Goal: Information Seeking & Learning: Understand process/instructions

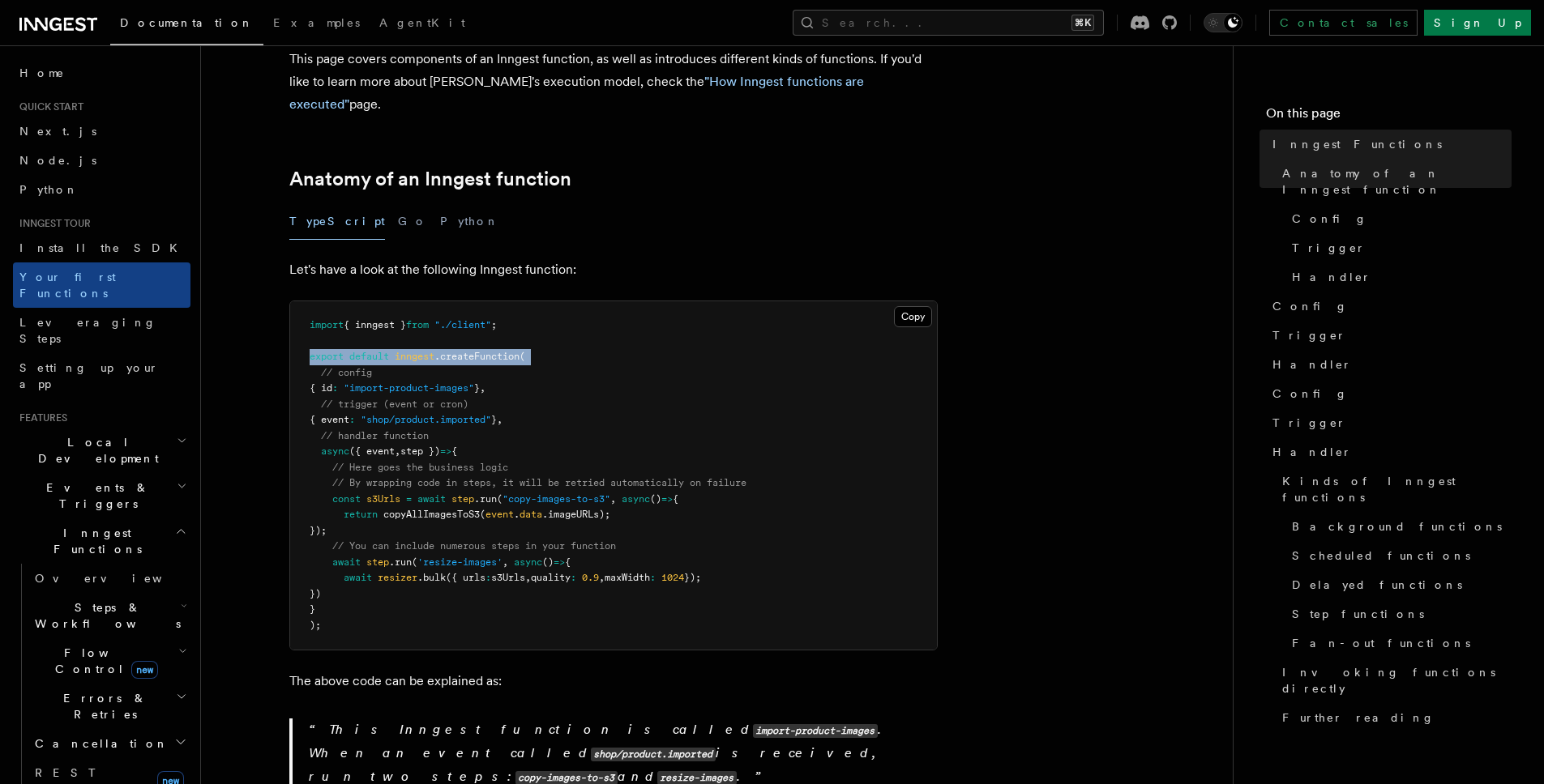
scroll to position [328, 0]
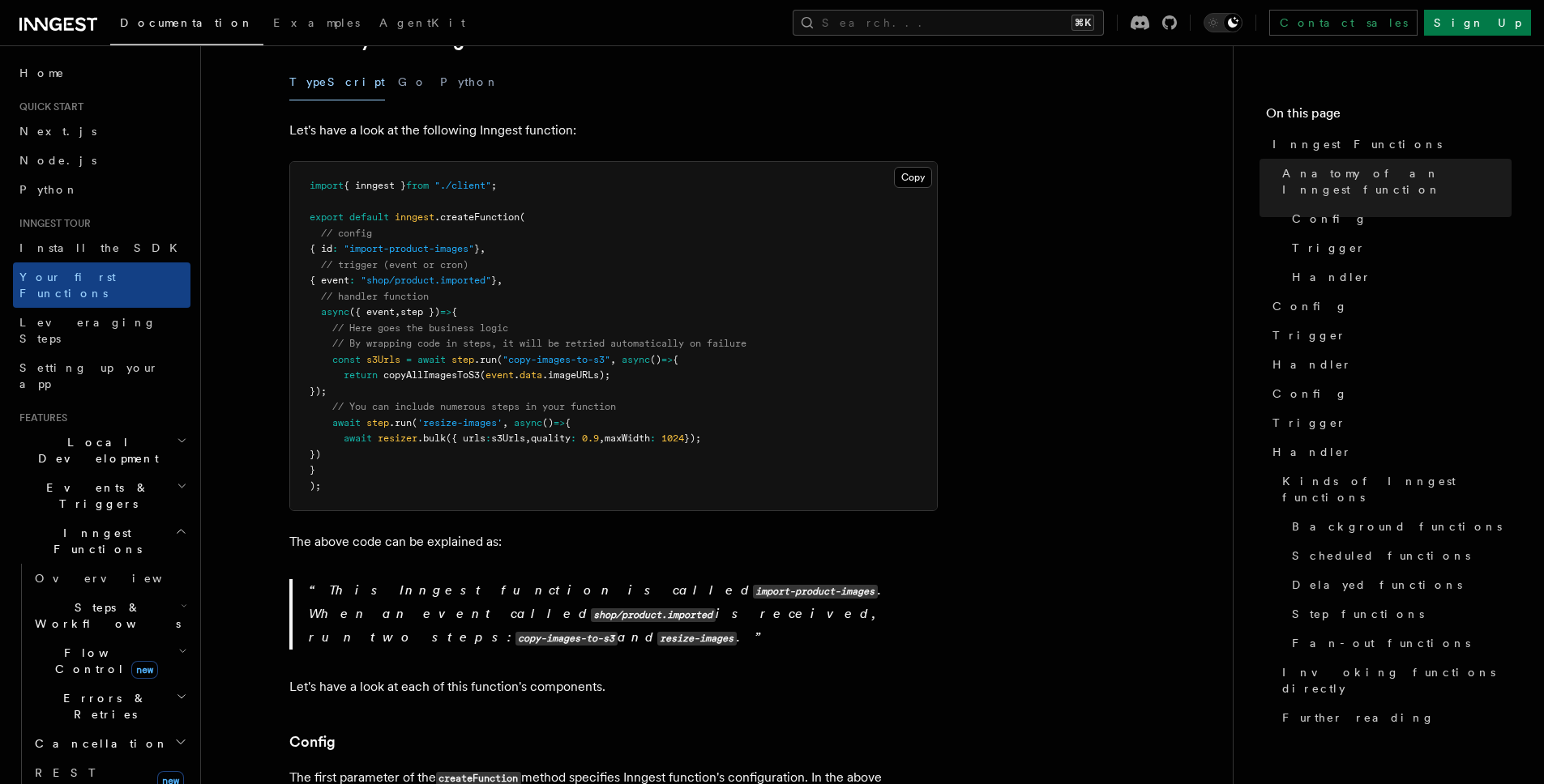
click at [328, 463] on pre "import { inngest } from "./client" ; export default inngest .createFunction ( /…" at bounding box center [613, 336] width 647 height 349
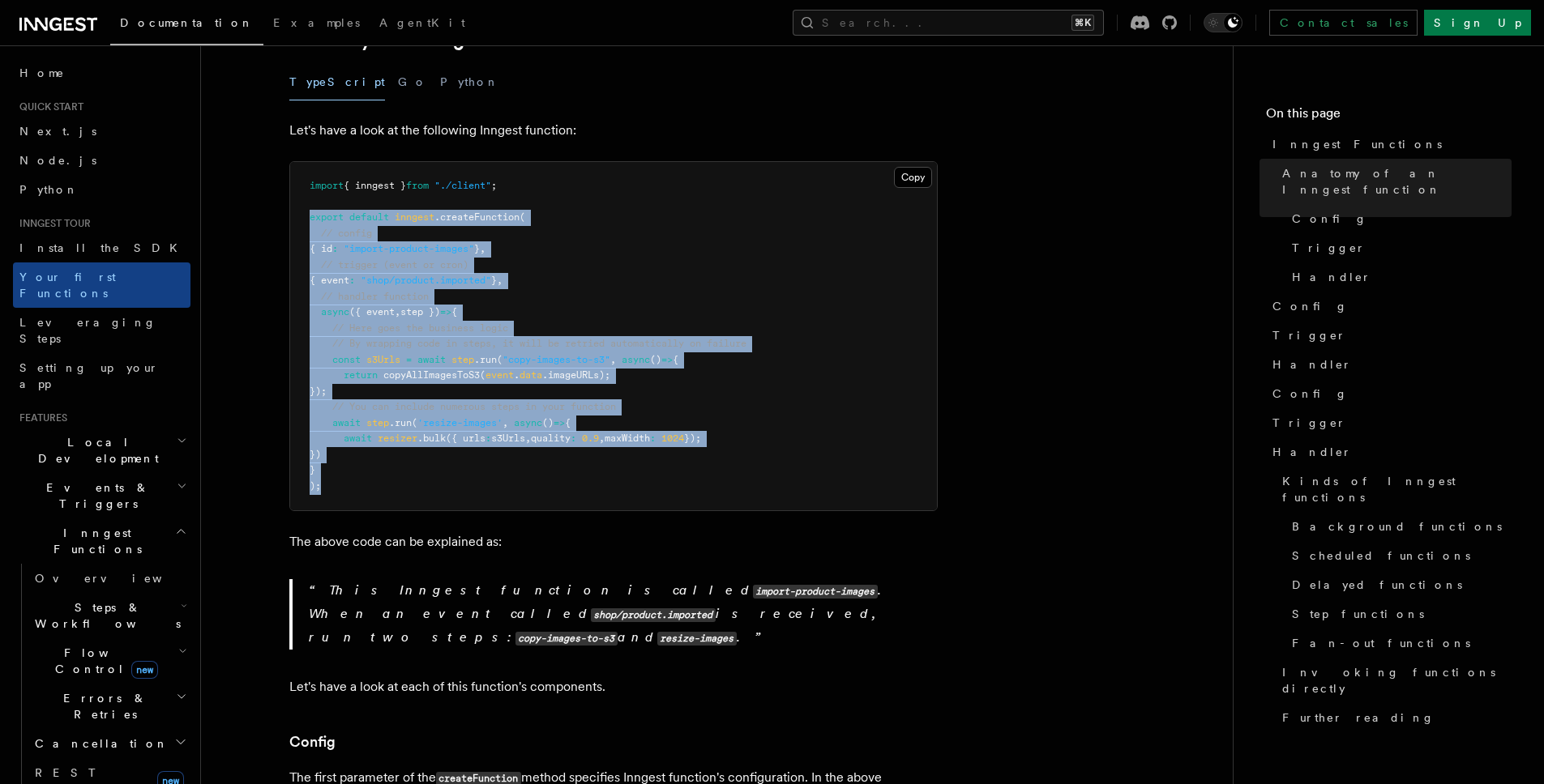
drag, startPoint x: 341, startPoint y: 466, endPoint x: 265, endPoint y: 194, distance: 282.4
copy code "export default inngest .createFunction ( // config { id : "import-product-image…"
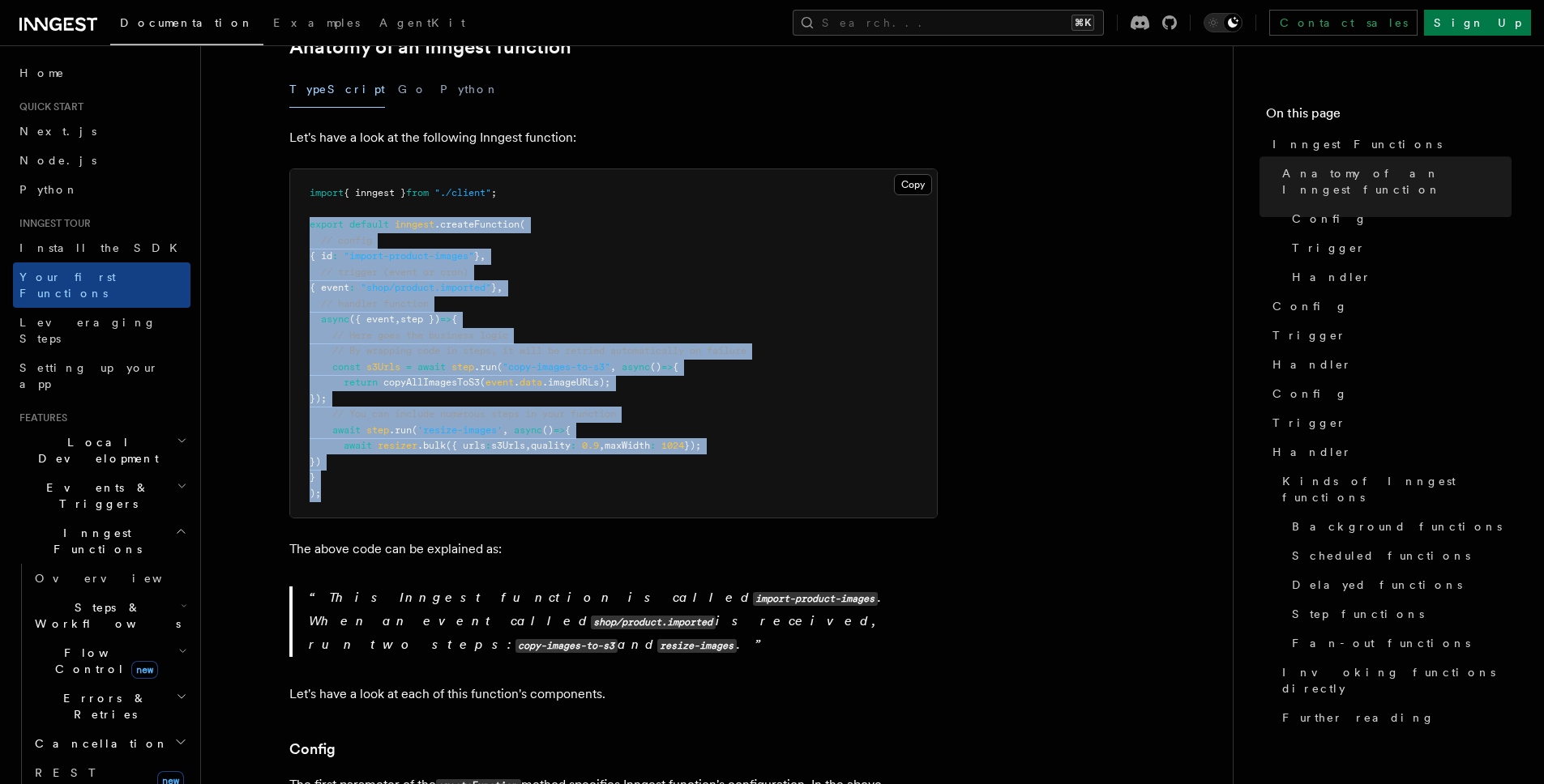
scroll to position [240, 0]
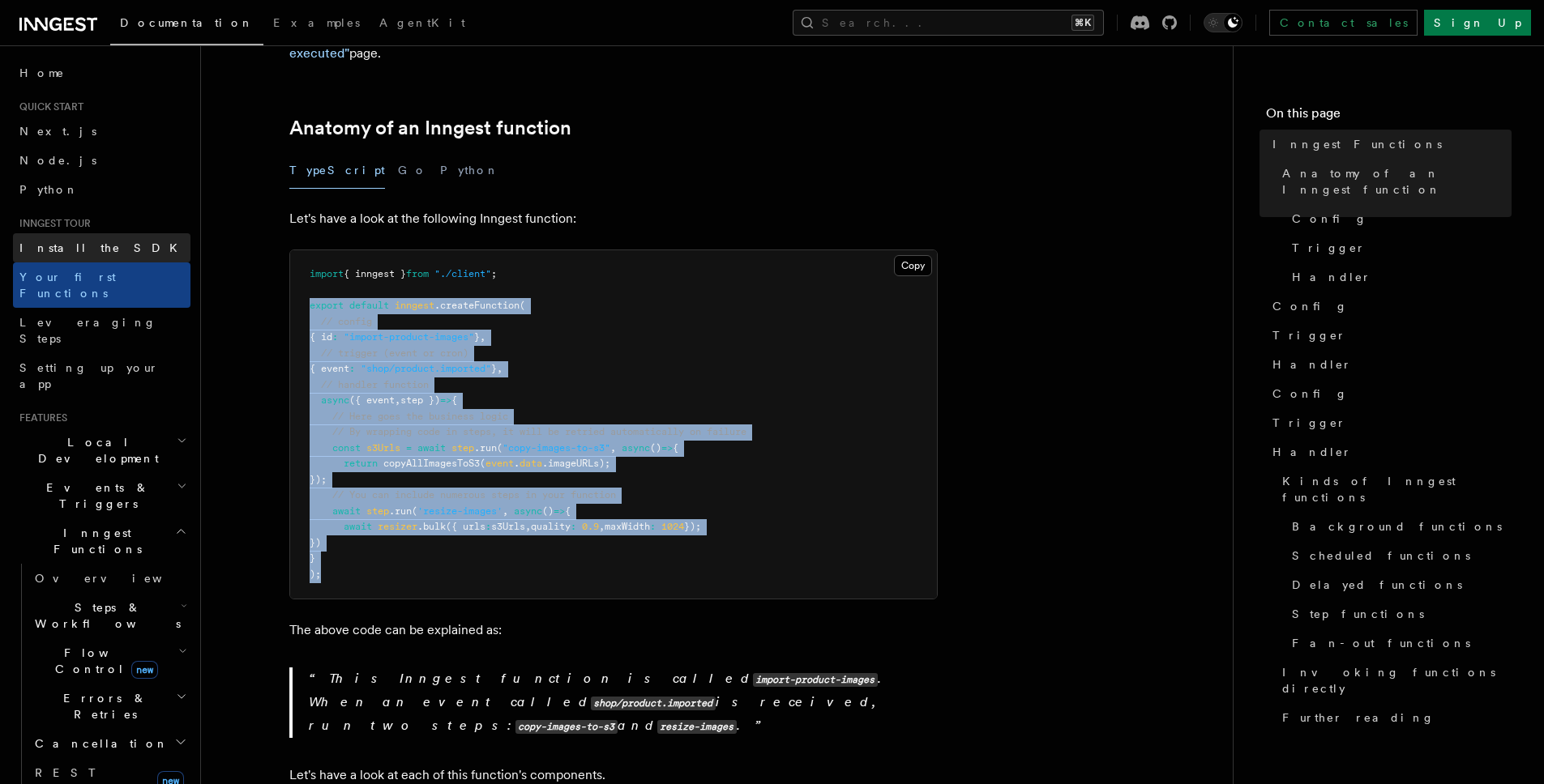
click at [137, 238] on link "Install the SDK" at bounding box center [102, 248] width 178 height 29
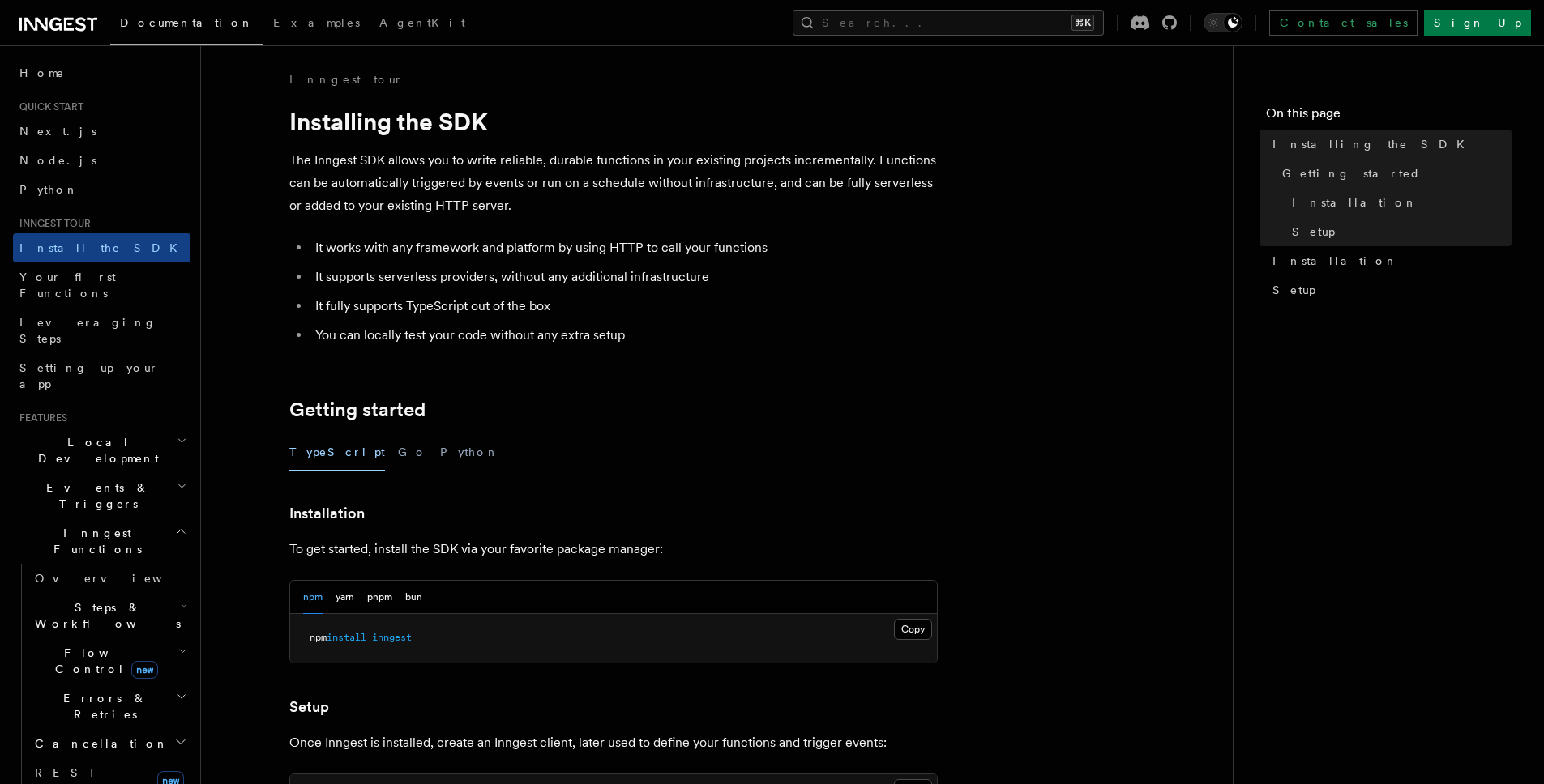
click at [155, 106] on h2 "Quick start" at bounding box center [102, 106] width 178 height 13
click at [88, 108] on h2 "Quick start" at bounding box center [102, 106] width 178 height 13
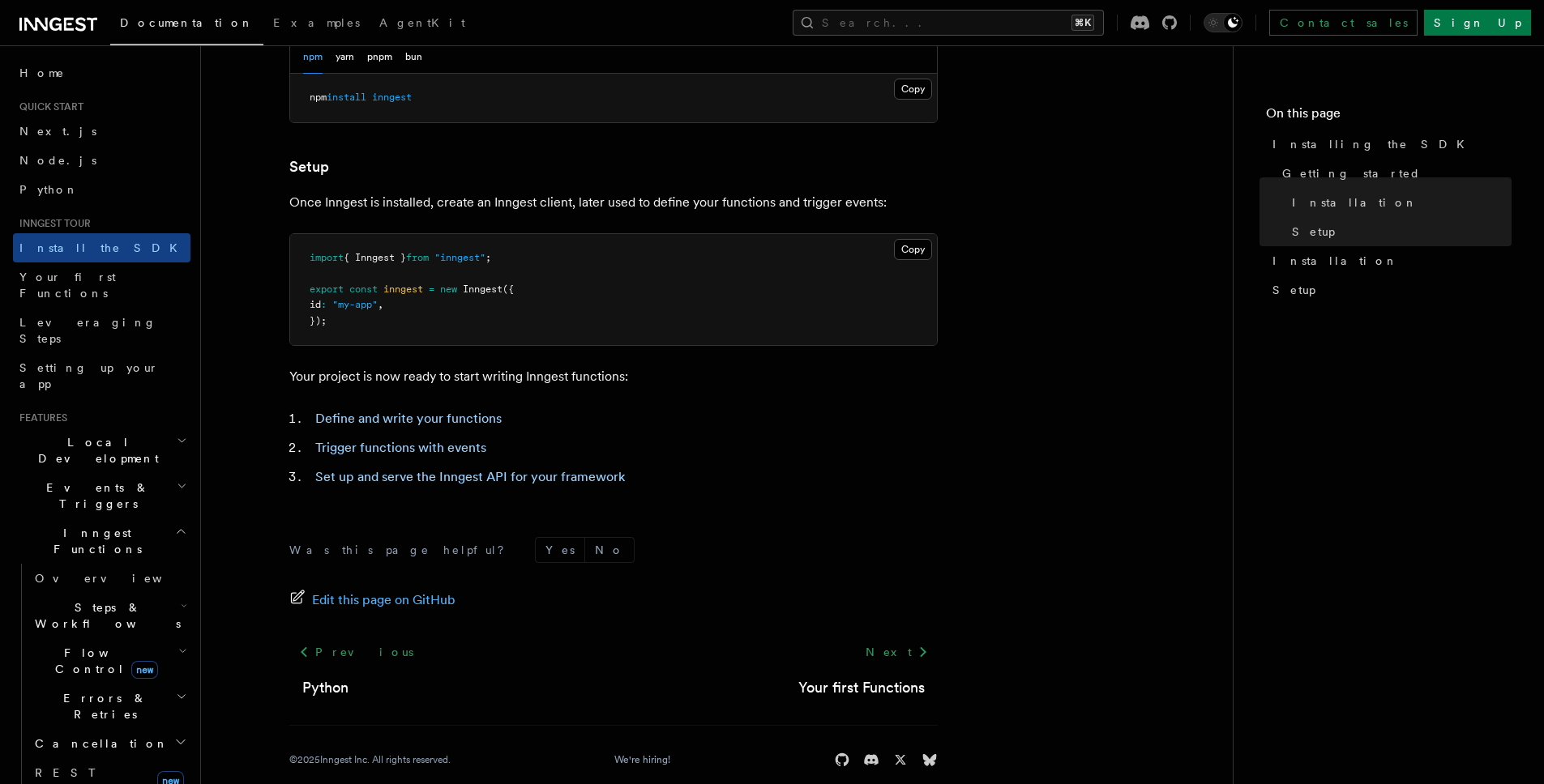
scroll to position [563, 0]
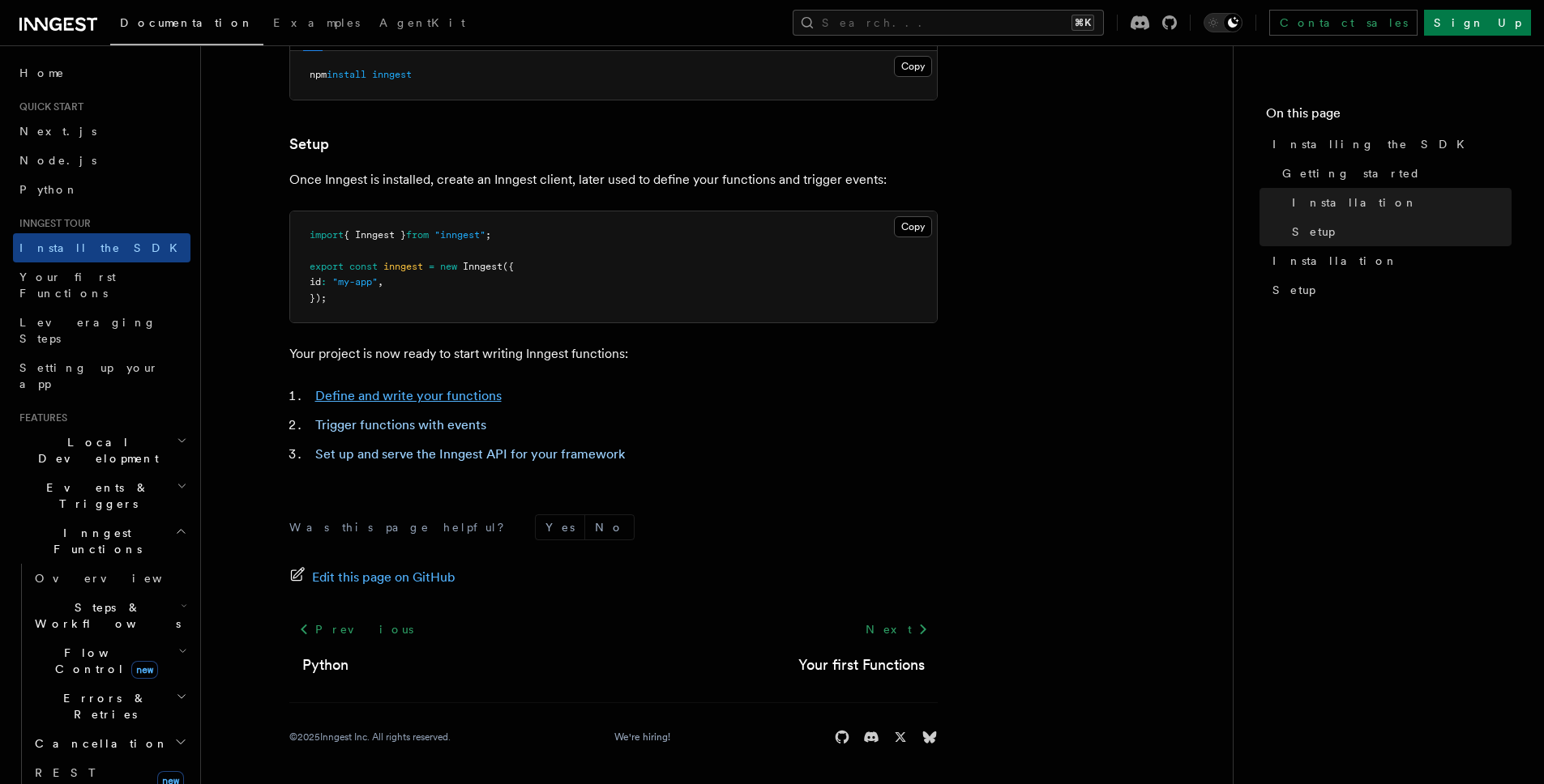
click at [416, 399] on link "Define and write your functions" at bounding box center [408, 396] width 187 height 16
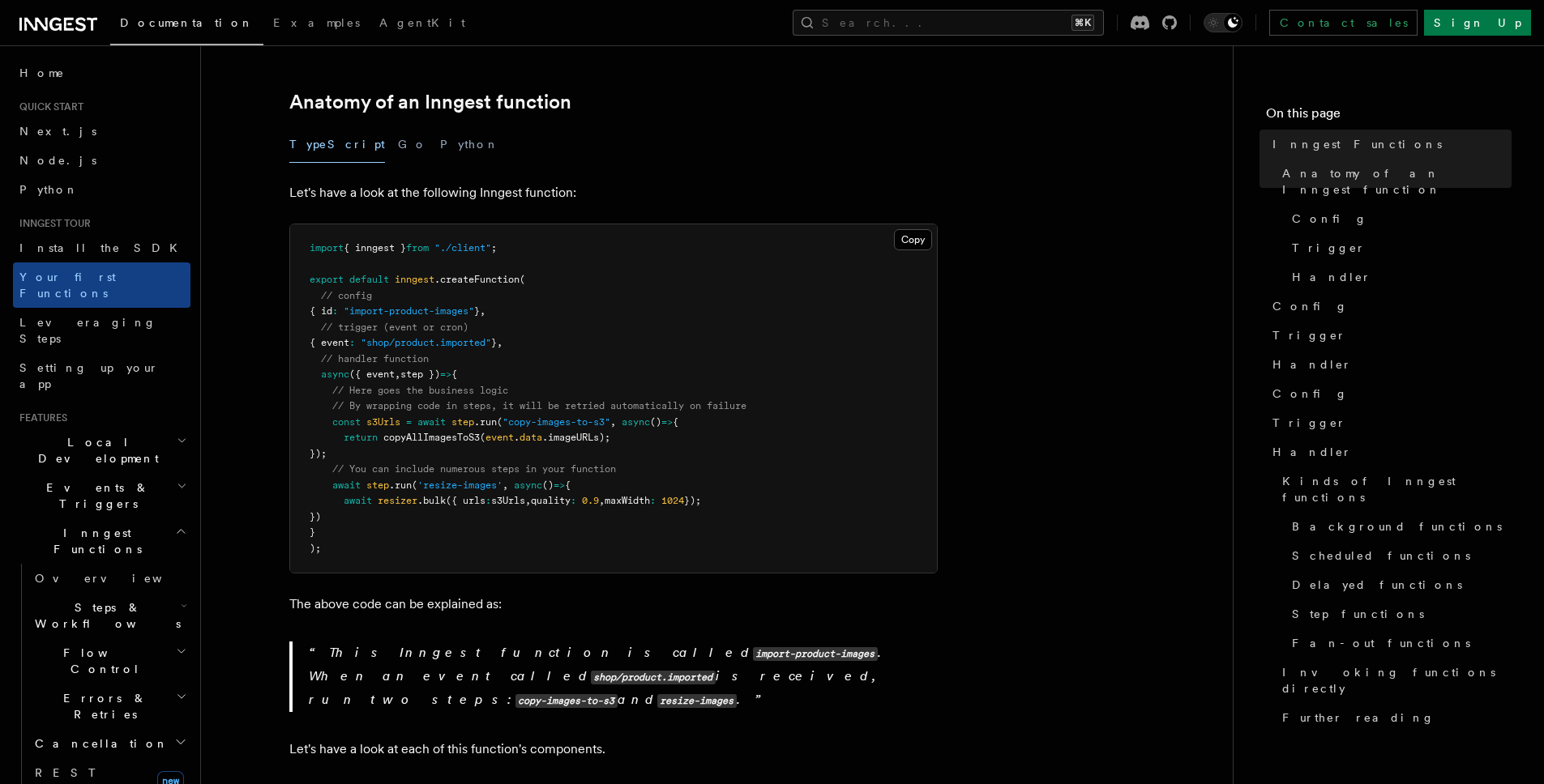
scroll to position [267, 0]
click at [508, 494] on span "s3Urls" at bounding box center [508, 500] width 34 height 12
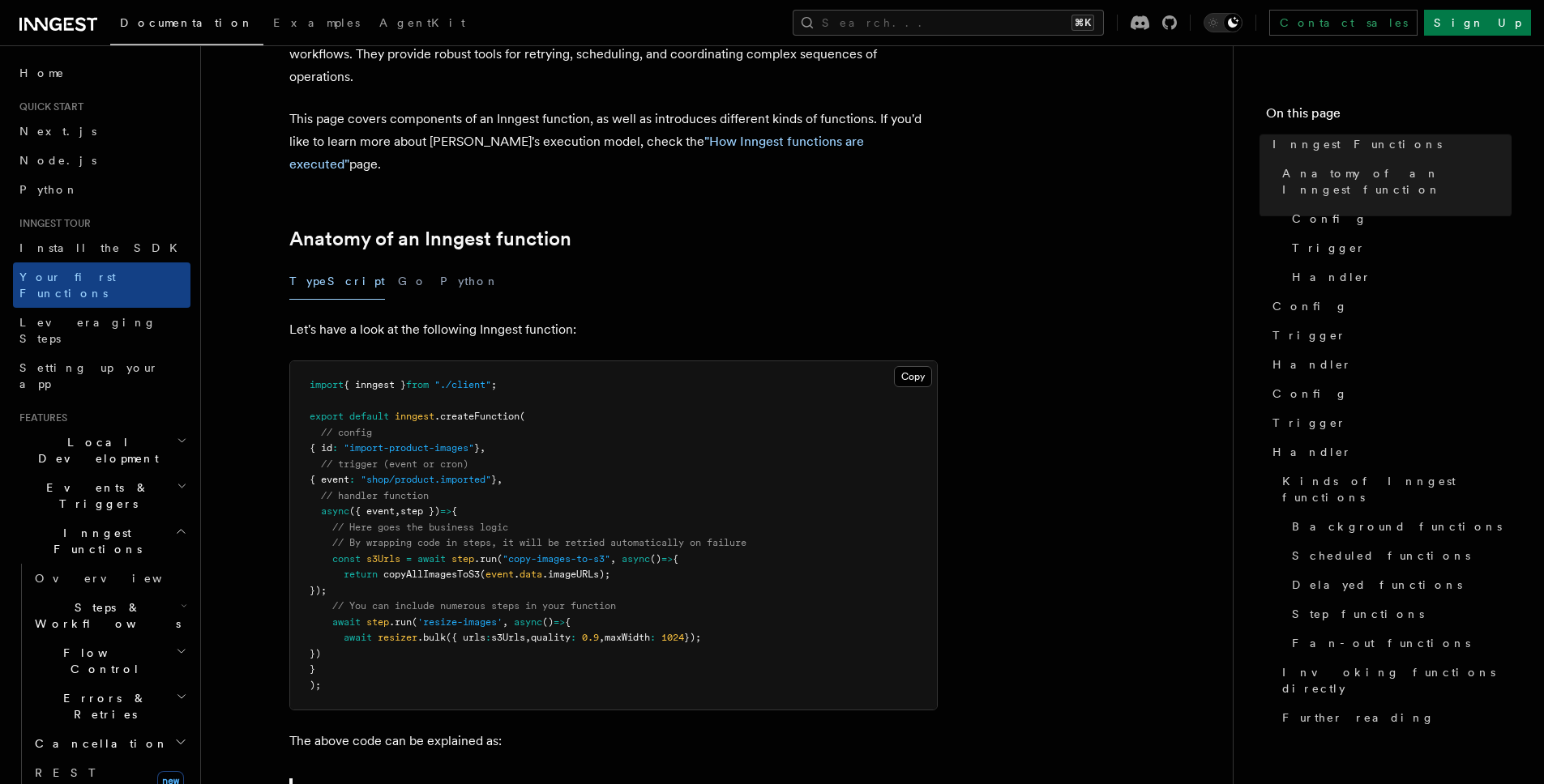
scroll to position [0, 0]
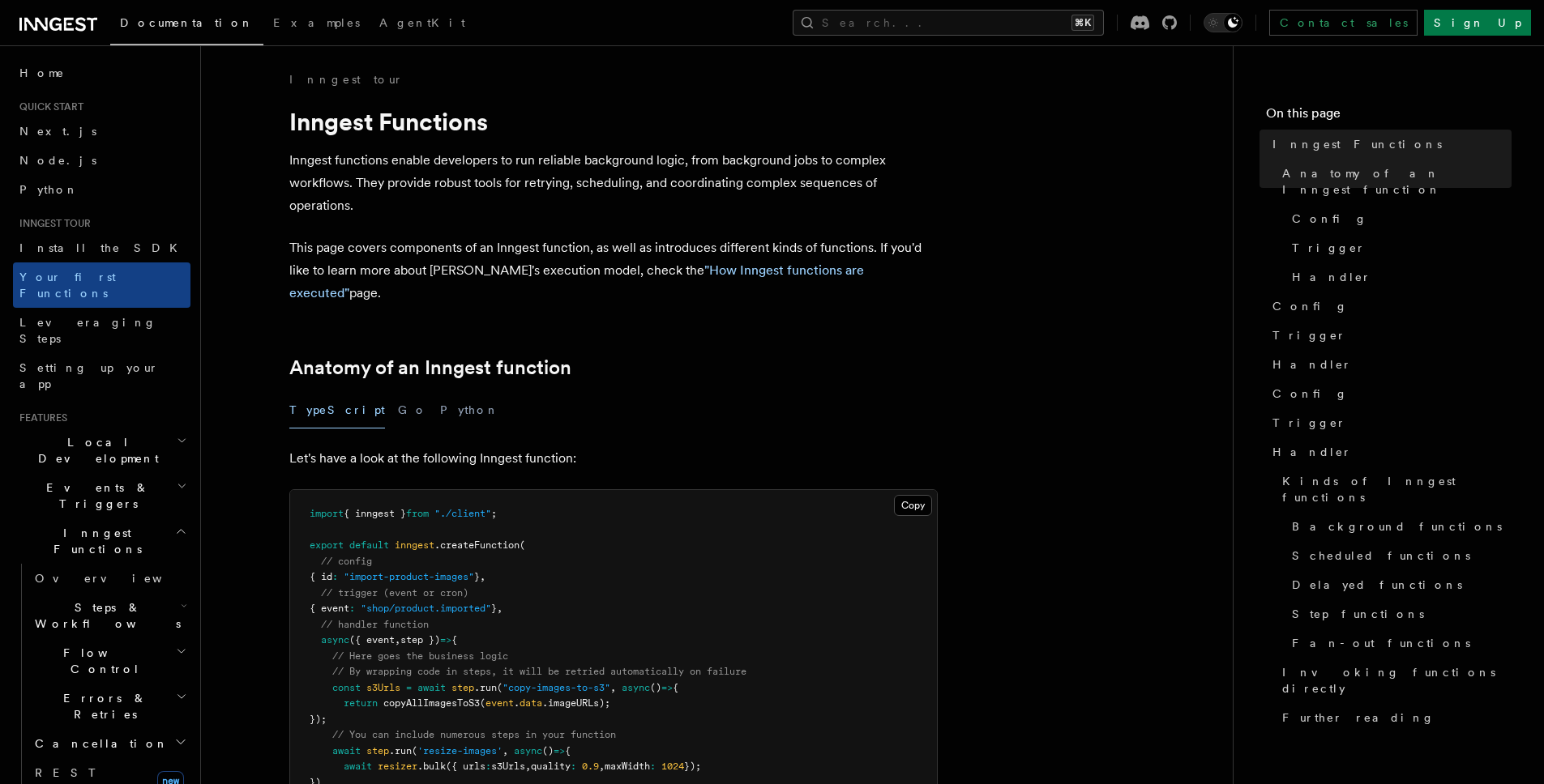
click at [107, 434] on span "Local Development" at bounding box center [95, 450] width 164 height 32
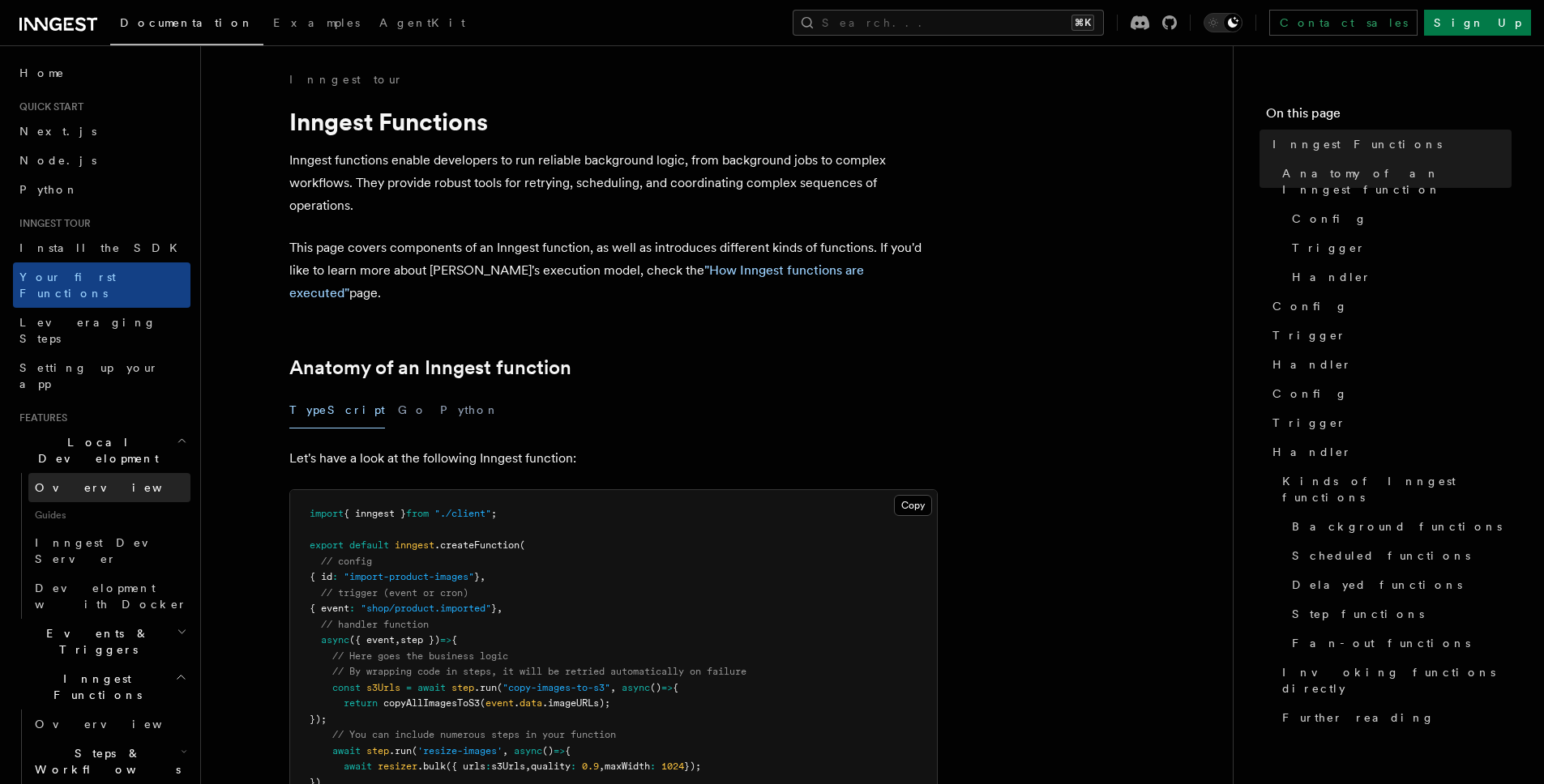
click at [96, 474] on link "Overview" at bounding box center [109, 488] width 162 height 29
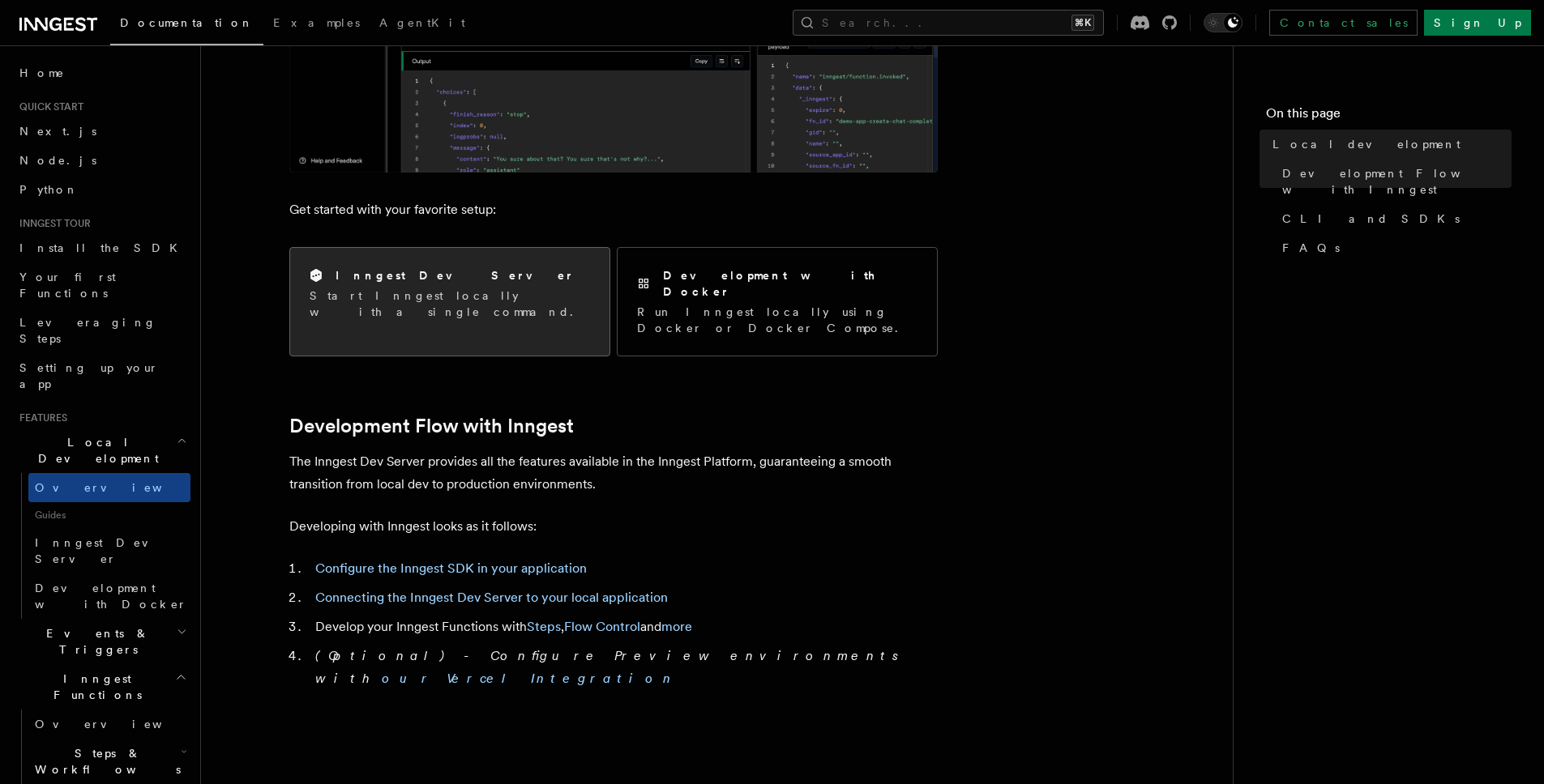
scroll to position [554, 0]
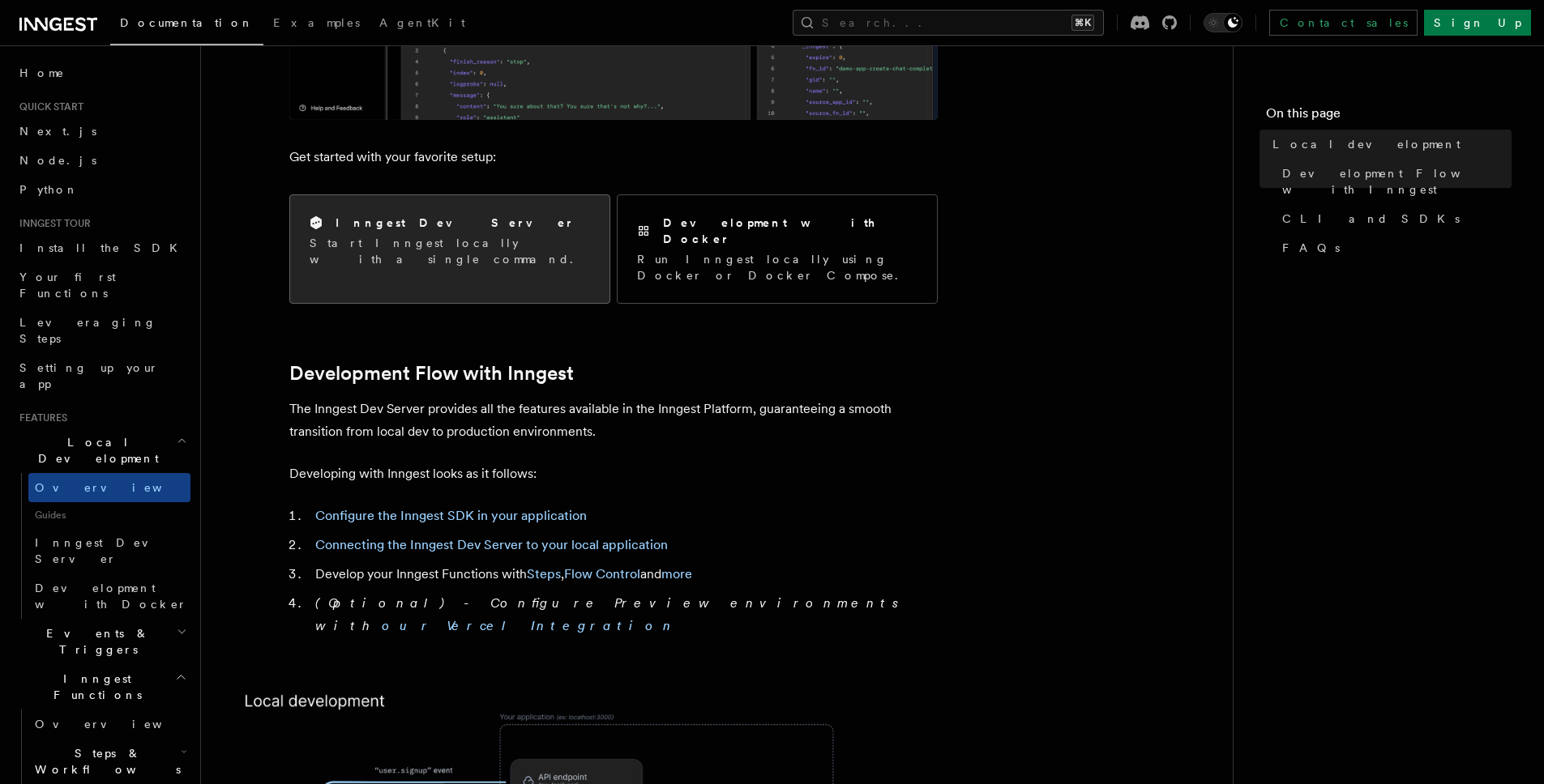
click at [476, 249] on p "Start Inngest locally with a single command." at bounding box center [449, 251] width 280 height 32
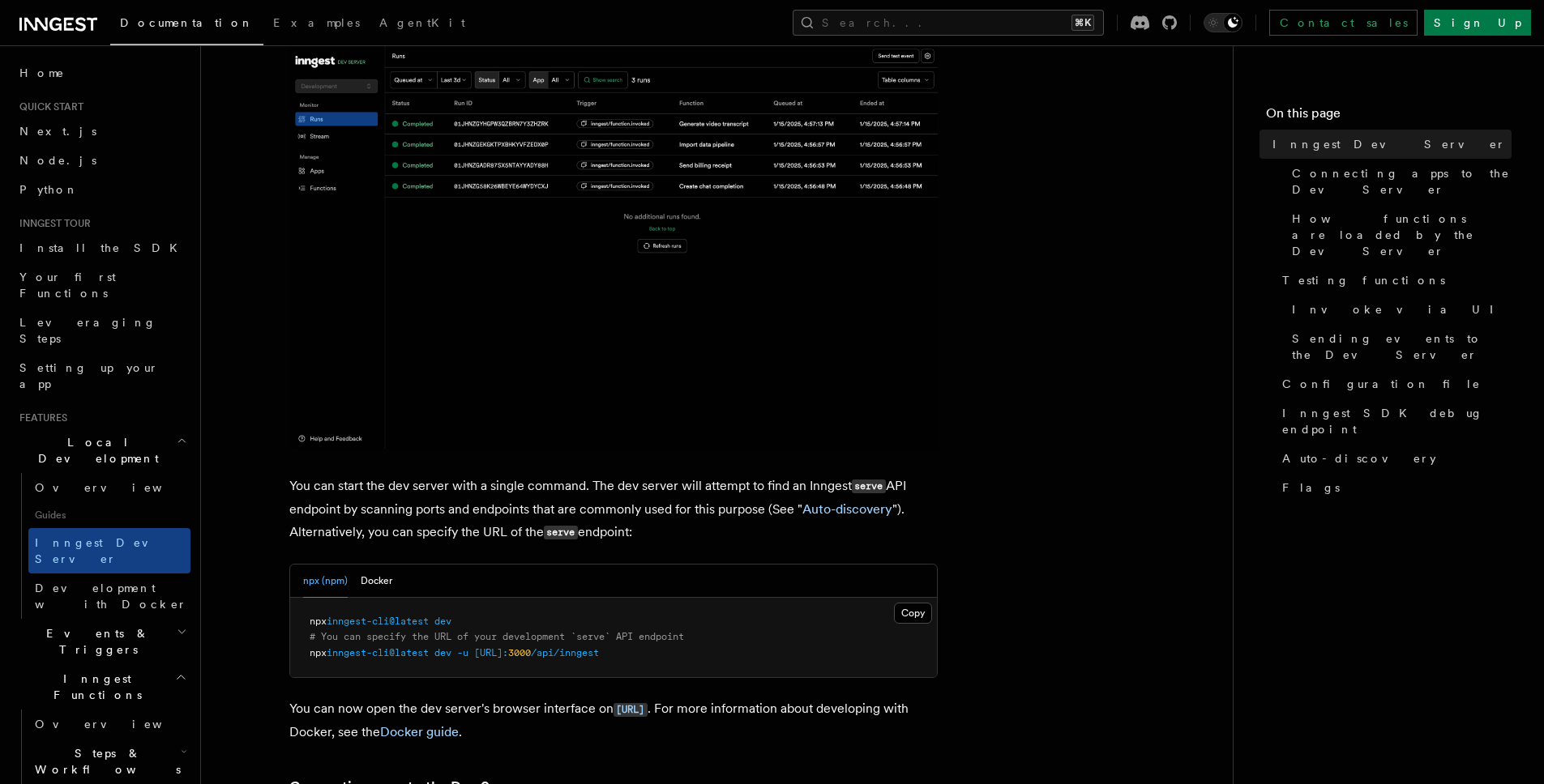
scroll to position [358, 0]
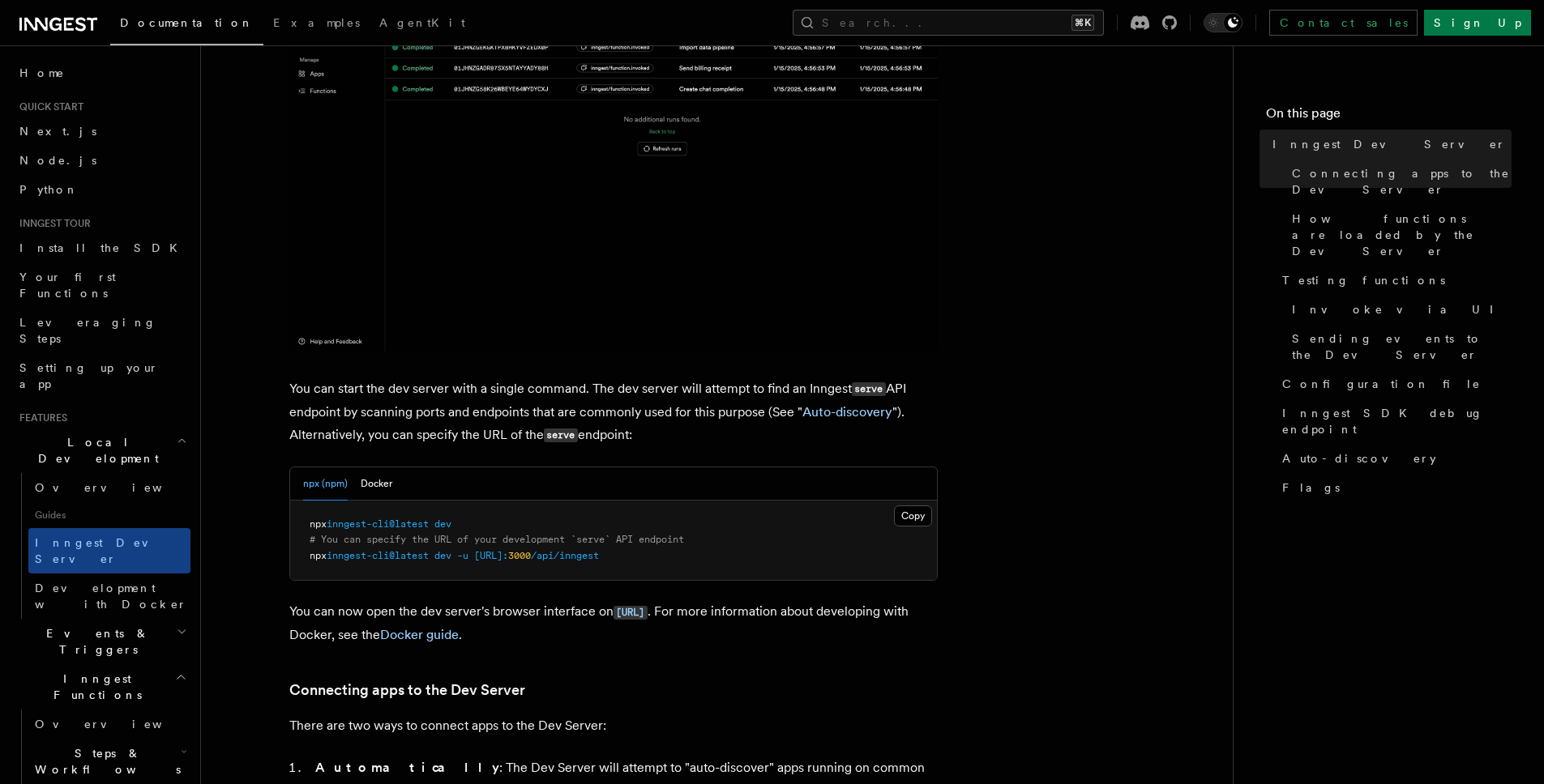
click at [429, 519] on span "inngest-cli@latest" at bounding box center [378, 524] width 103 height 12
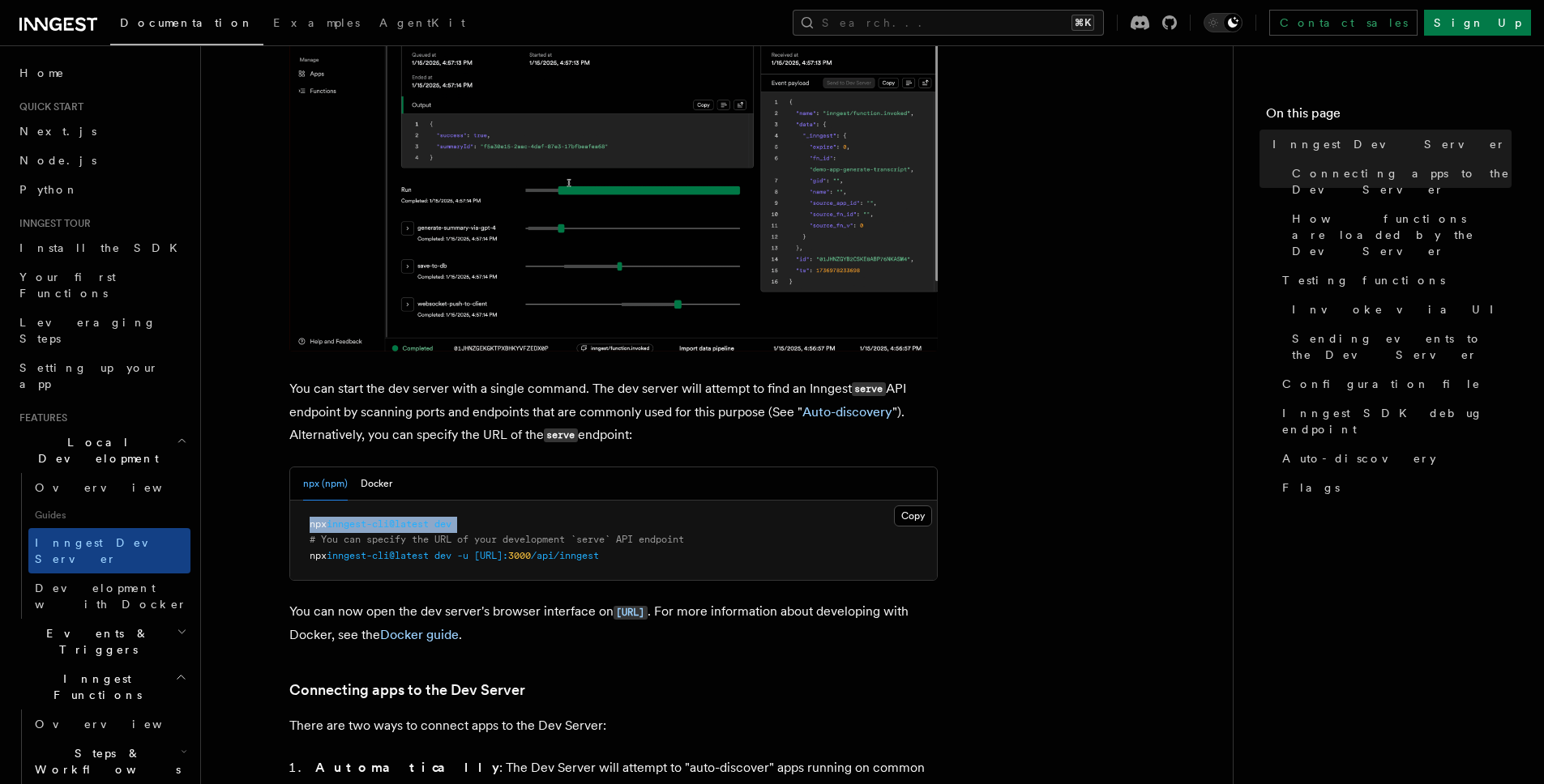
click at [429, 519] on span "inngest-cli@latest" at bounding box center [378, 524] width 103 height 12
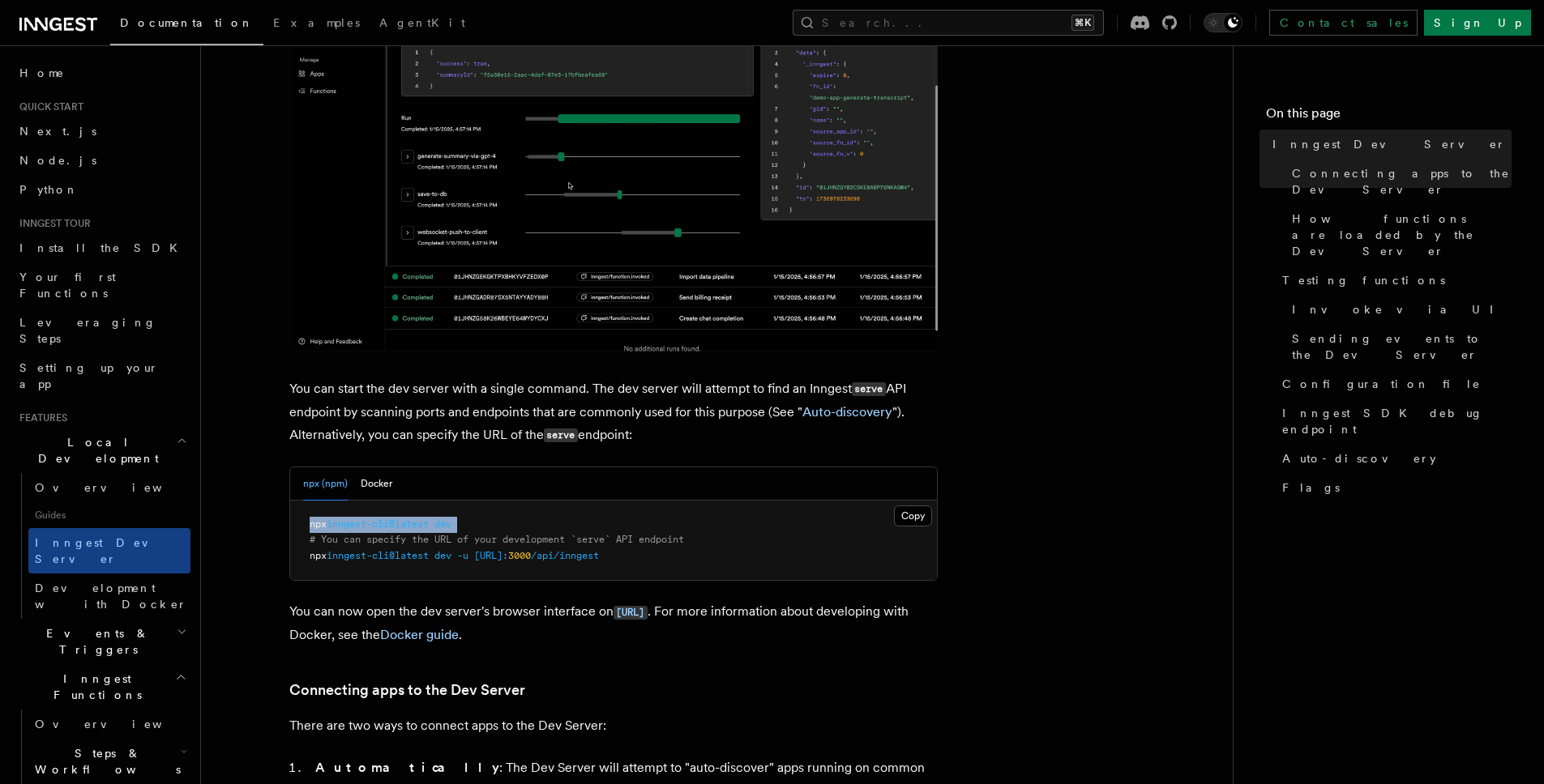
copy code "npx inngest-cli@latest dev"
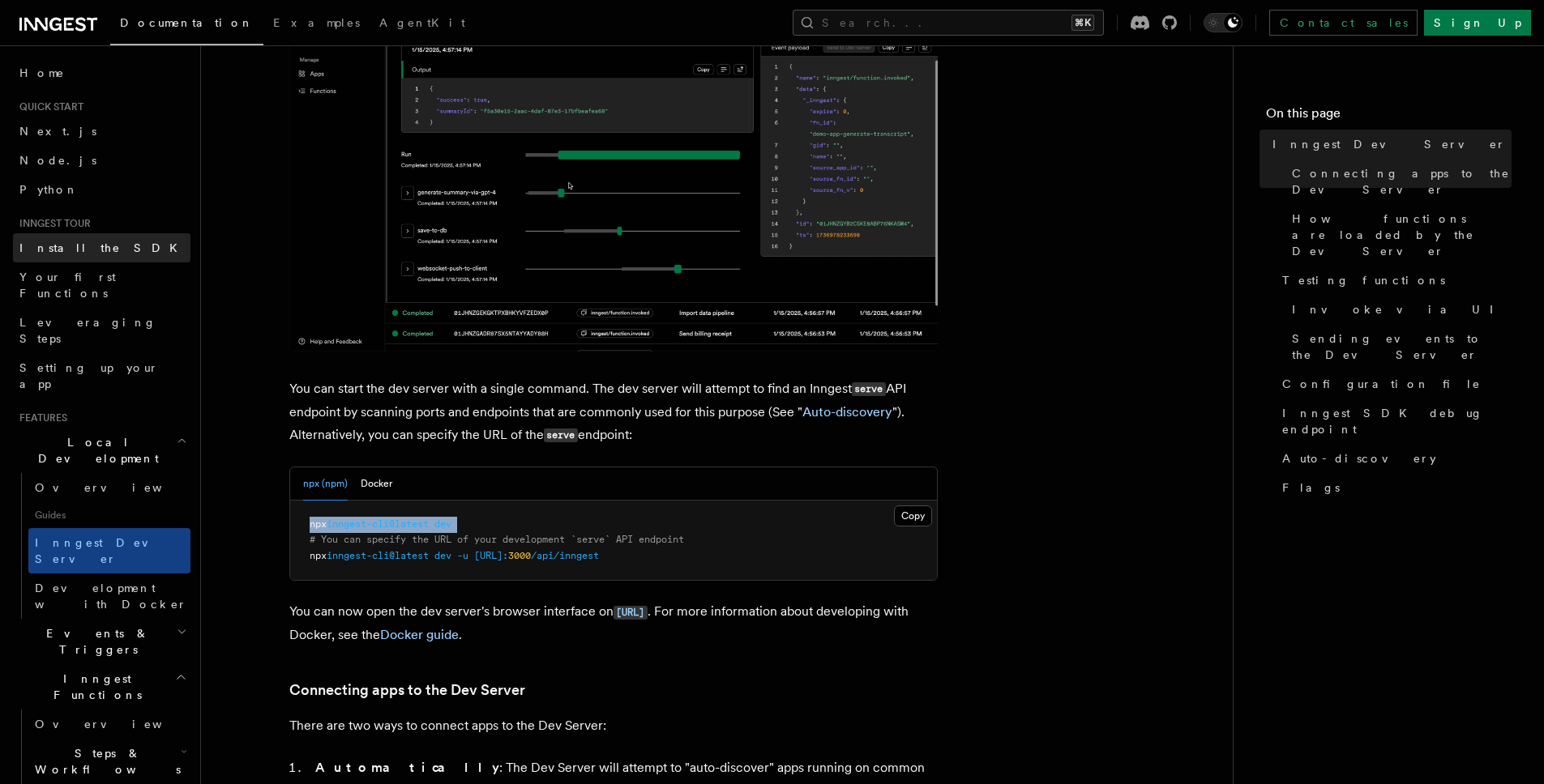
click at [65, 249] on span "Install the SDK" at bounding box center [104, 247] width 168 height 13
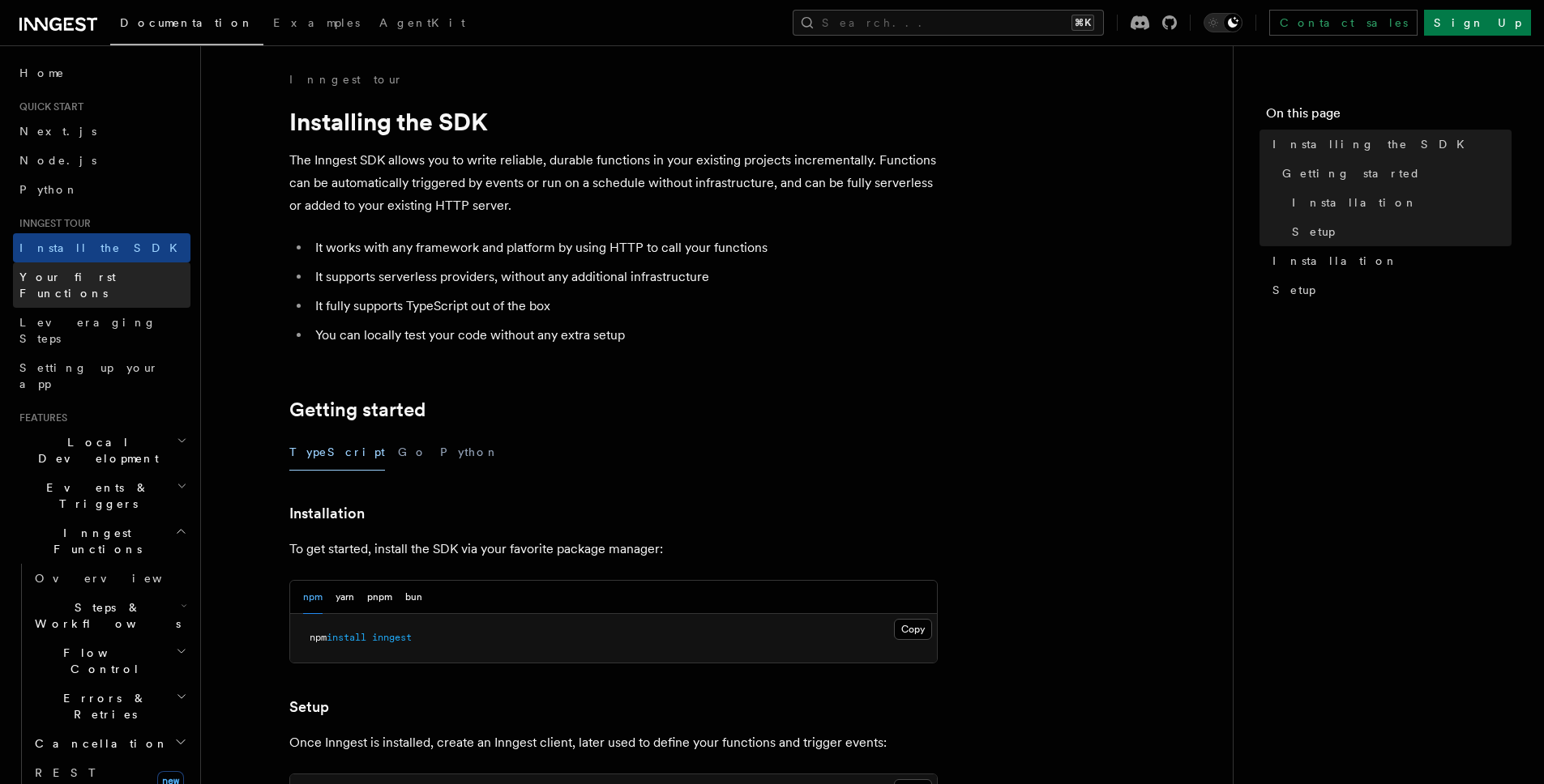
click at [74, 272] on span "Your first Functions" at bounding box center [67, 285] width 97 height 29
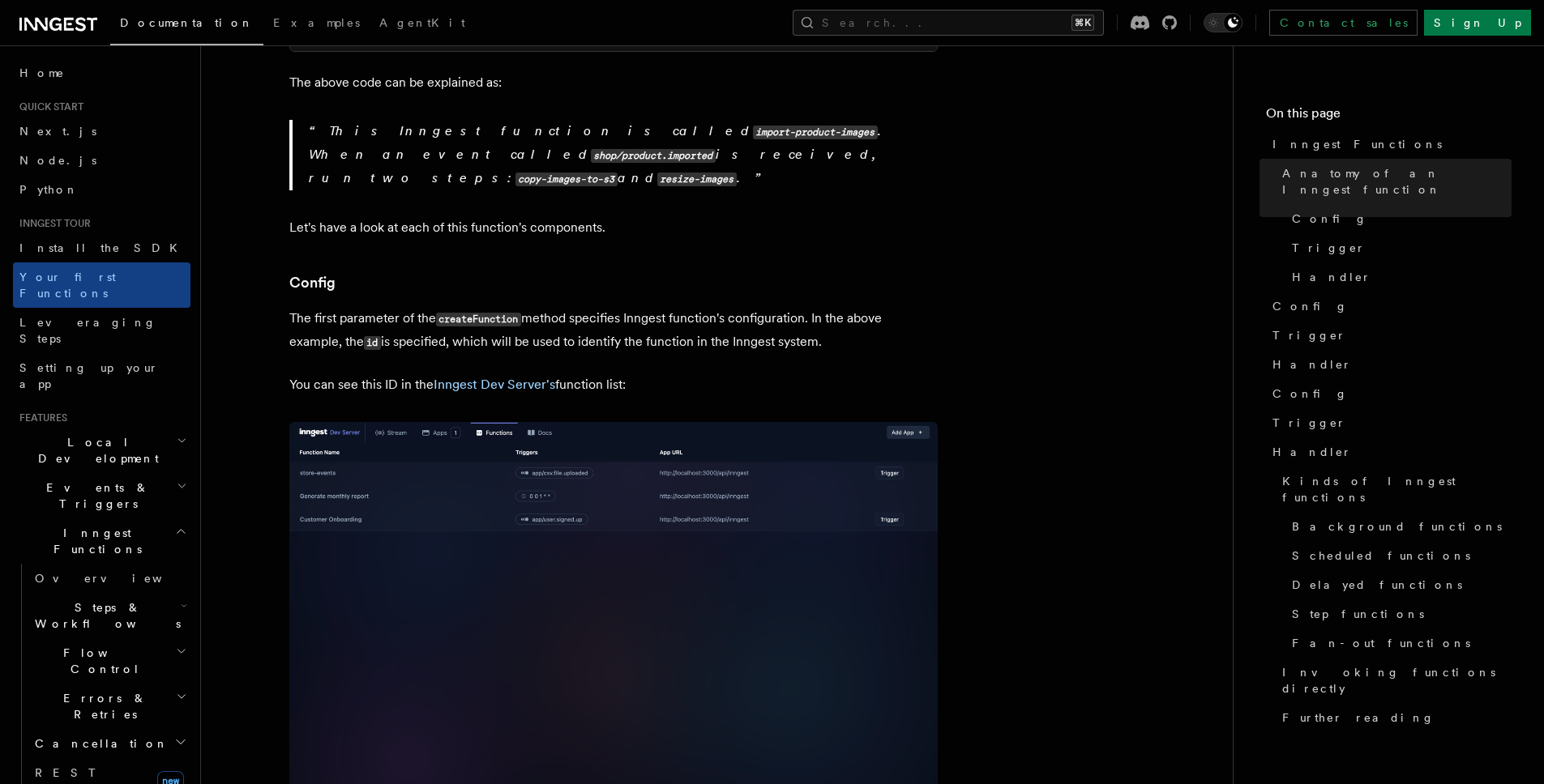
scroll to position [637, 0]
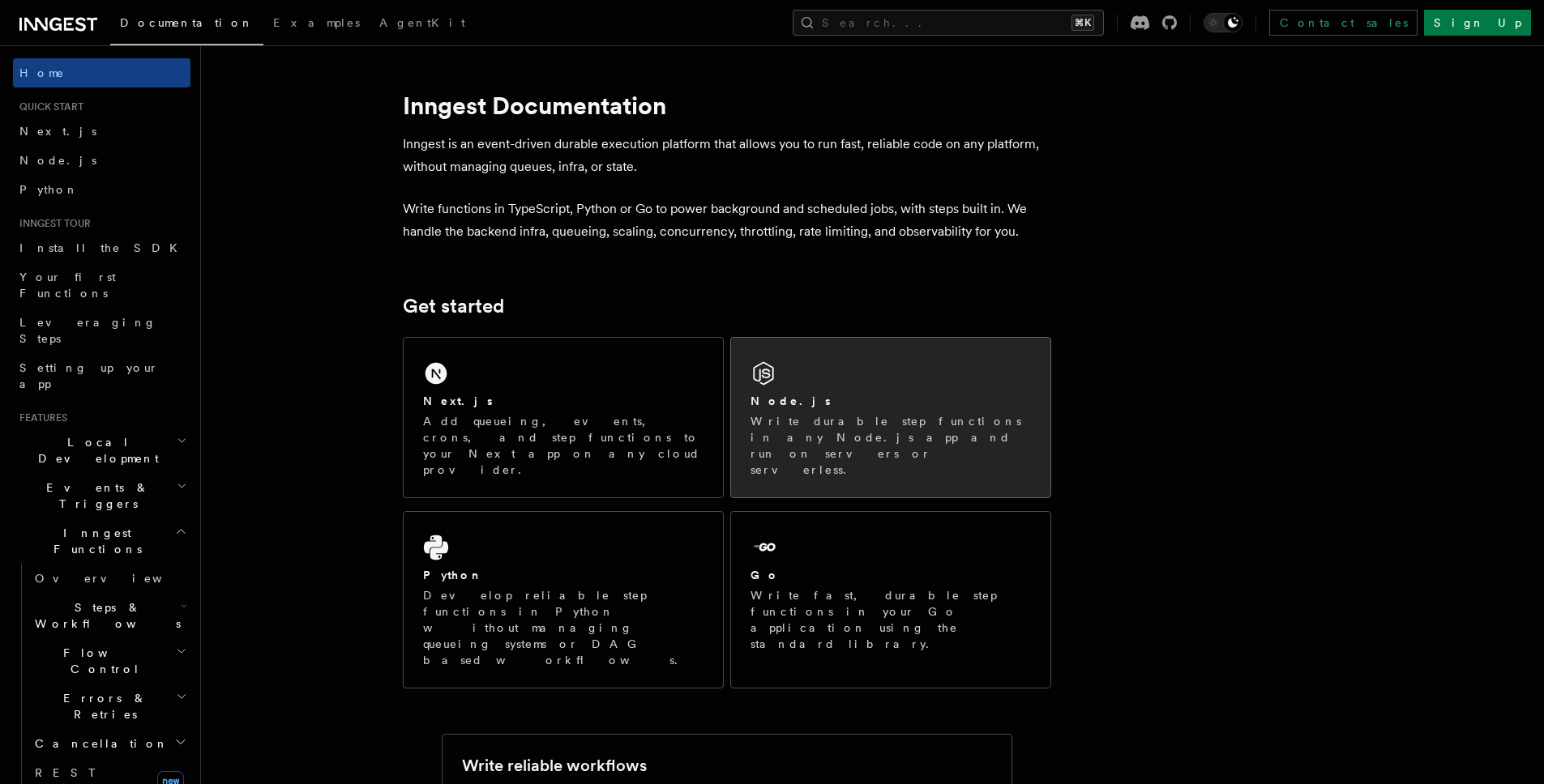
click at [865, 367] on div "Node.js Write durable step functions in any Node.js app and run on servers or s…" at bounding box center [891, 418] width 319 height 160
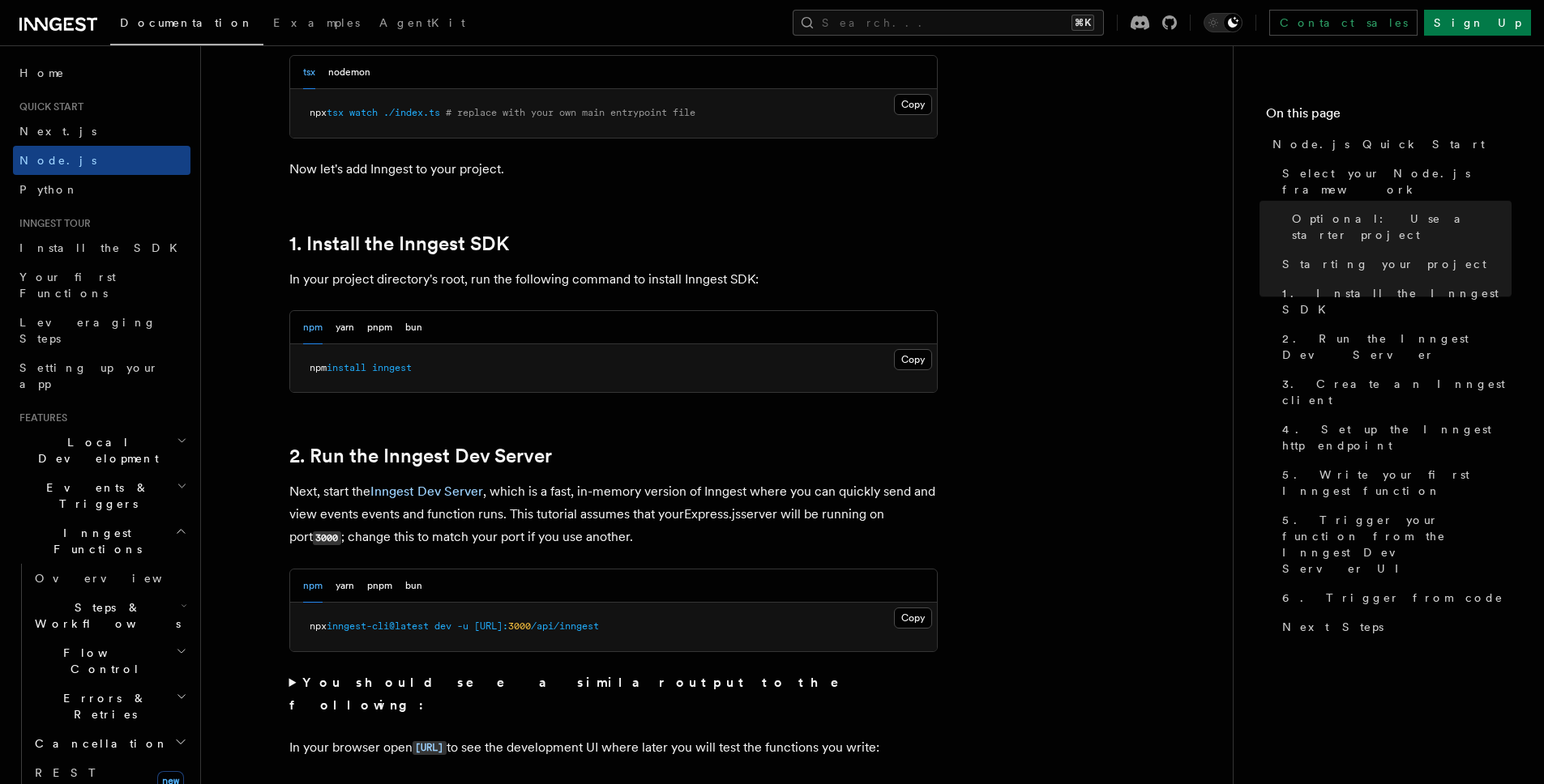
scroll to position [1068, 0]
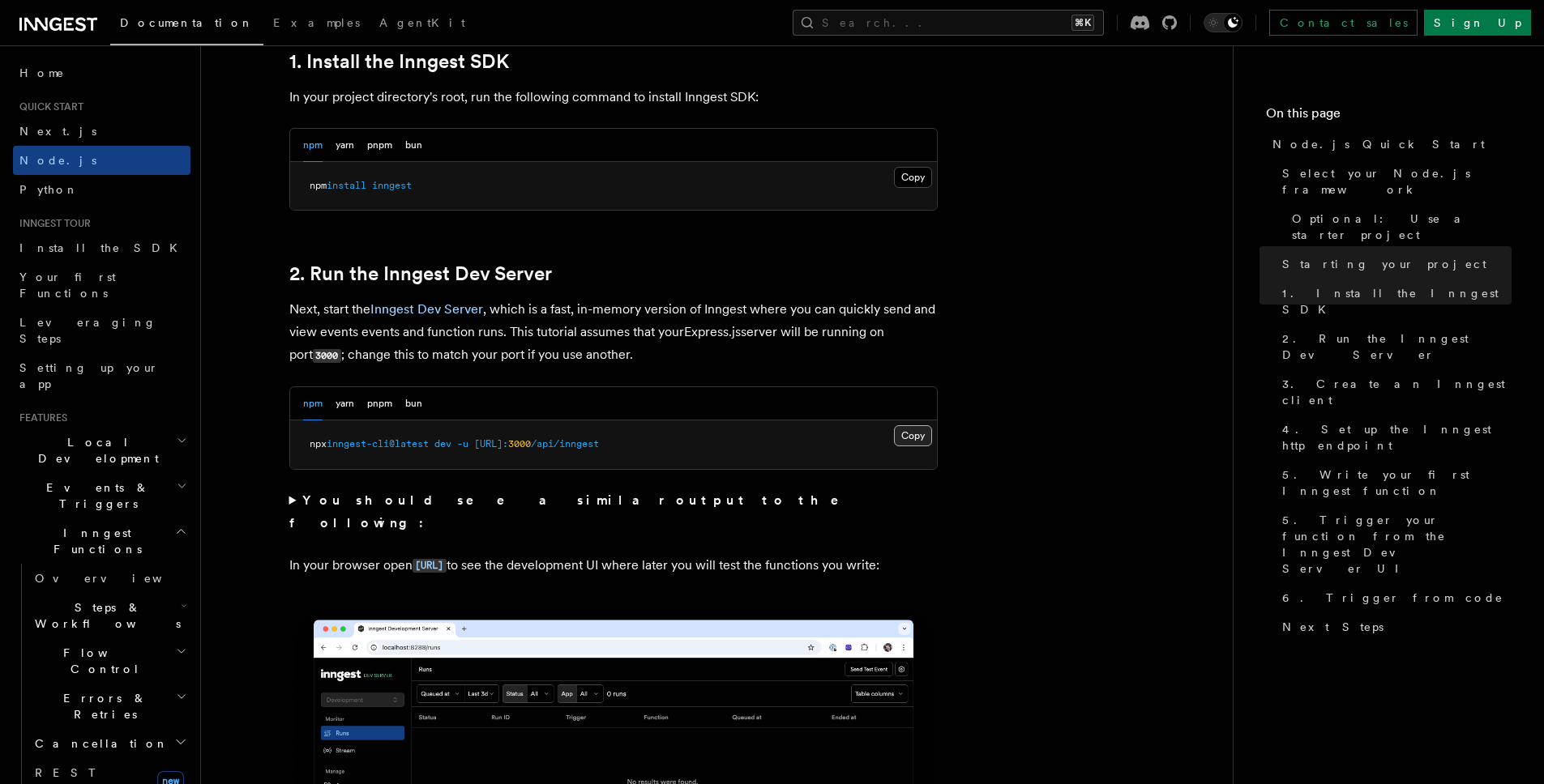
click at [913, 436] on button "Copy Copied" at bounding box center [913, 436] width 38 height 21
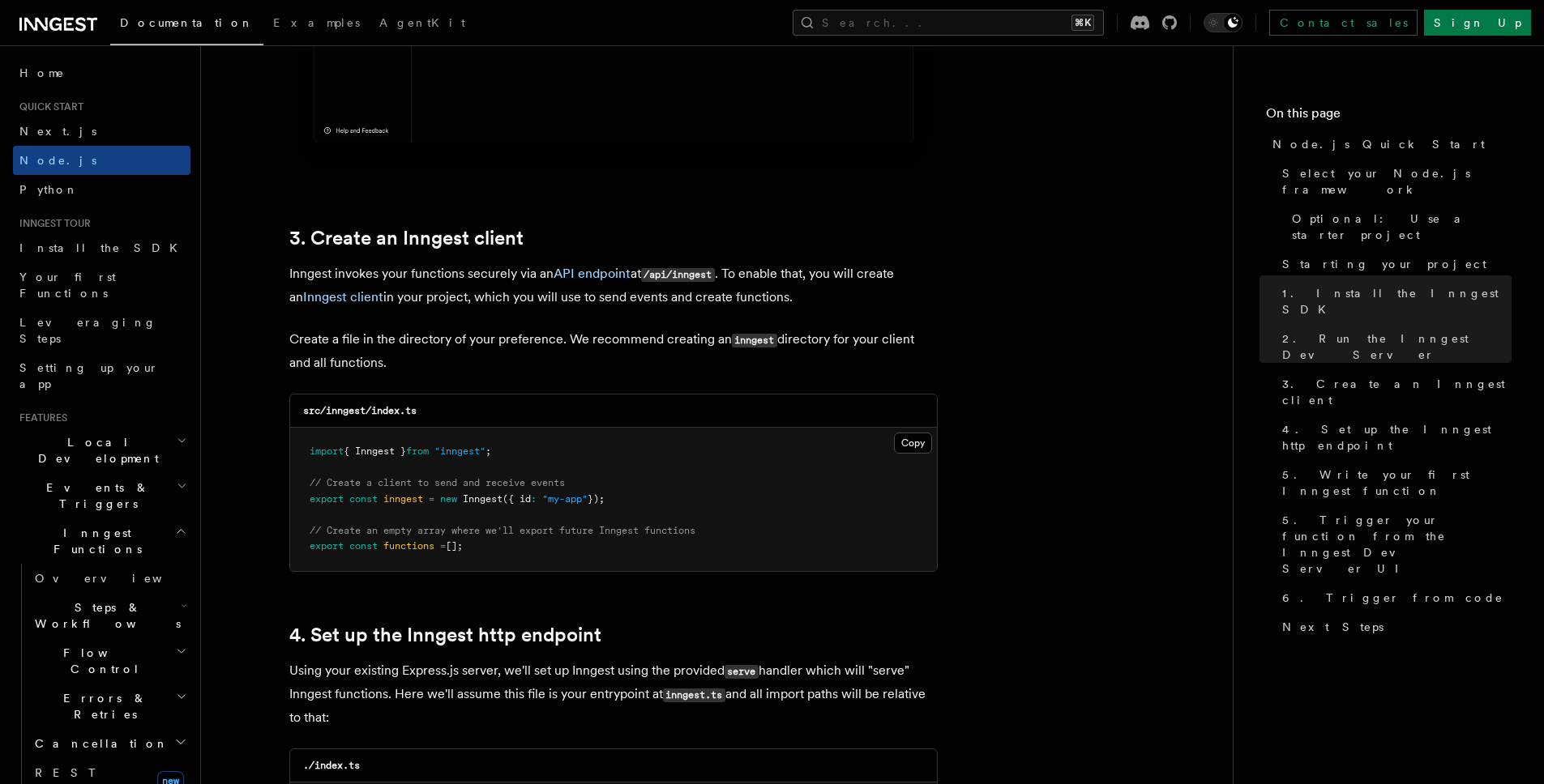
scroll to position [1907, 0]
drag, startPoint x: 513, startPoint y: 552, endPoint x: 307, endPoint y: 533, distance: 206.9
click at [307, 533] on pre "import { Inngest } from "inngest" ; // Create a client to send and receive even…" at bounding box center [613, 496] width 647 height 144
copy code "// Create an empty array where we'll export future Inngest functions export con…"
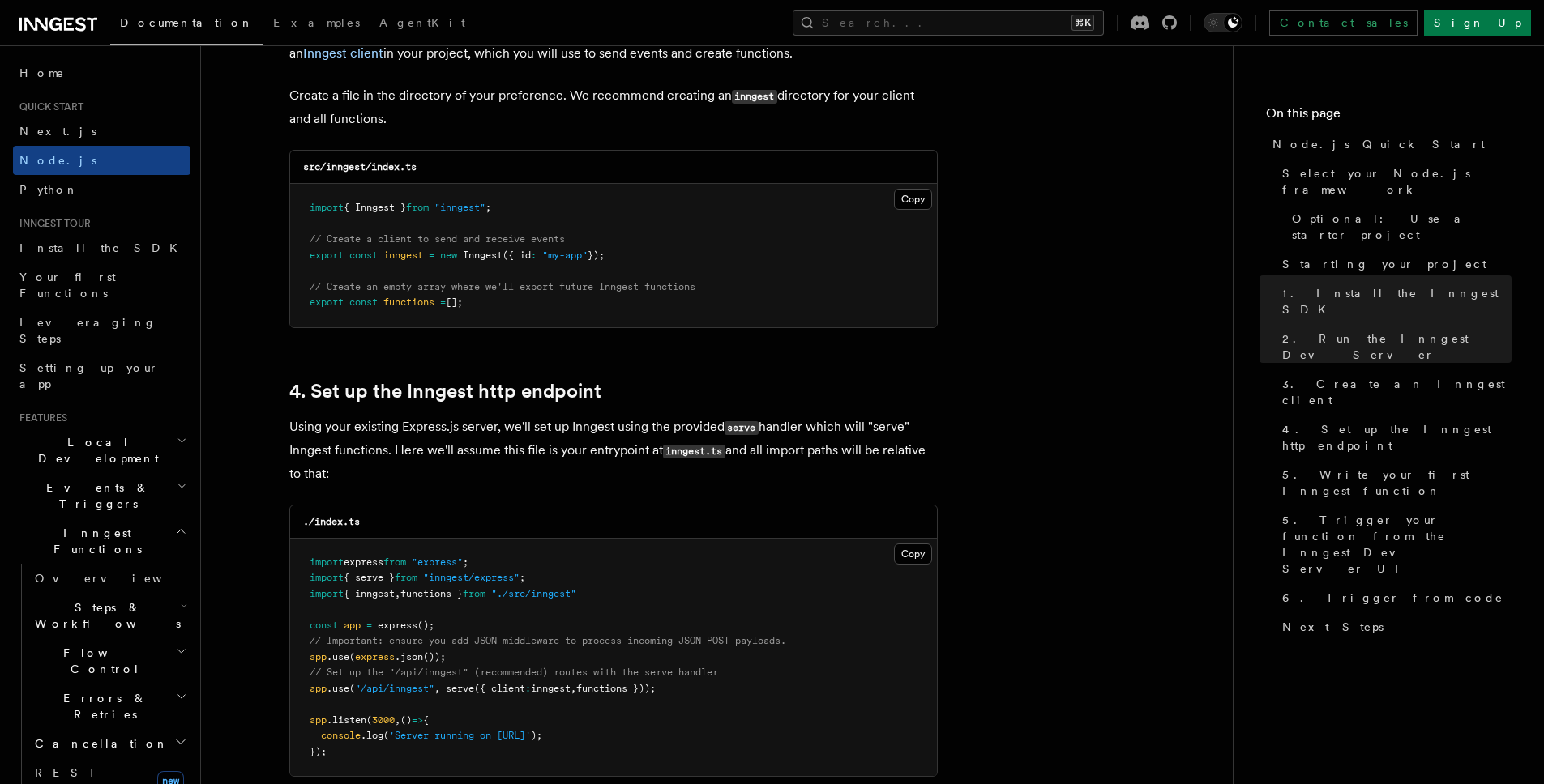
scroll to position [2329, 0]
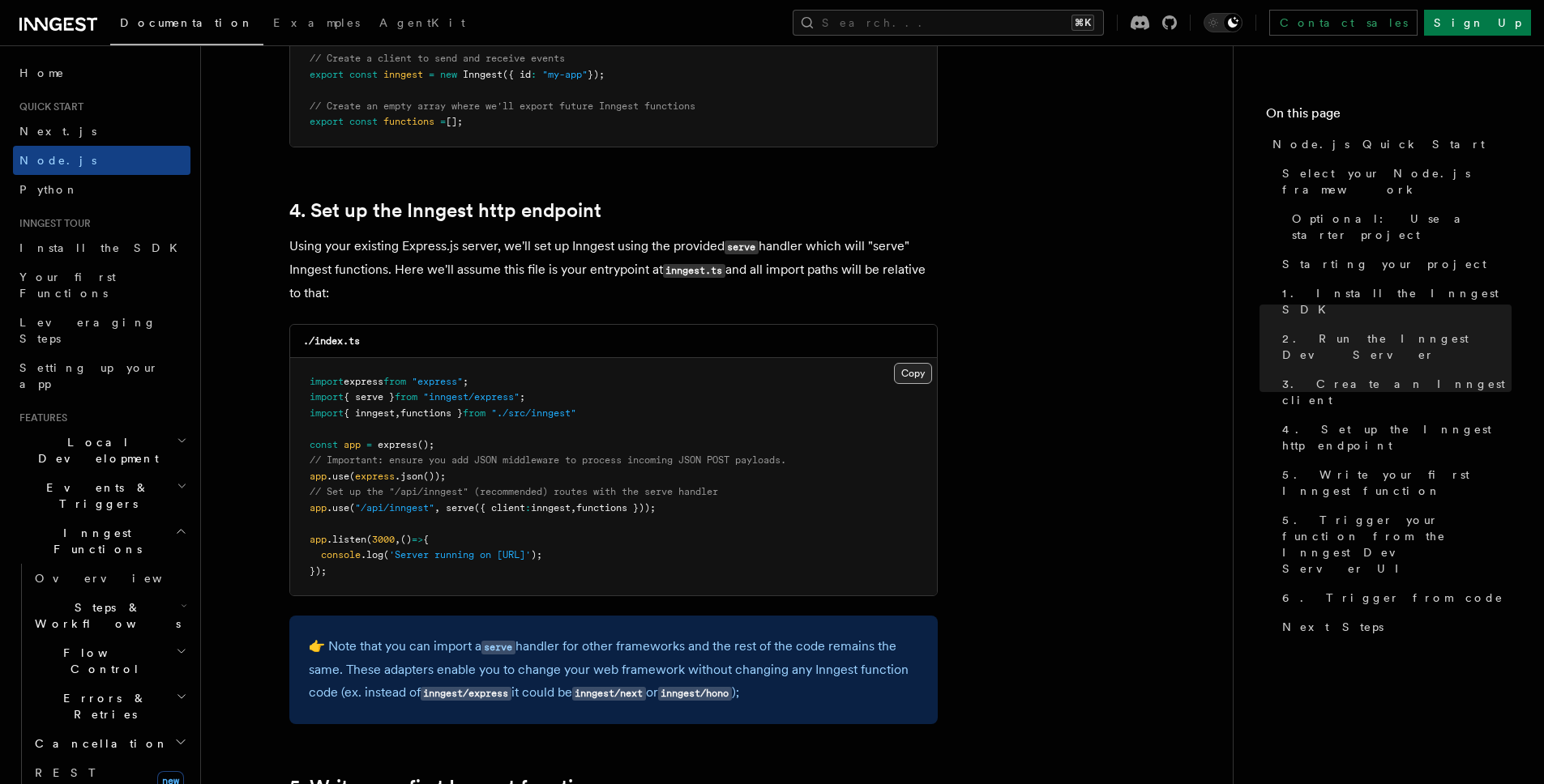
click at [918, 373] on button "Copy Copied" at bounding box center [913, 374] width 38 height 21
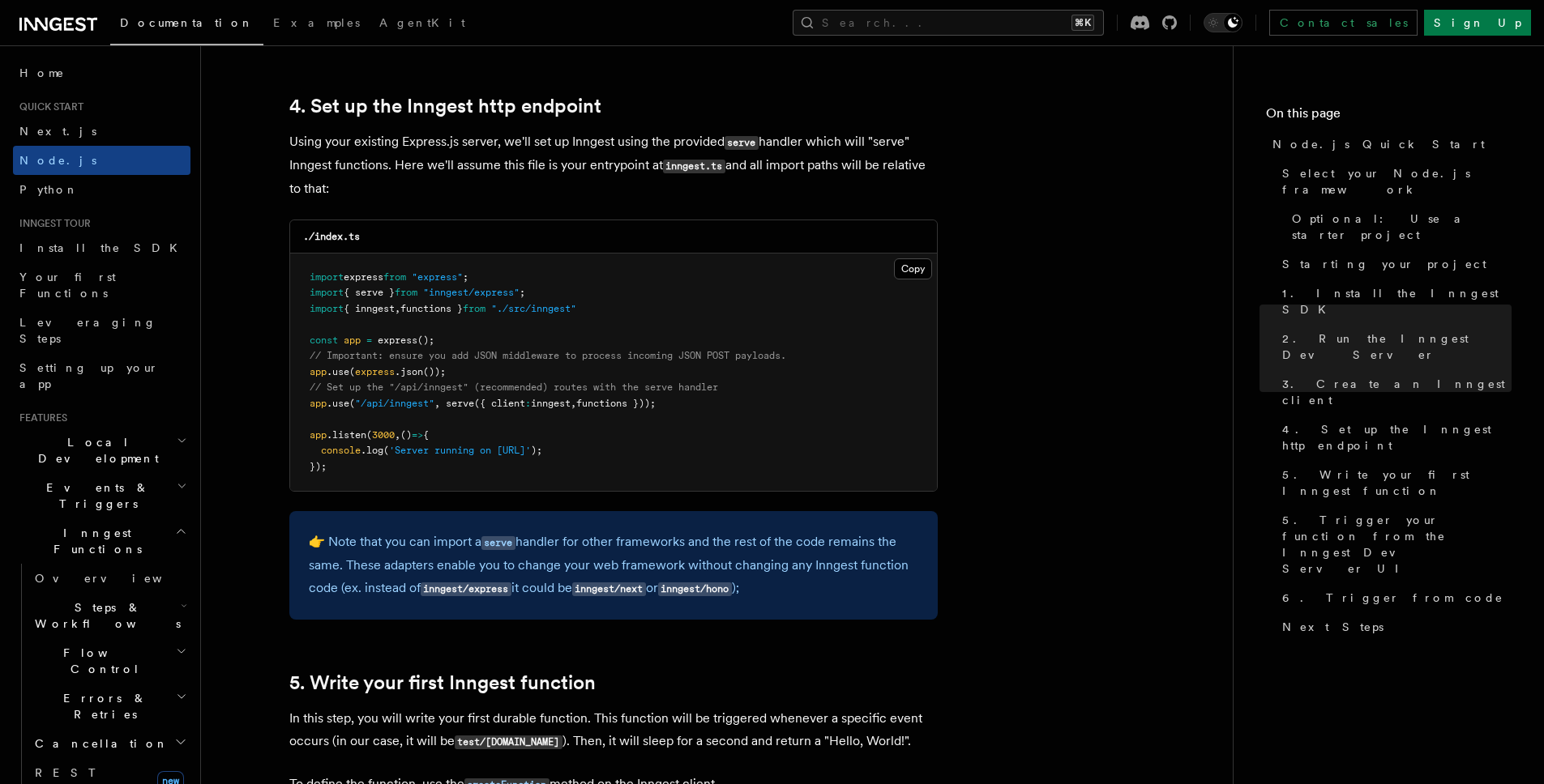
scroll to position [2439, 0]
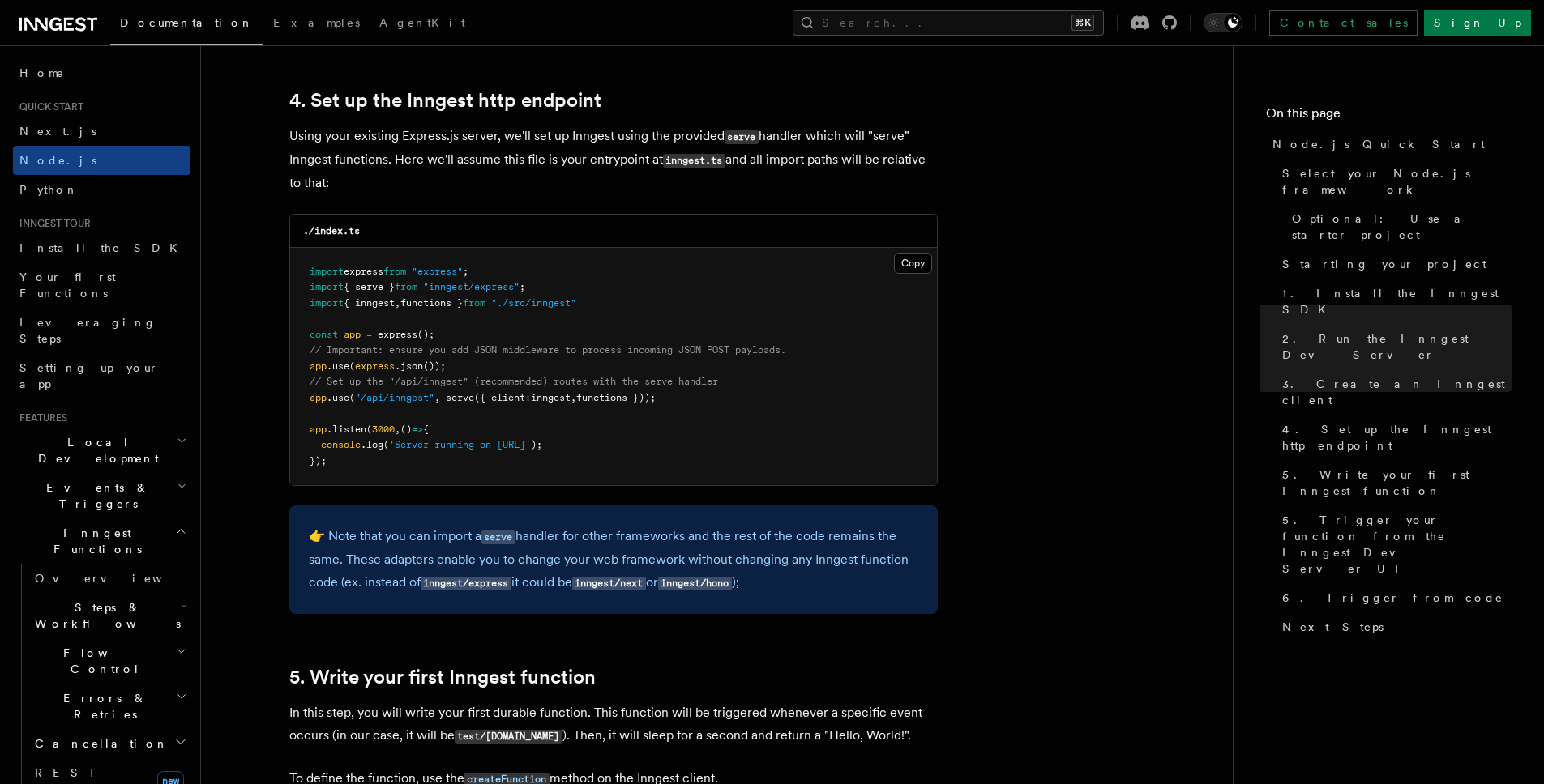
click at [417, 283] on span "from" at bounding box center [405, 287] width 22 height 12
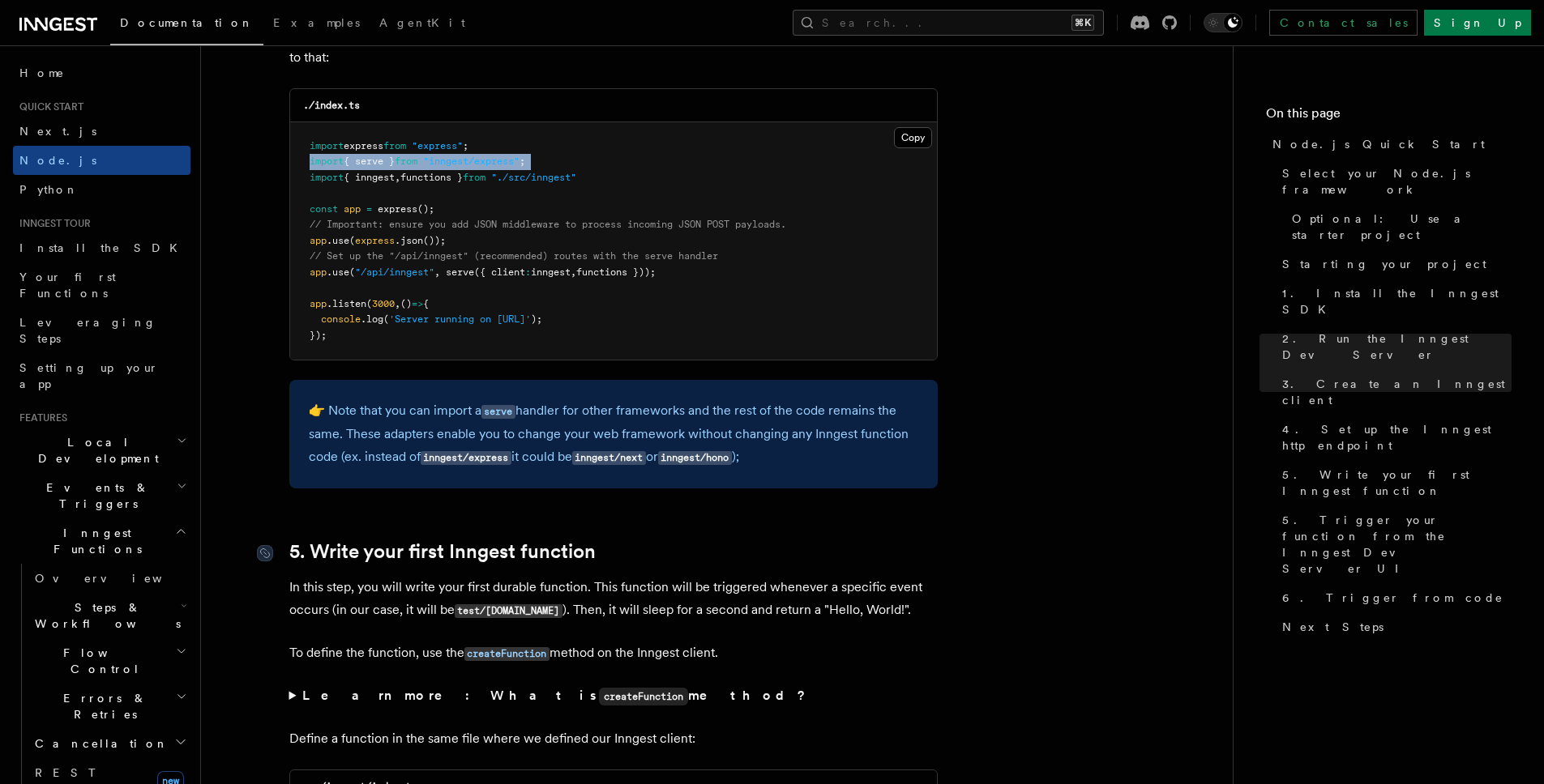
scroll to position [2561, 0]
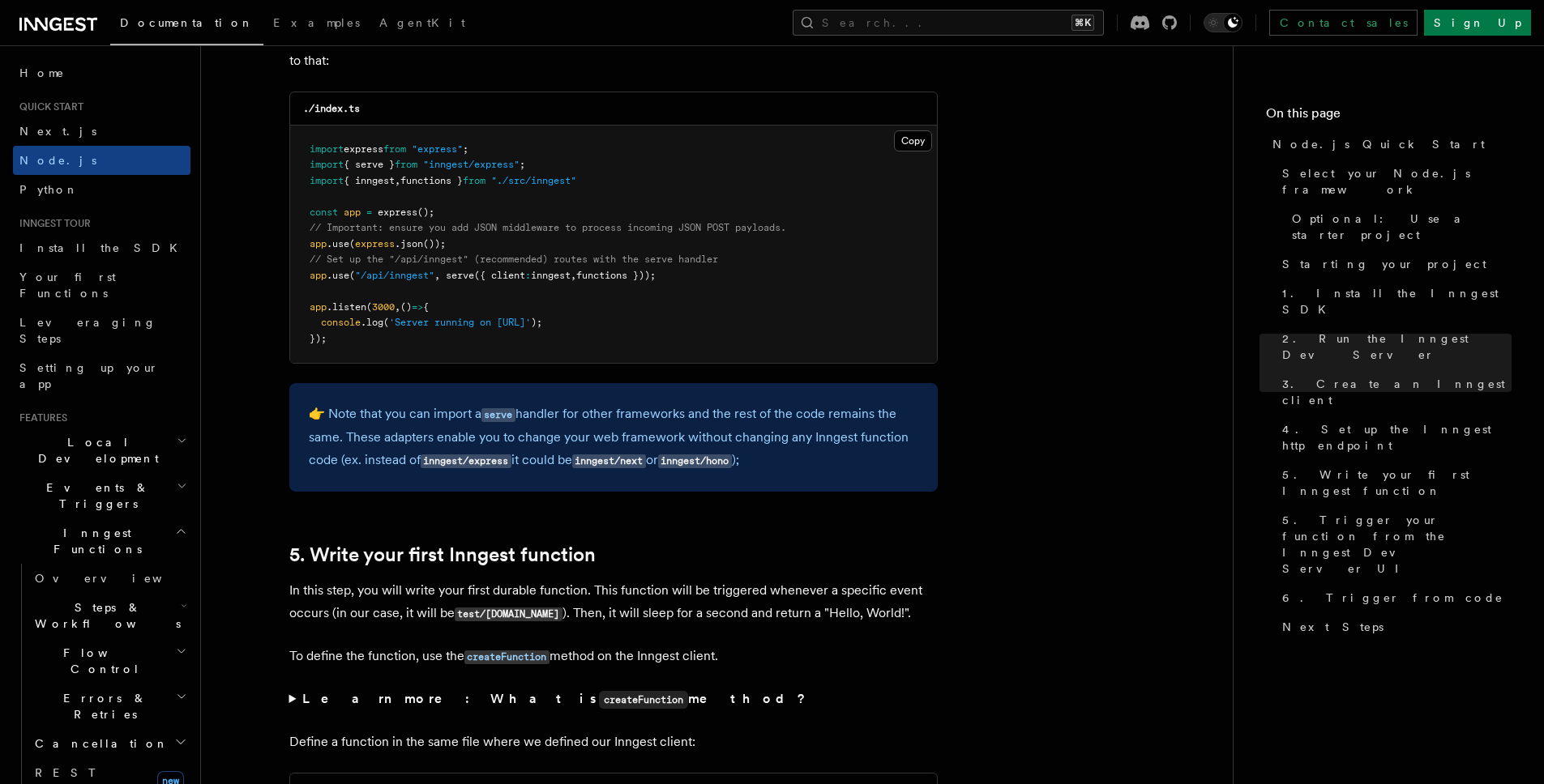
click at [617, 272] on span "functions }));" at bounding box center [615, 275] width 79 height 12
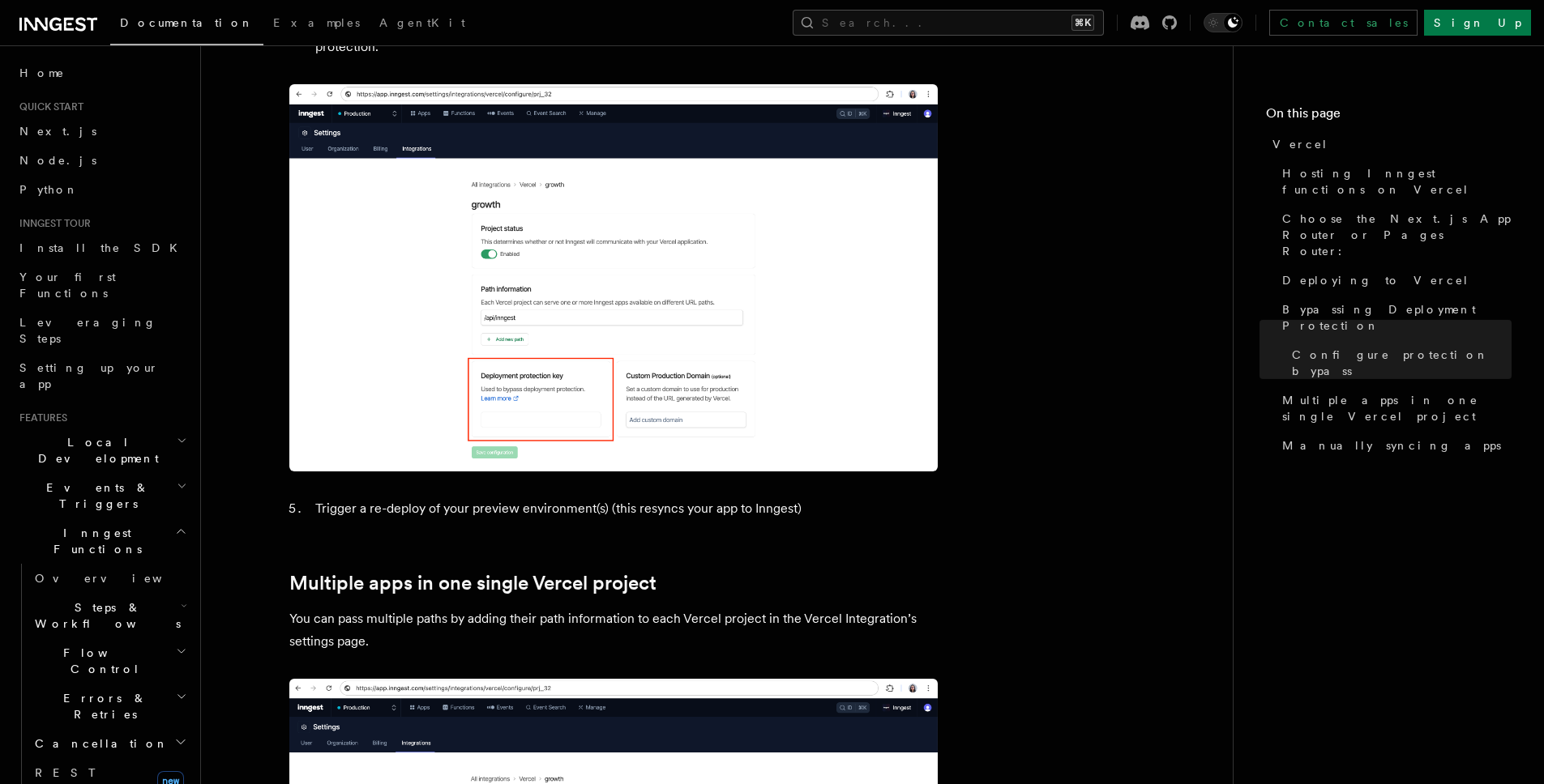
scroll to position [1547, 0]
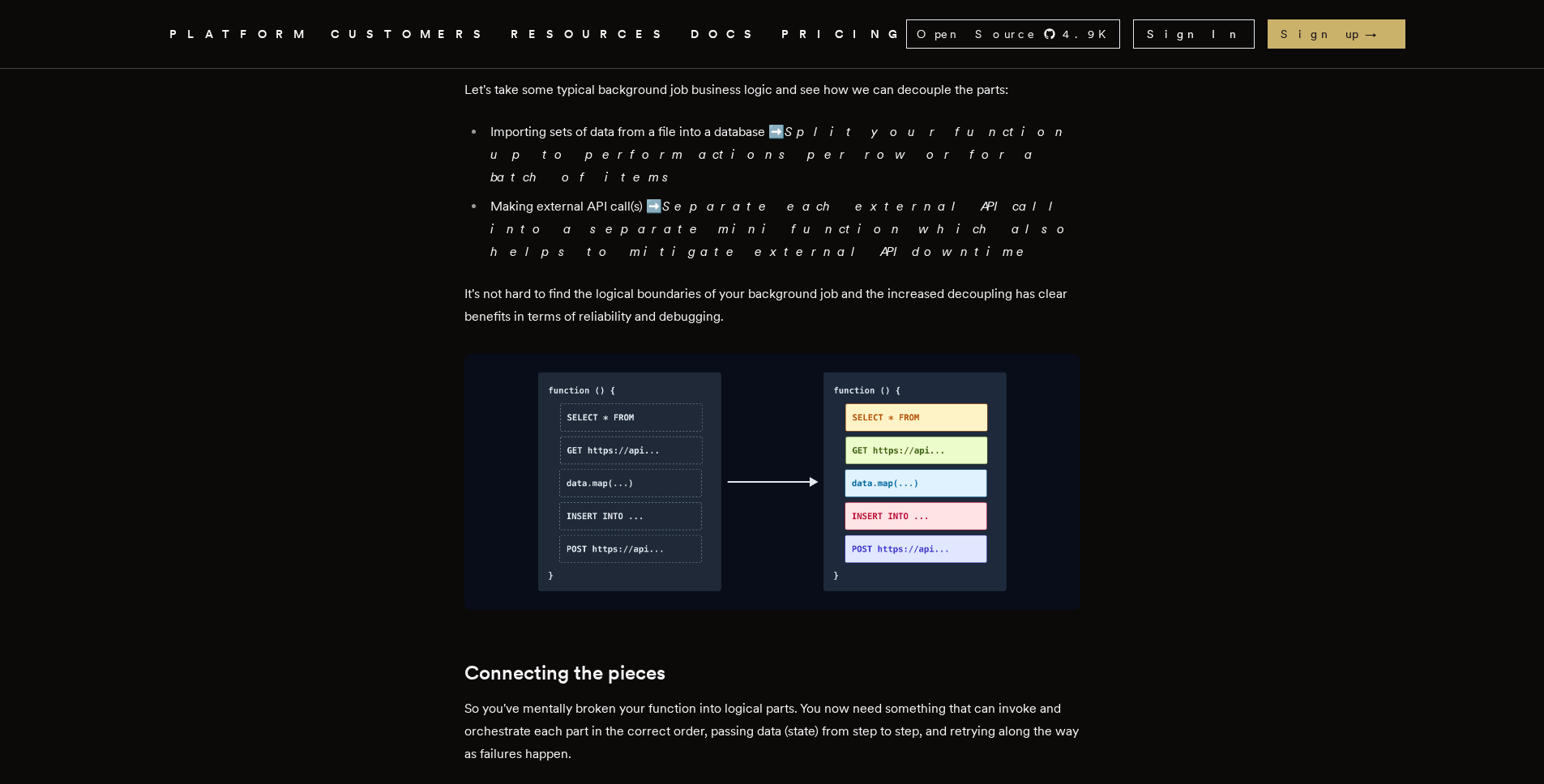
scroll to position [1667, 0]
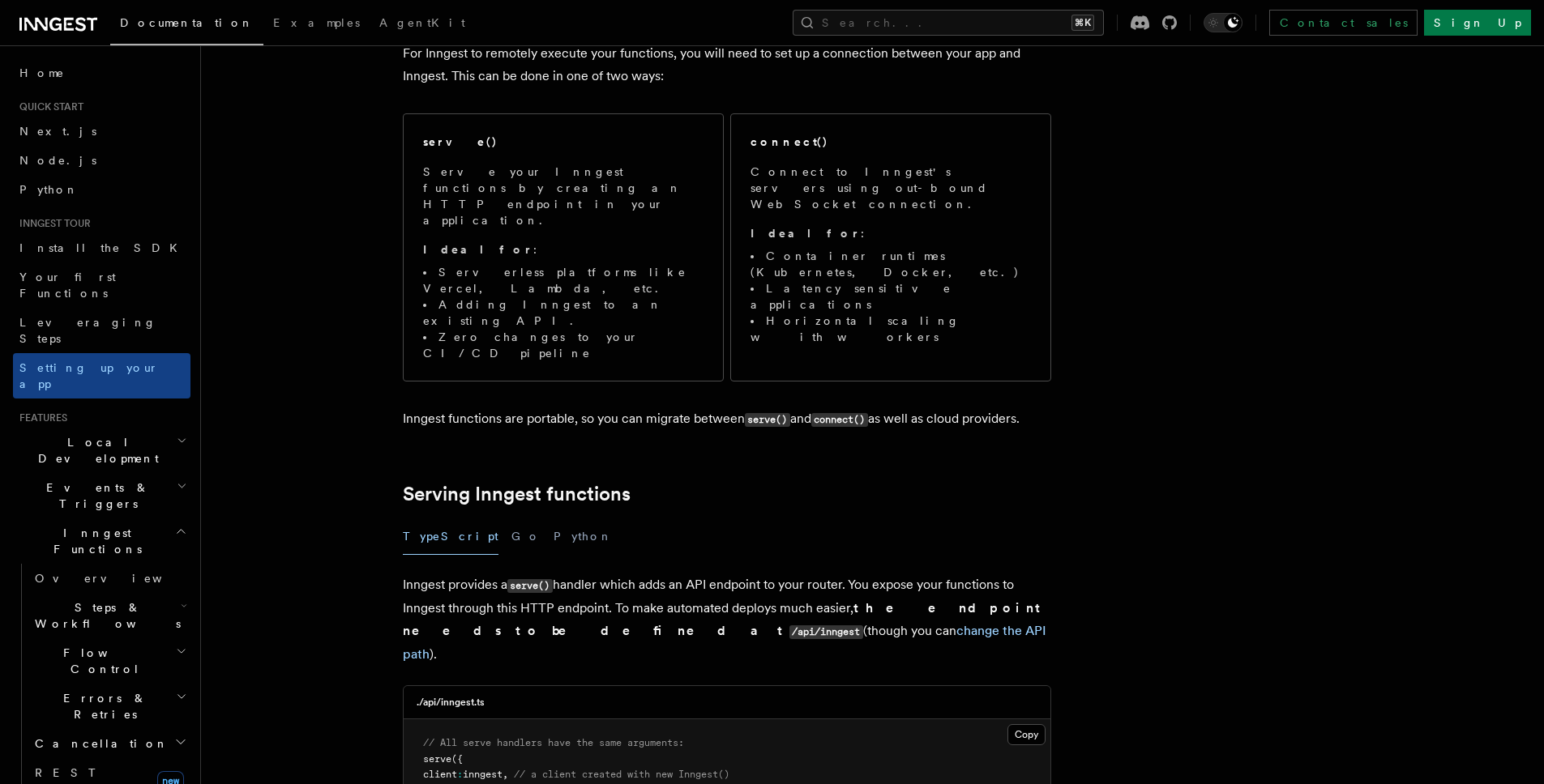
scroll to position [188, 0]
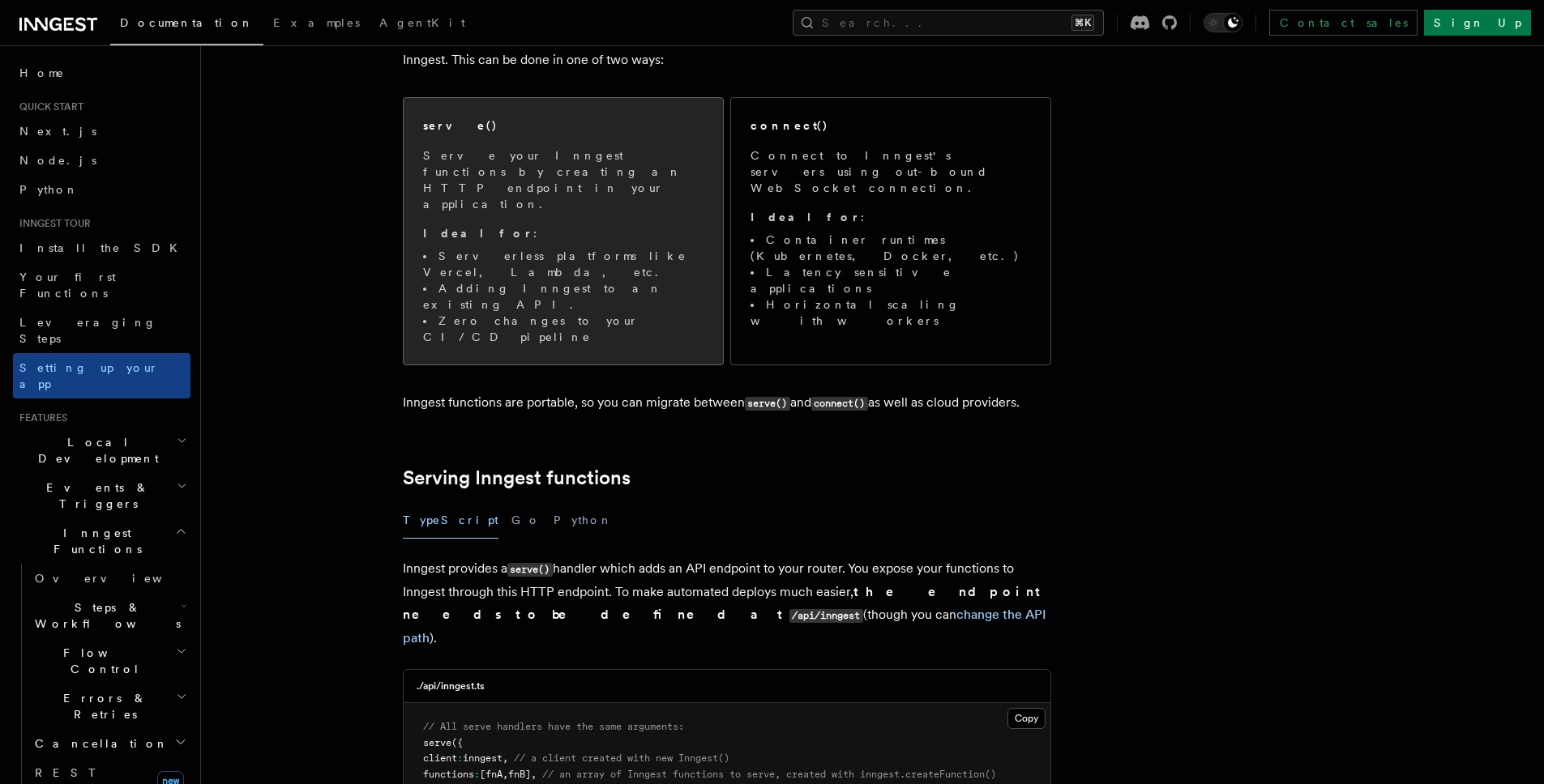
click at [555, 312] on li "Zero changes to your CI/CD pipeline" at bounding box center [563, 328] width 280 height 32
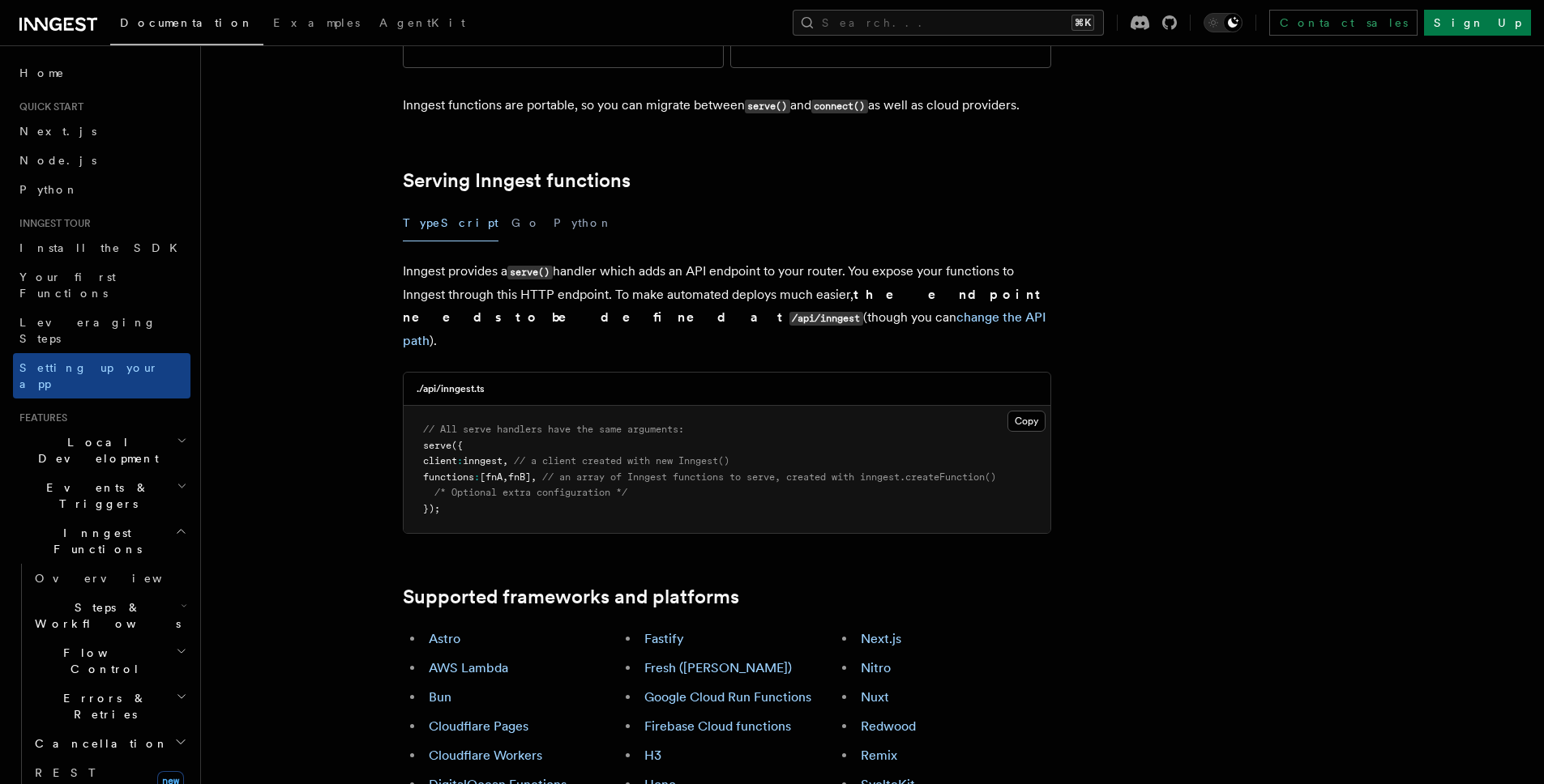
scroll to position [496, 0]
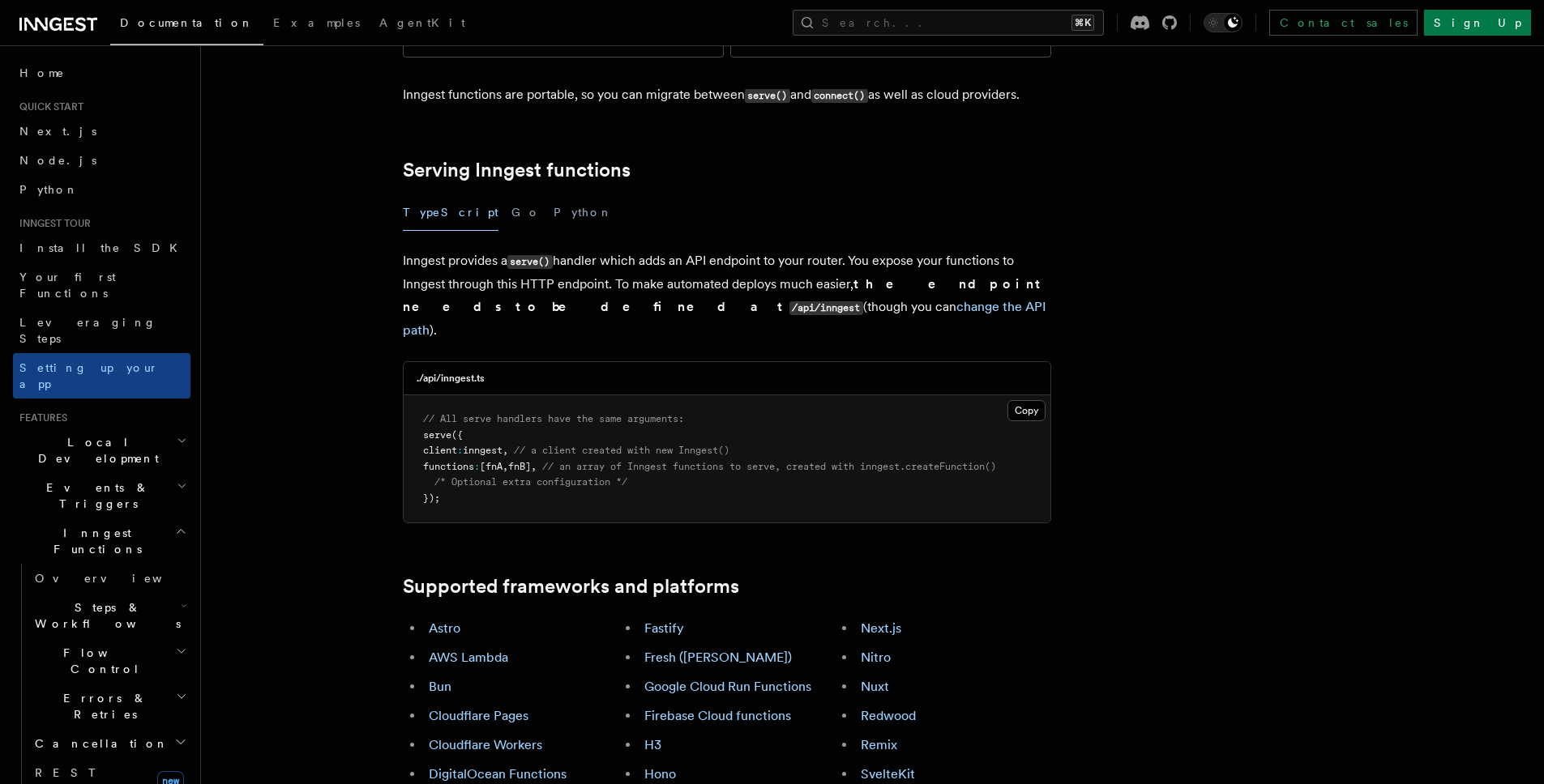
click at [463, 372] on h3 "./api/inngest.ts" at bounding box center [451, 378] width 68 height 13
click at [443, 430] on span "serve" at bounding box center [437, 435] width 28 height 12
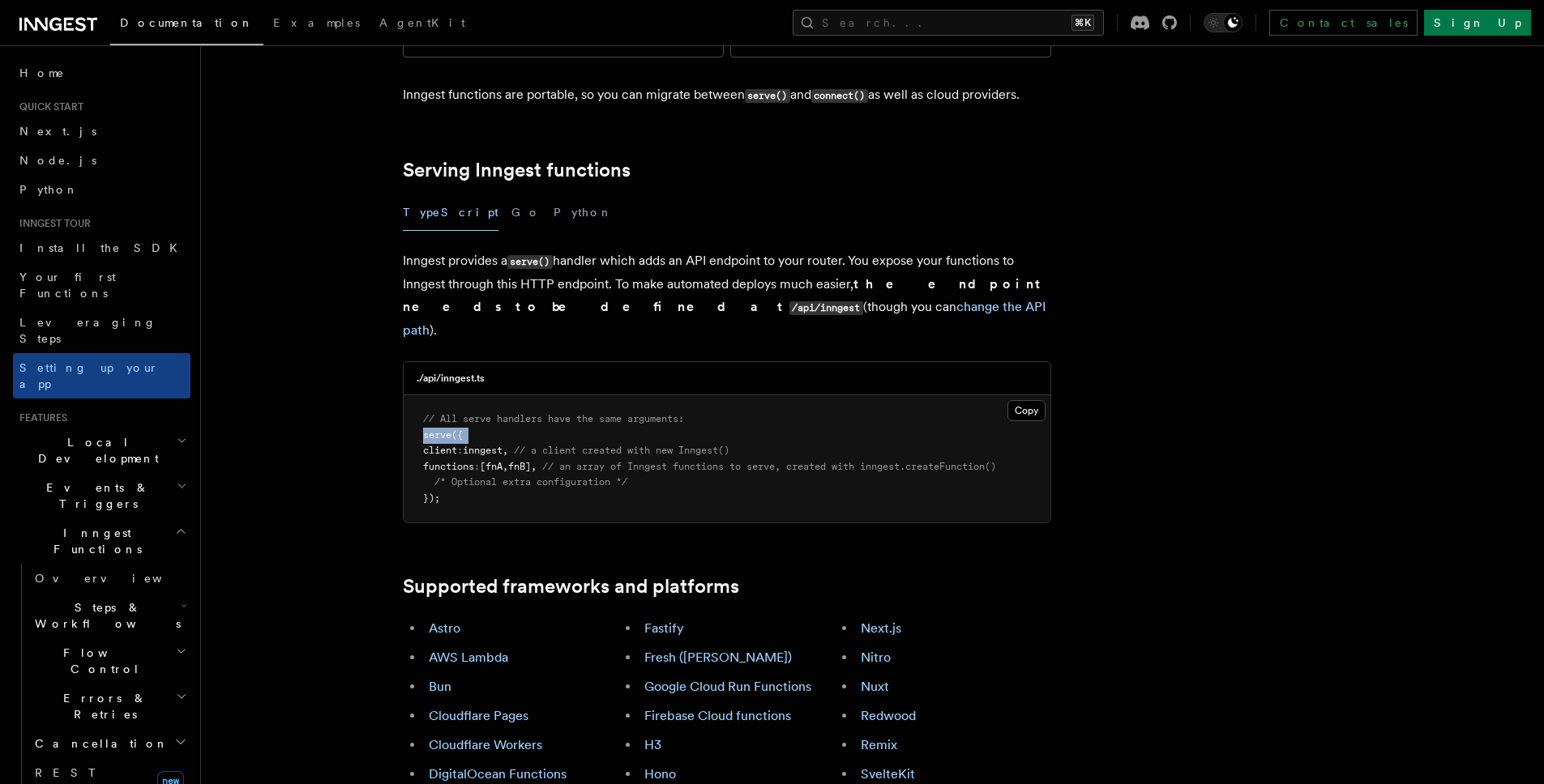
click at [443, 430] on span "serve" at bounding box center [437, 435] width 28 height 12
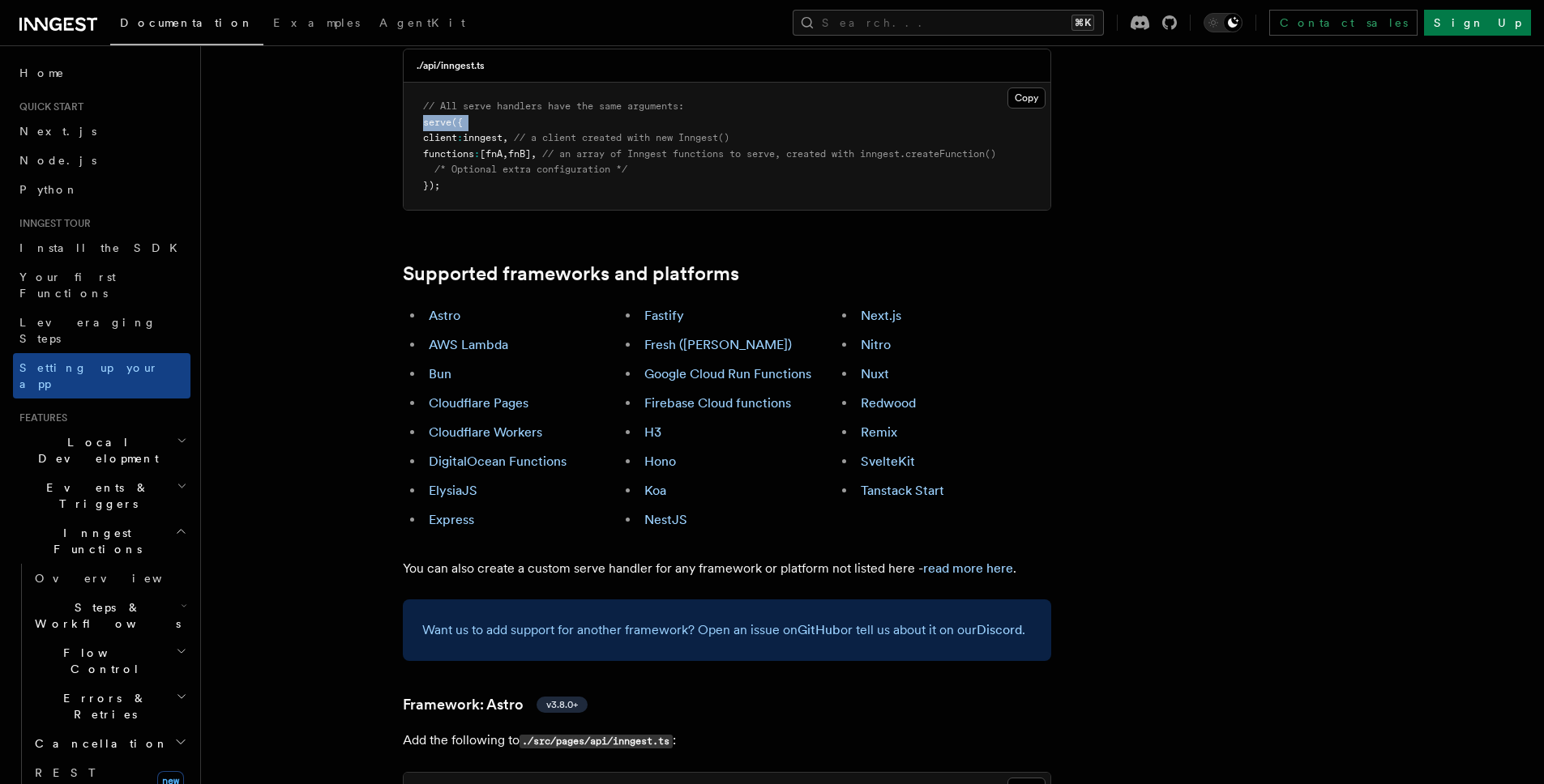
scroll to position [812, 0]
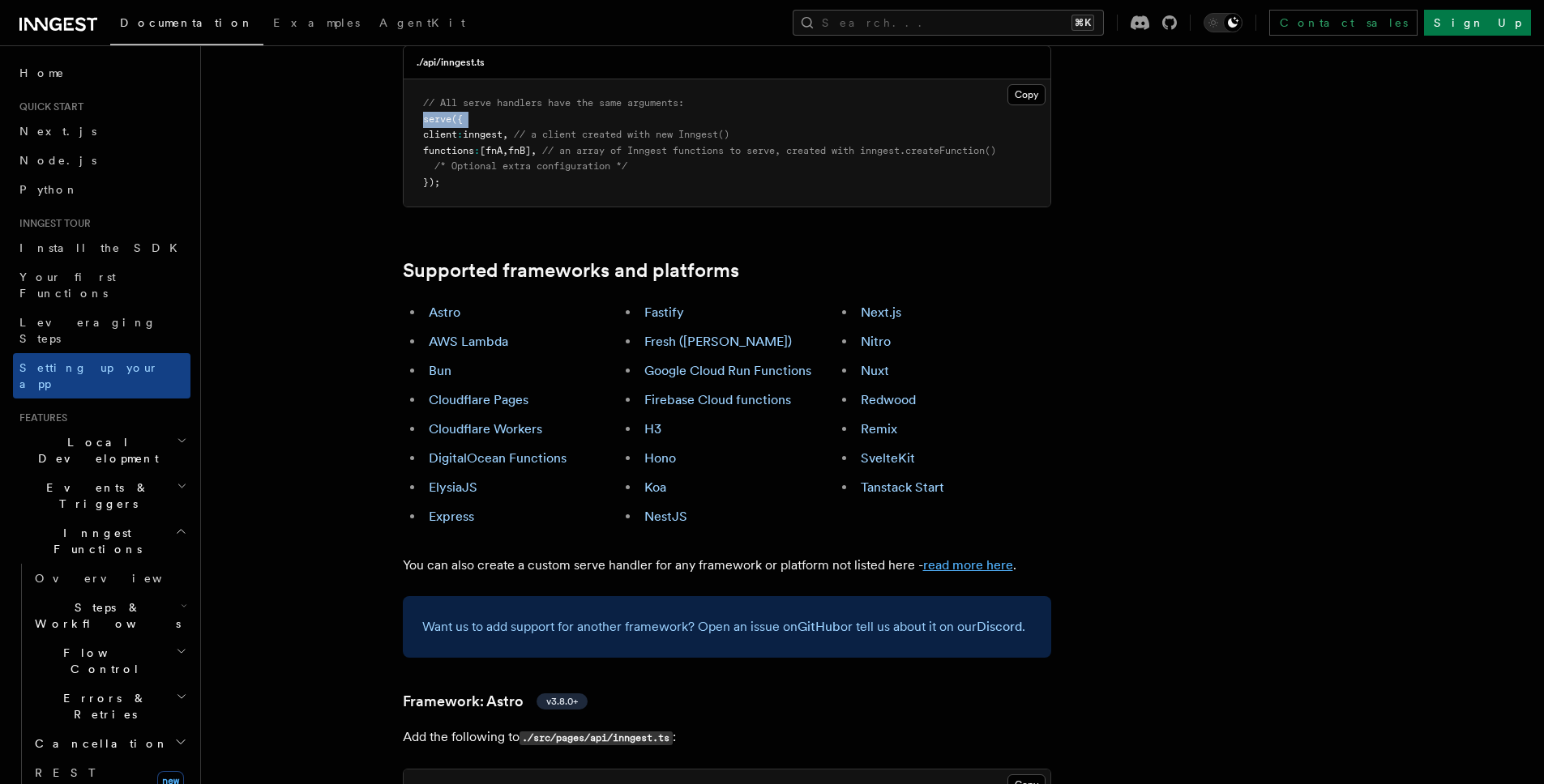
click at [957, 557] on link "read more here" at bounding box center [968, 565] width 90 height 16
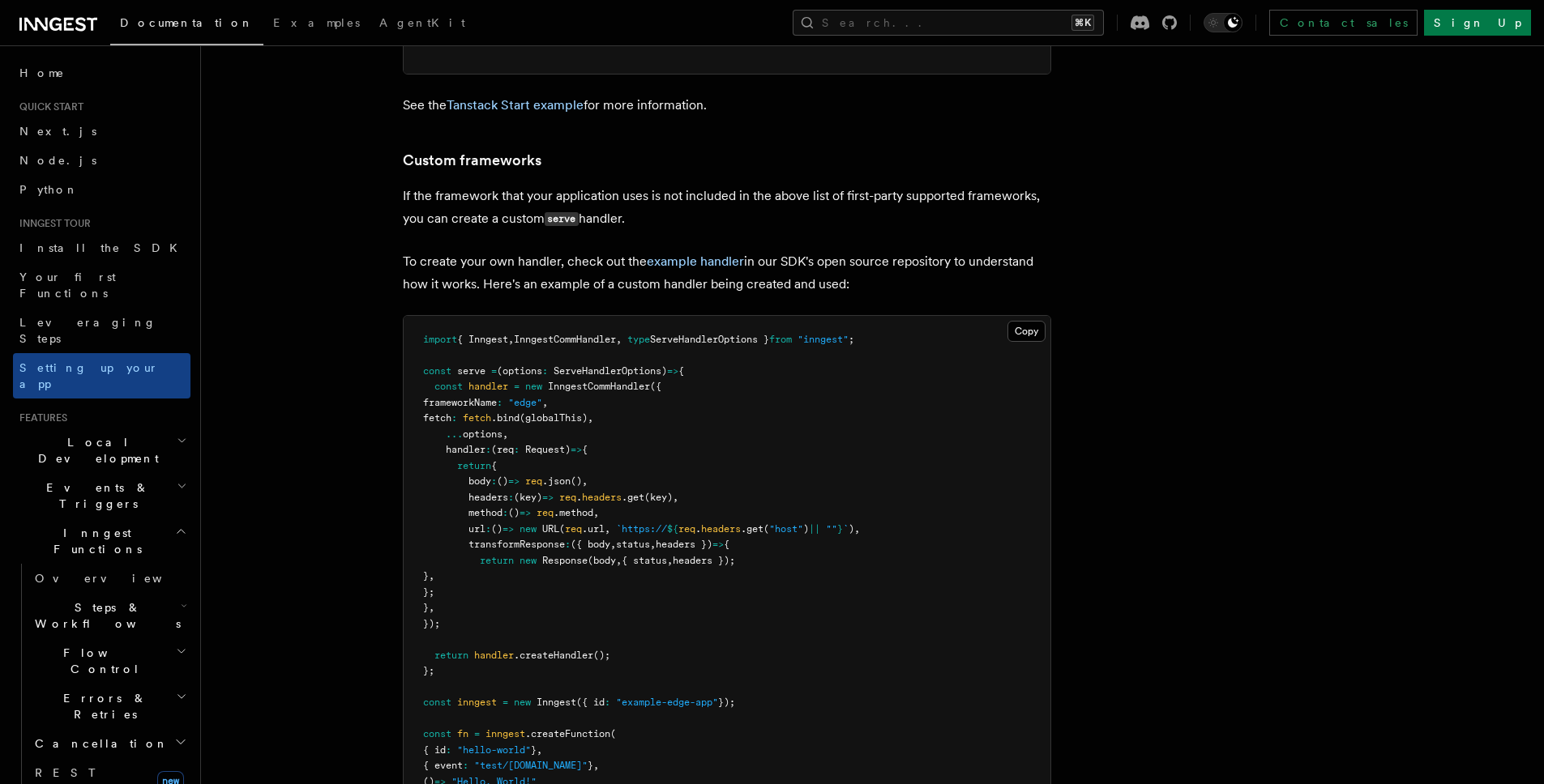
scroll to position [13997, 0]
click at [622, 333] on span "," at bounding box center [619, 339] width 6 height 12
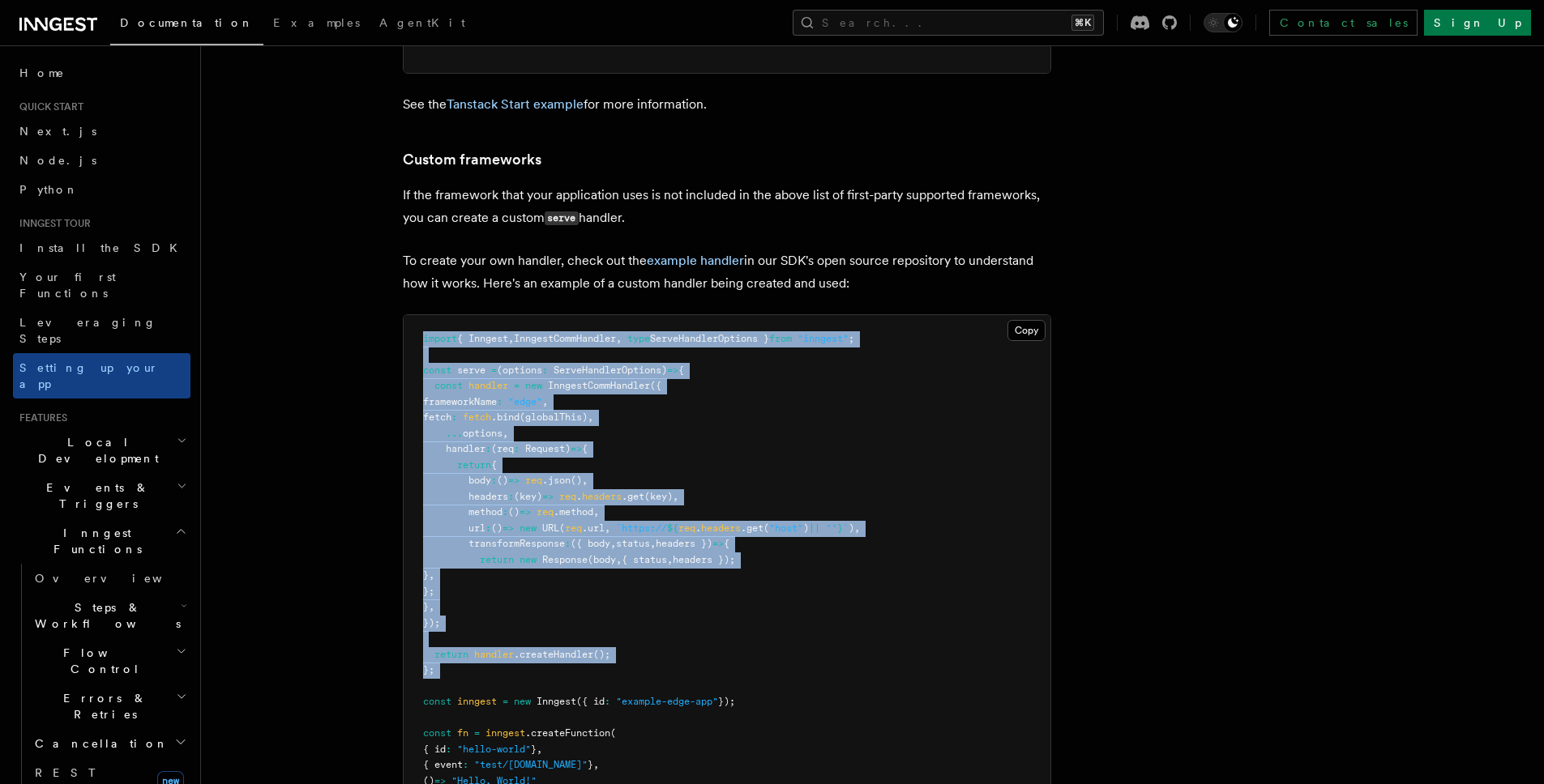
click at [496, 600] on pre "import { Inngest , InngestCommHandler , type ServeHandlerOptions } from "innges…" at bounding box center [727, 584] width 647 height 538
copy code "import { Inngest , InngestCommHandler , type ServeHandlerOptions } from "innges…"
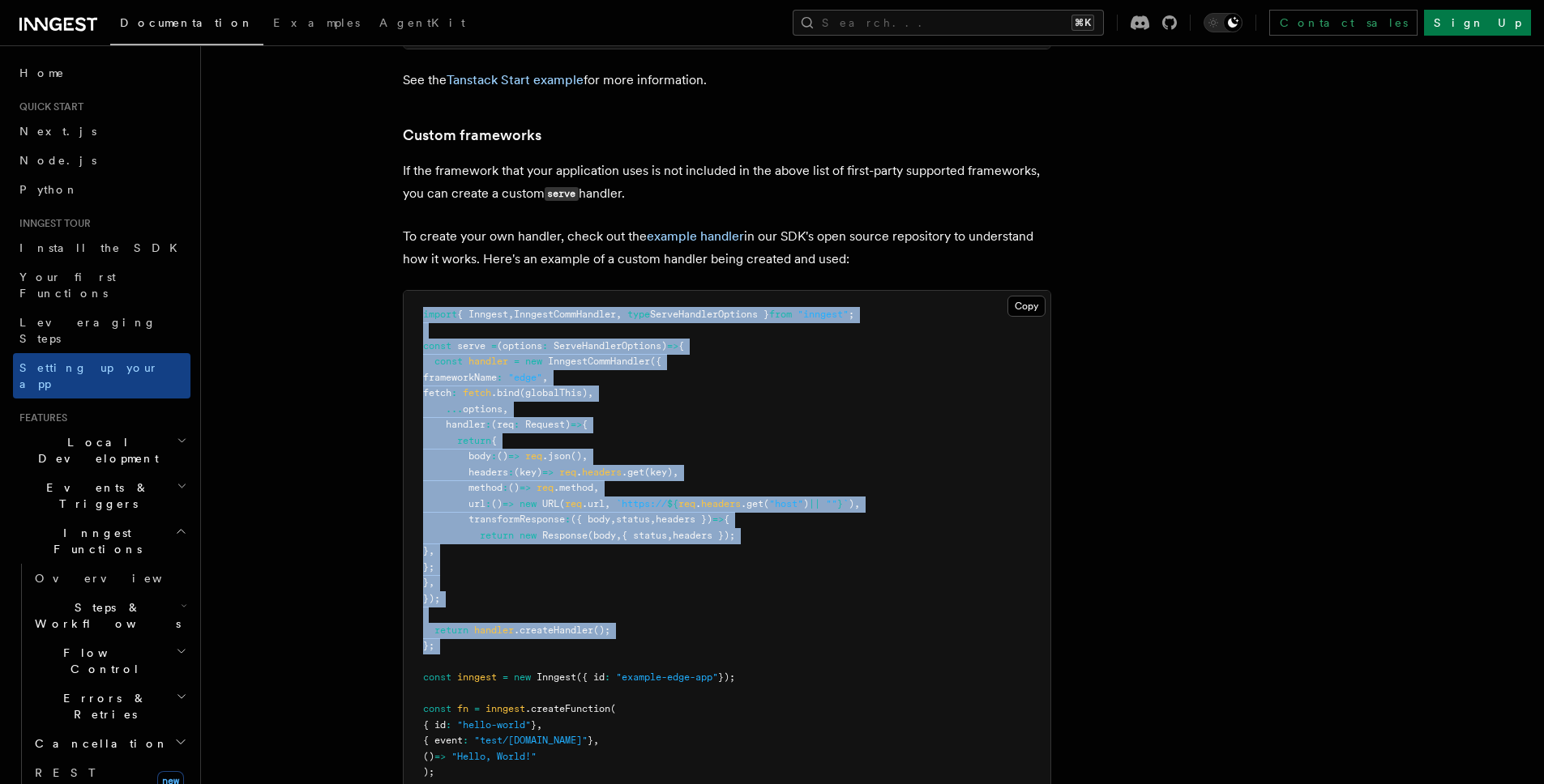
scroll to position [14095, 0]
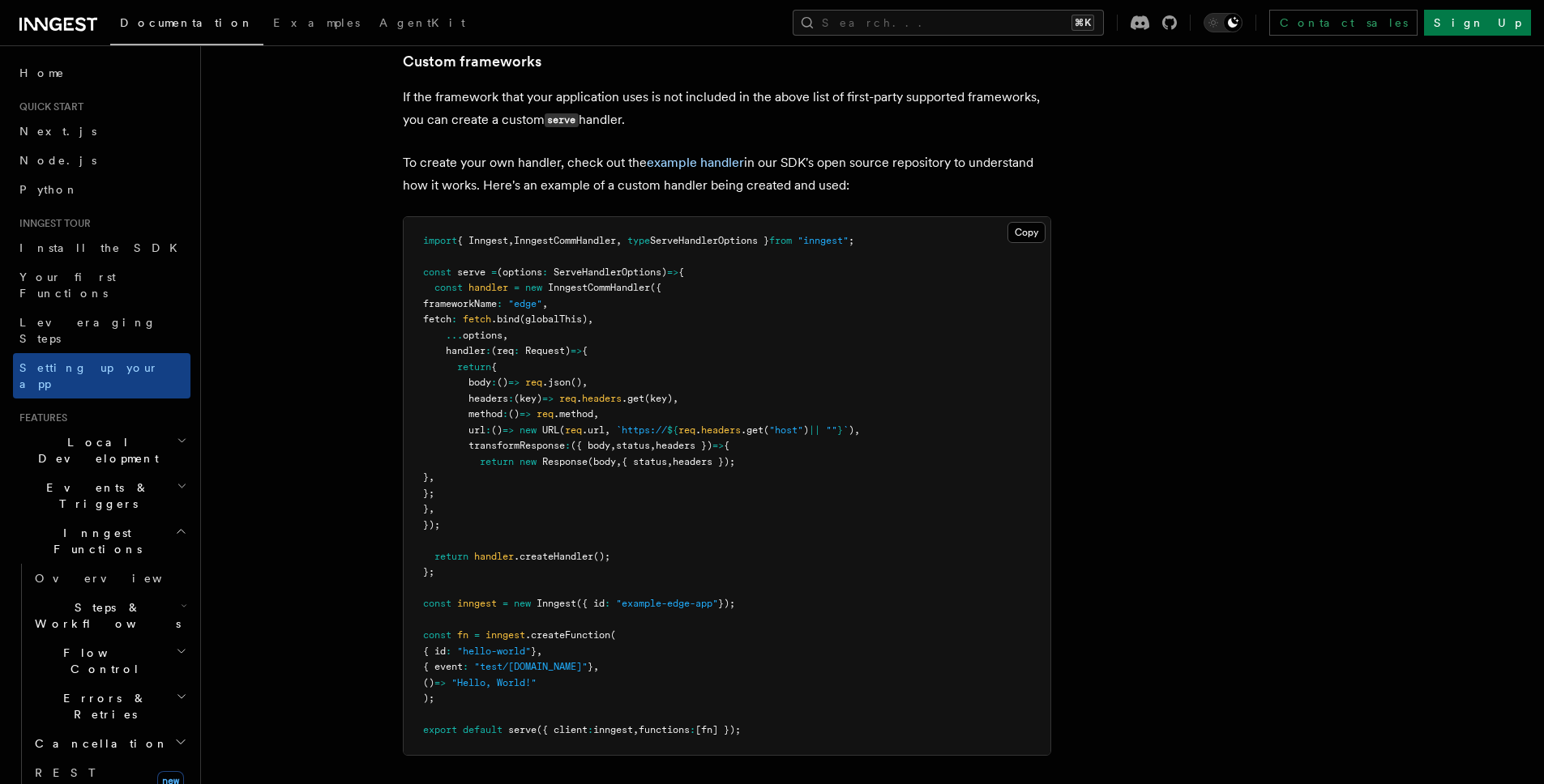
click at [694, 598] on span ""example-edge-app"" at bounding box center [667, 604] width 103 height 12
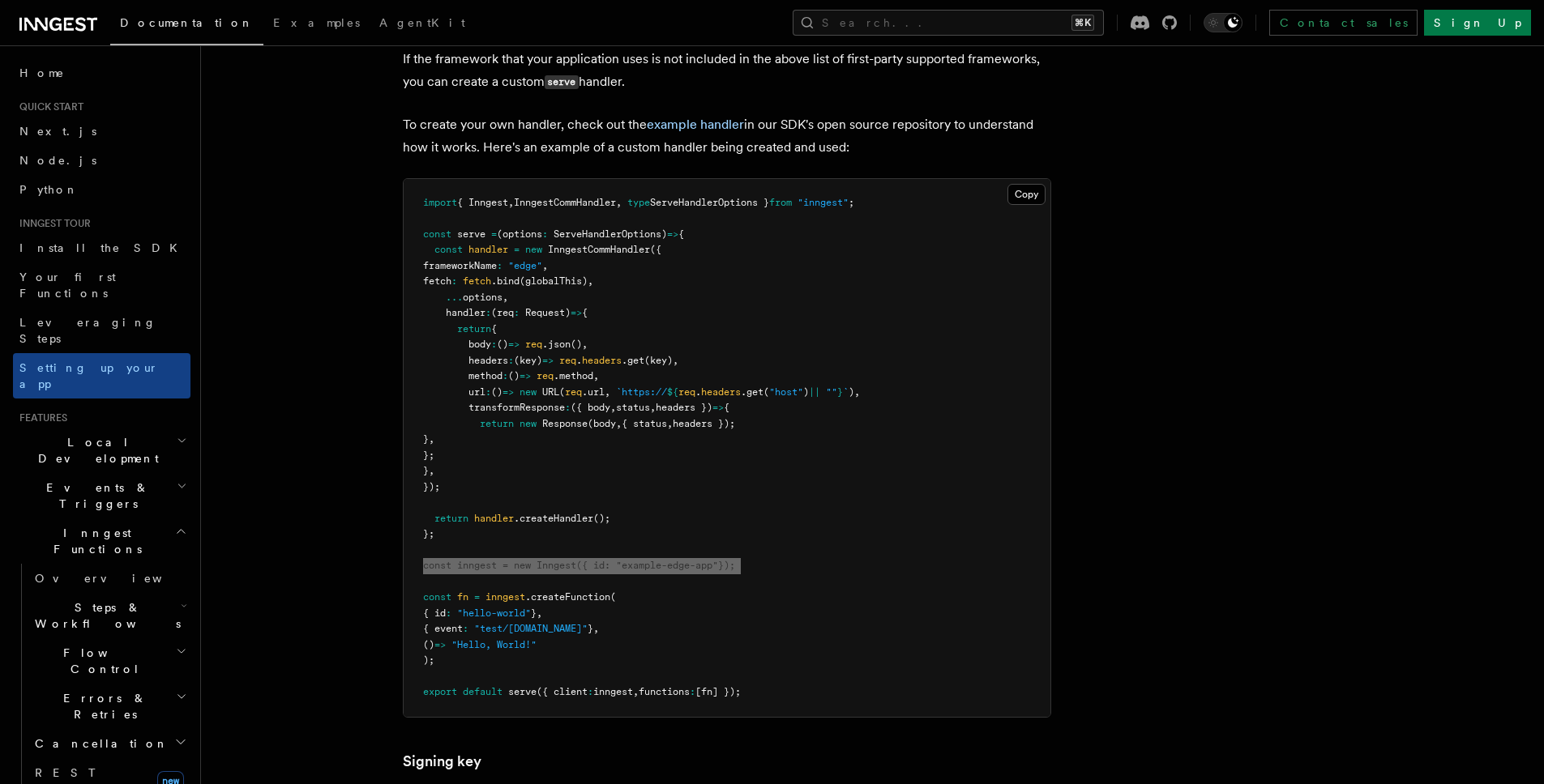
scroll to position [14019, 0]
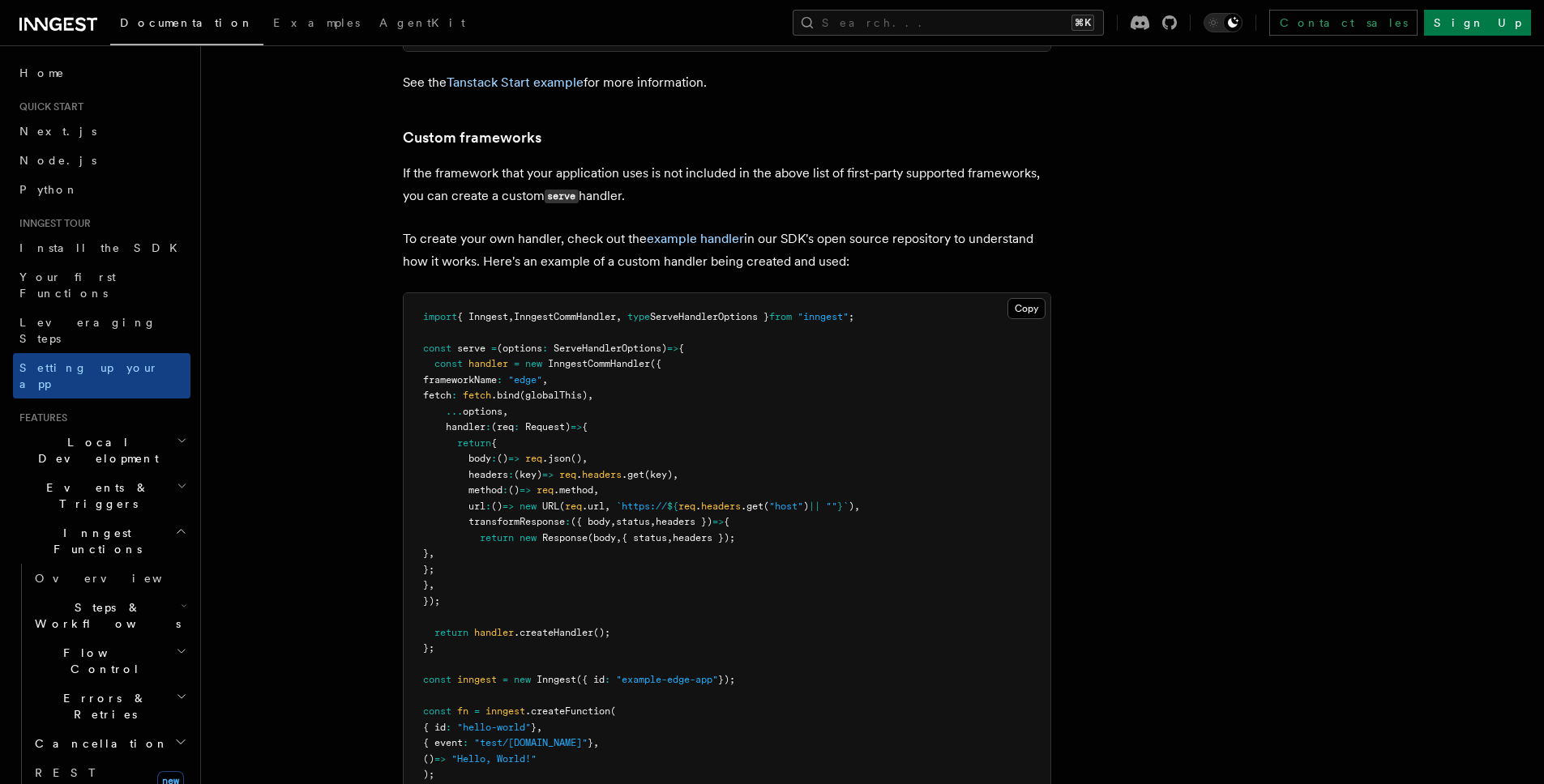
click at [645, 470] on span ".get" at bounding box center [633, 475] width 22 height 12
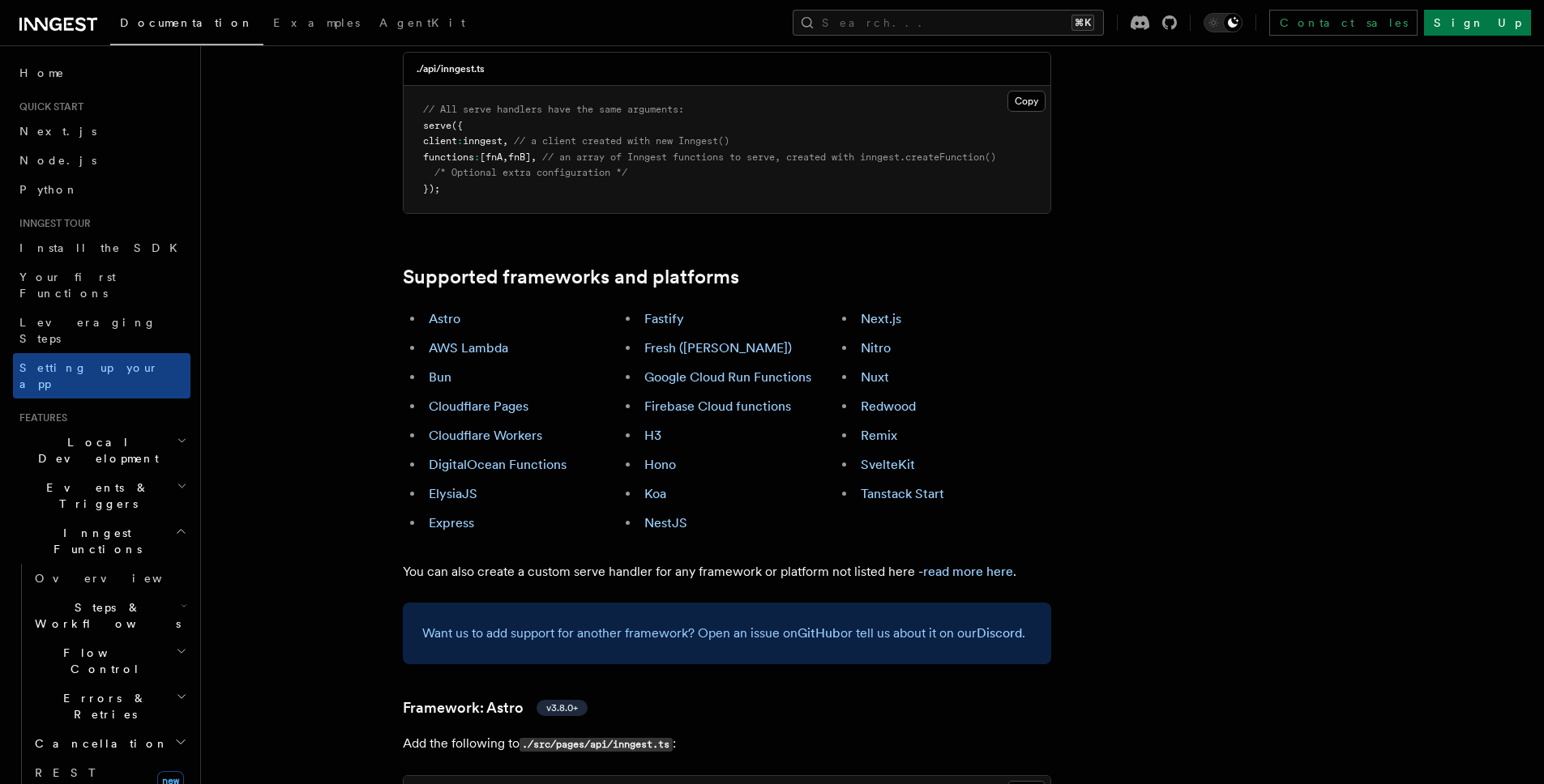
scroll to position [1101, 0]
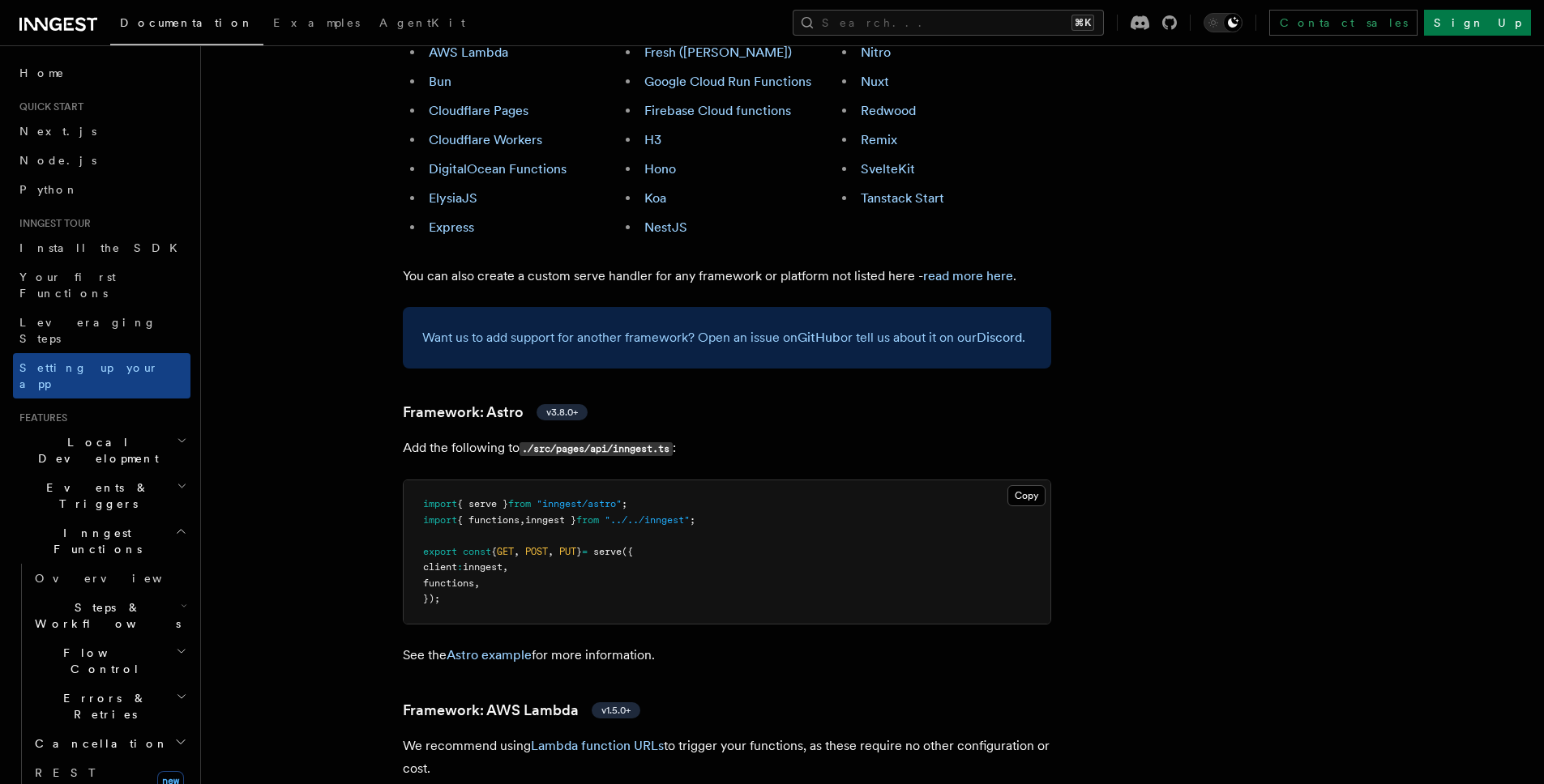
click at [518, 327] on p "Want us to add support for another framework? Open an issue on GitHub or tell u…" at bounding box center [727, 338] width 609 height 22
click at [519, 327] on p "Want us to add support for another framework? Open an issue on GitHub or tell u…" at bounding box center [727, 338] width 609 height 22
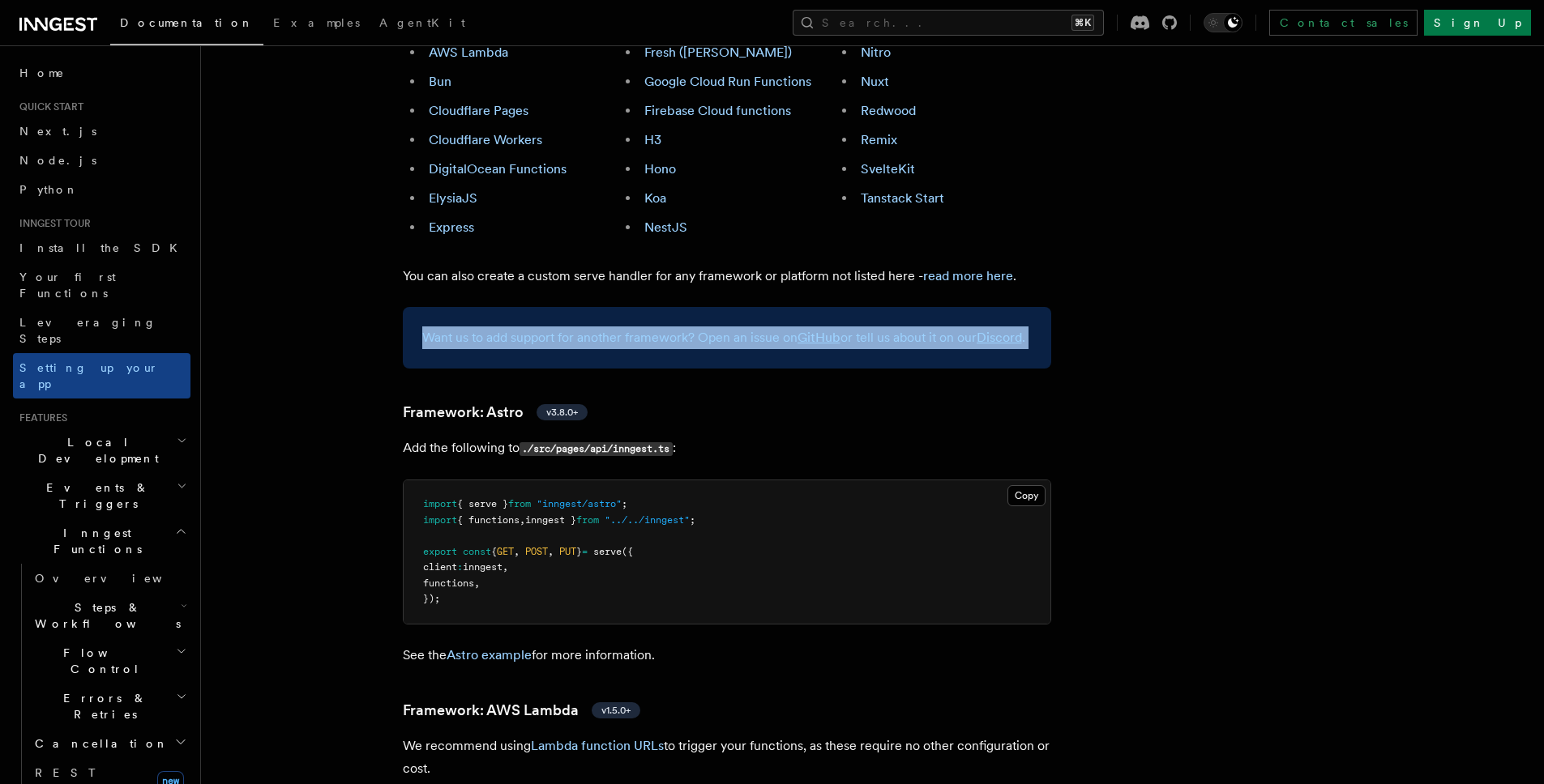
click at [519, 327] on p "Want us to add support for another framework? Open an issue on GitHub or tell u…" at bounding box center [727, 338] width 609 height 22
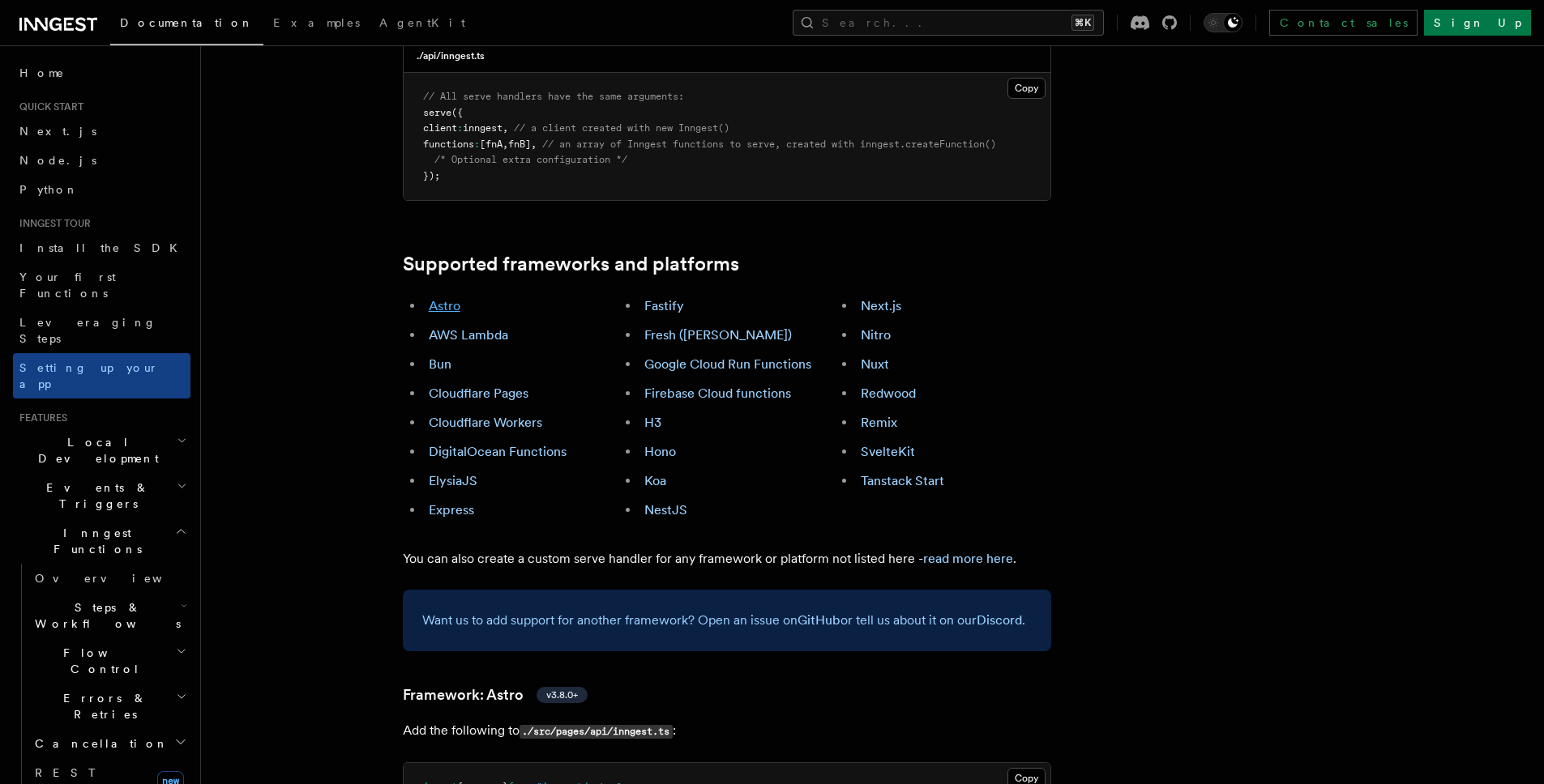
scroll to position [847, 0]
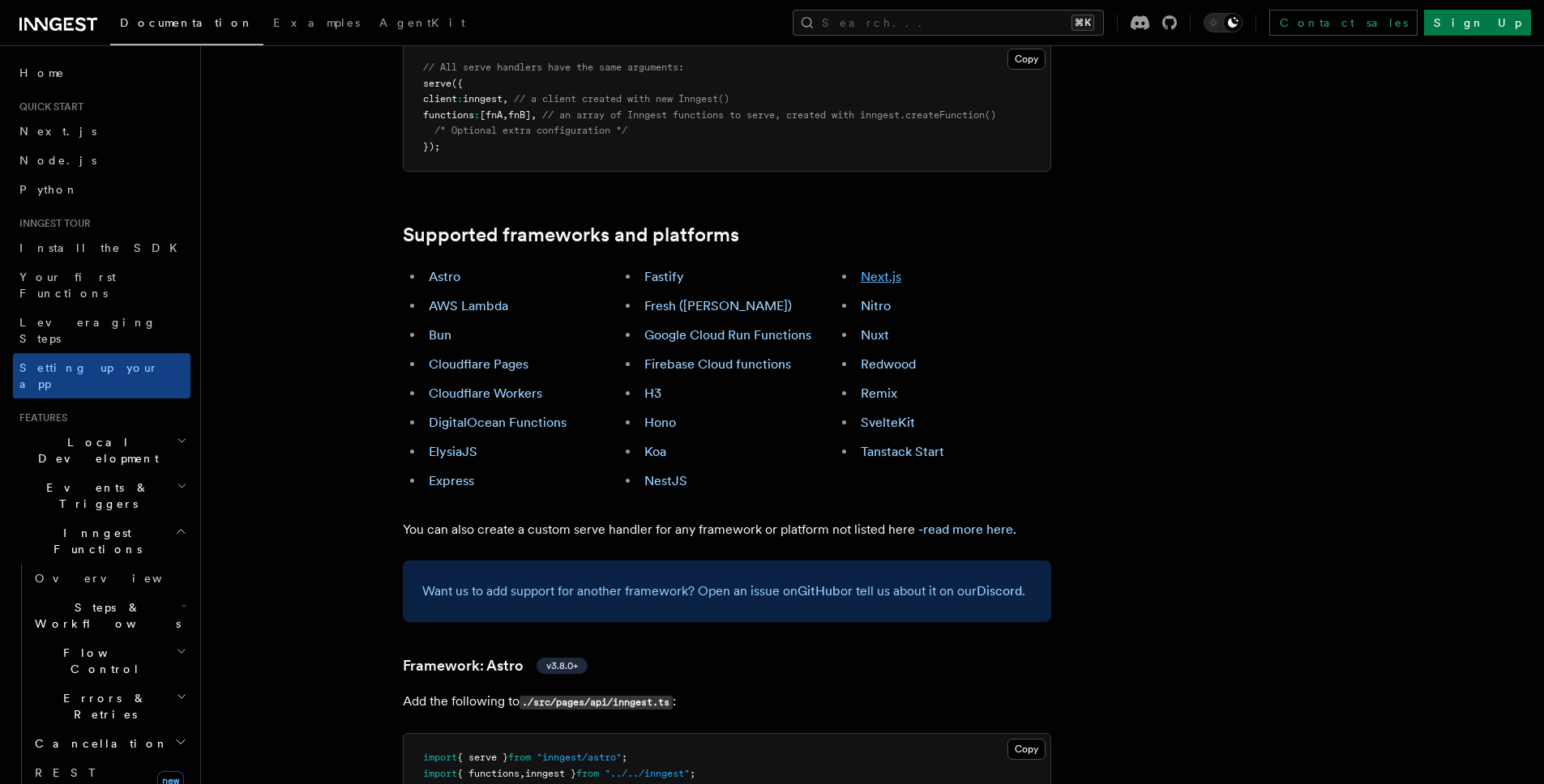
click at [880, 269] on link "Next.js" at bounding box center [881, 277] width 41 height 16
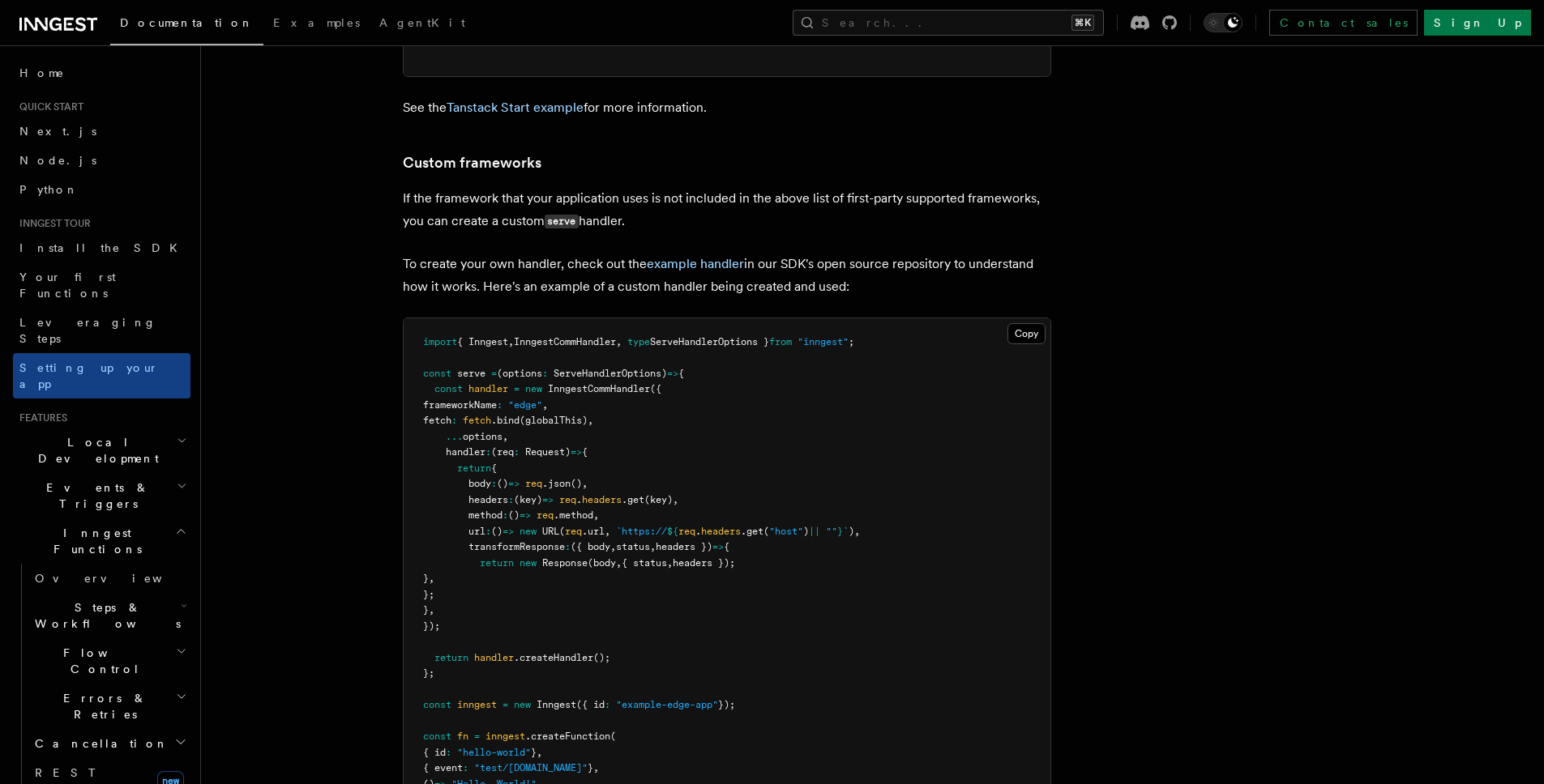
scroll to position [13962, 0]
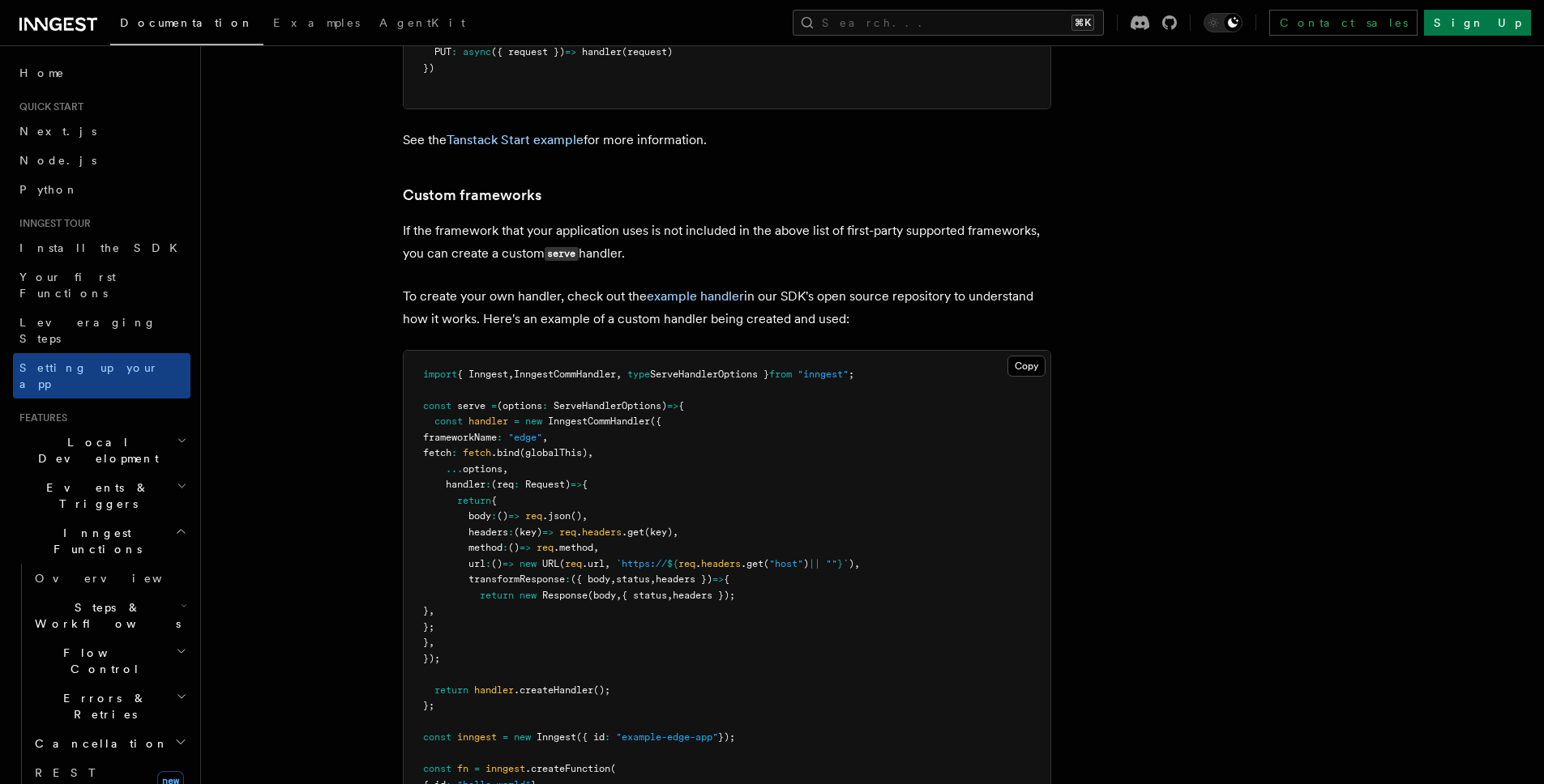
click at [651, 400] on span "ServeHandlerOptions" at bounding box center [607, 406] width 107 height 12
click at [703, 369] on span "ServeHandlerOptions }" at bounding box center [710, 375] width 119 height 12
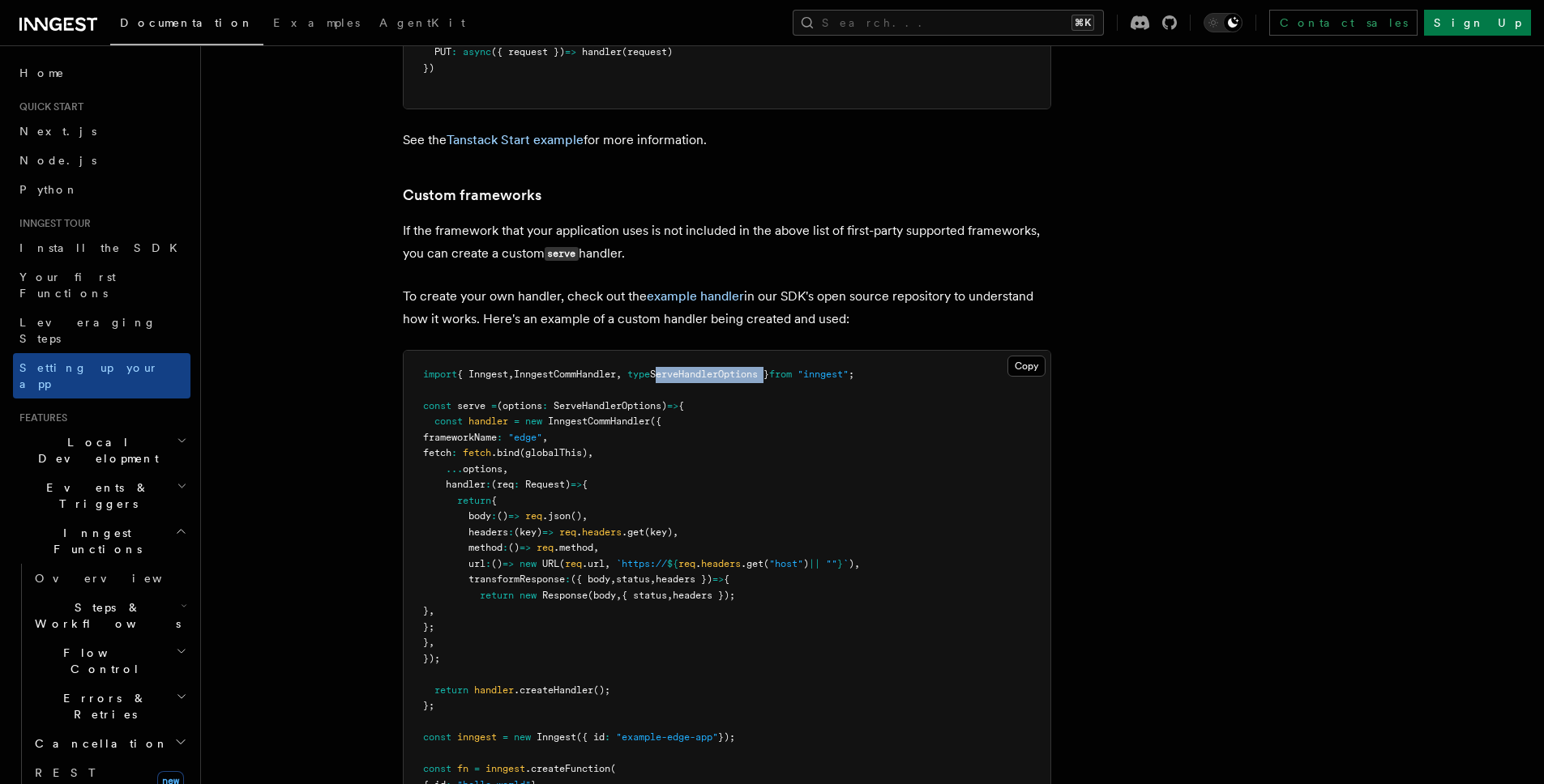
click at [703, 369] on span "ServeHandlerOptions }" at bounding box center [710, 375] width 119 height 12
copy span "ServeHandlerOptions"
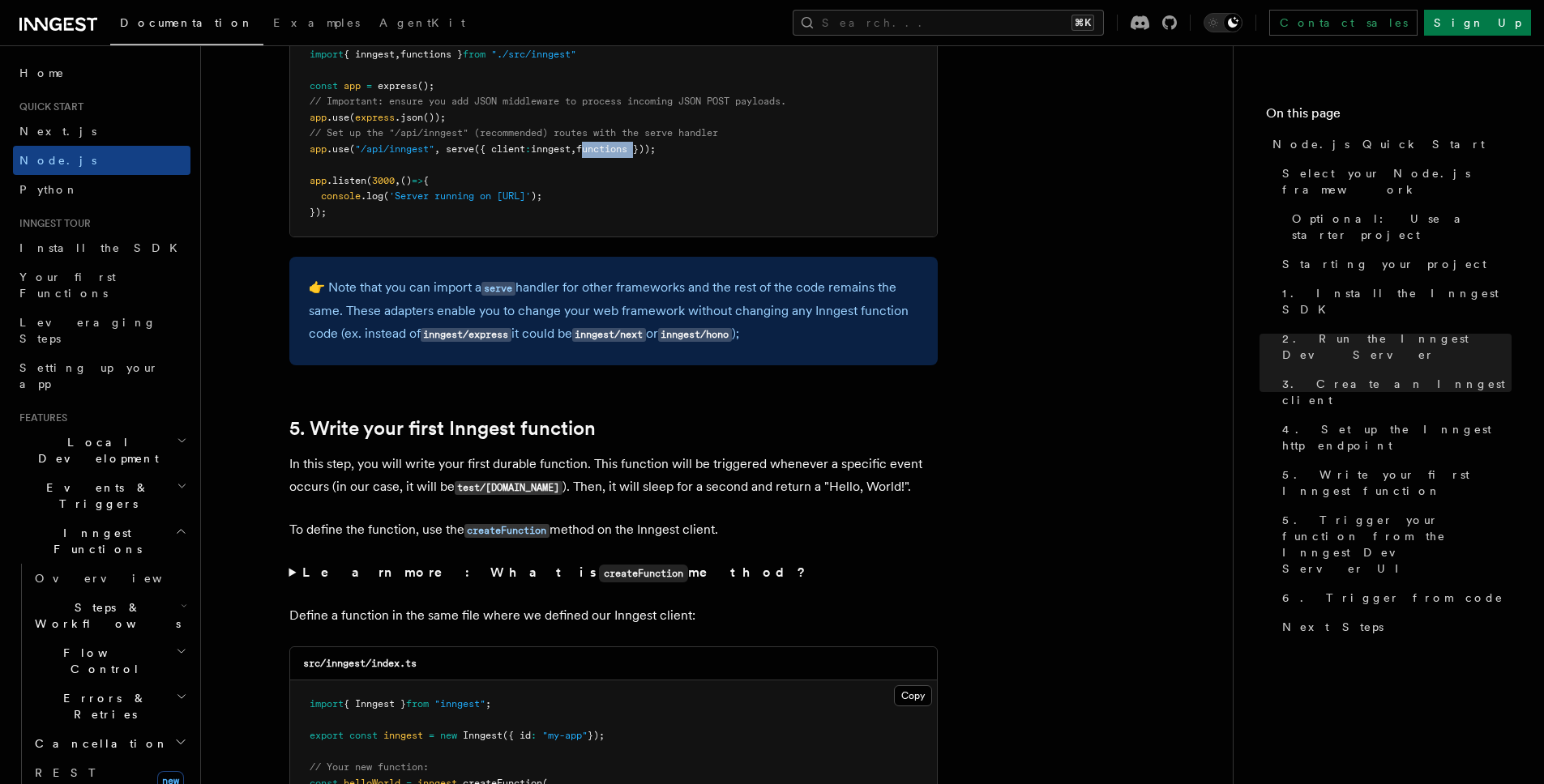
scroll to position [2691, 0]
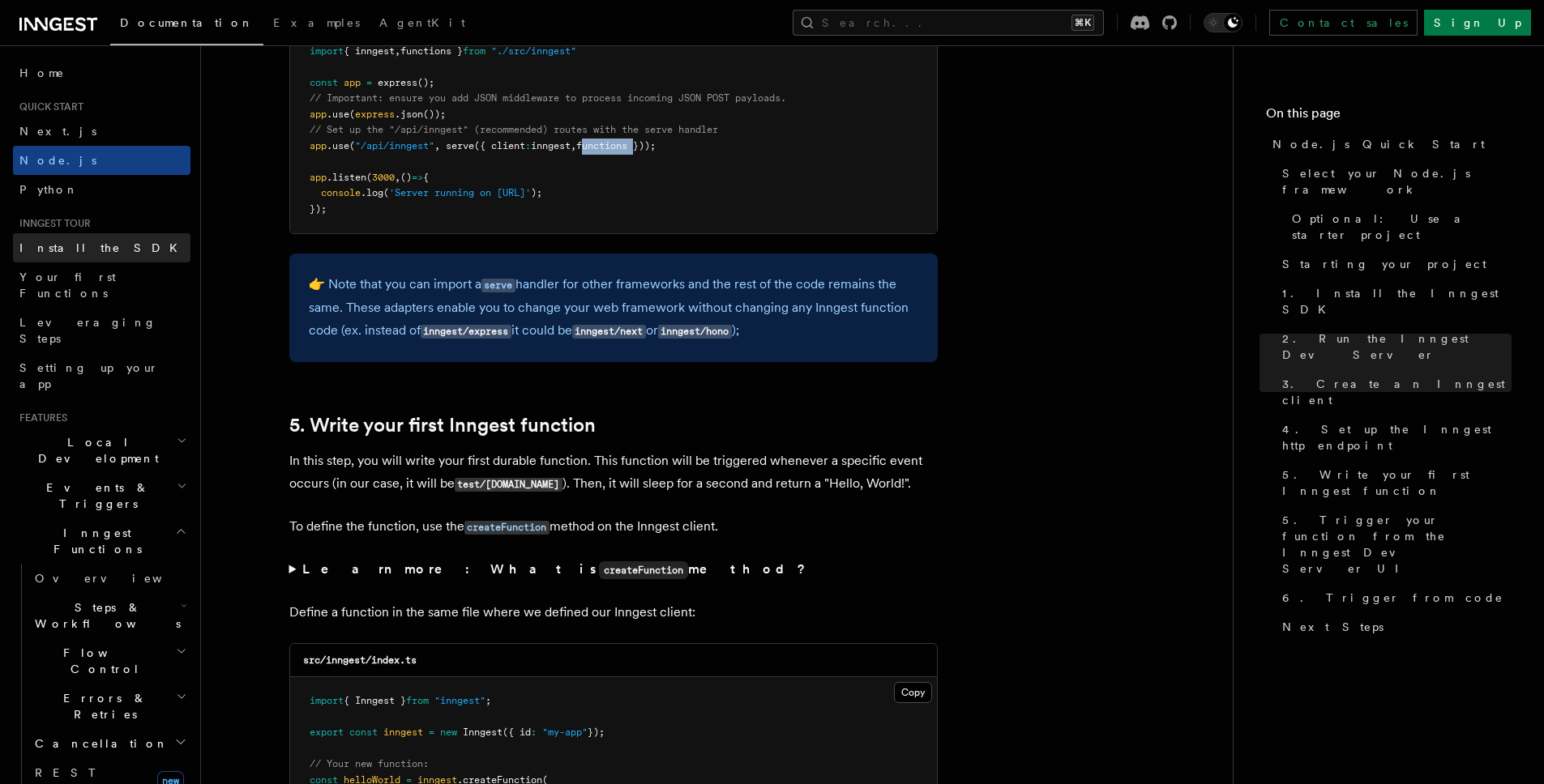
click at [72, 248] on span "Install the SDK" at bounding box center [104, 247] width 168 height 13
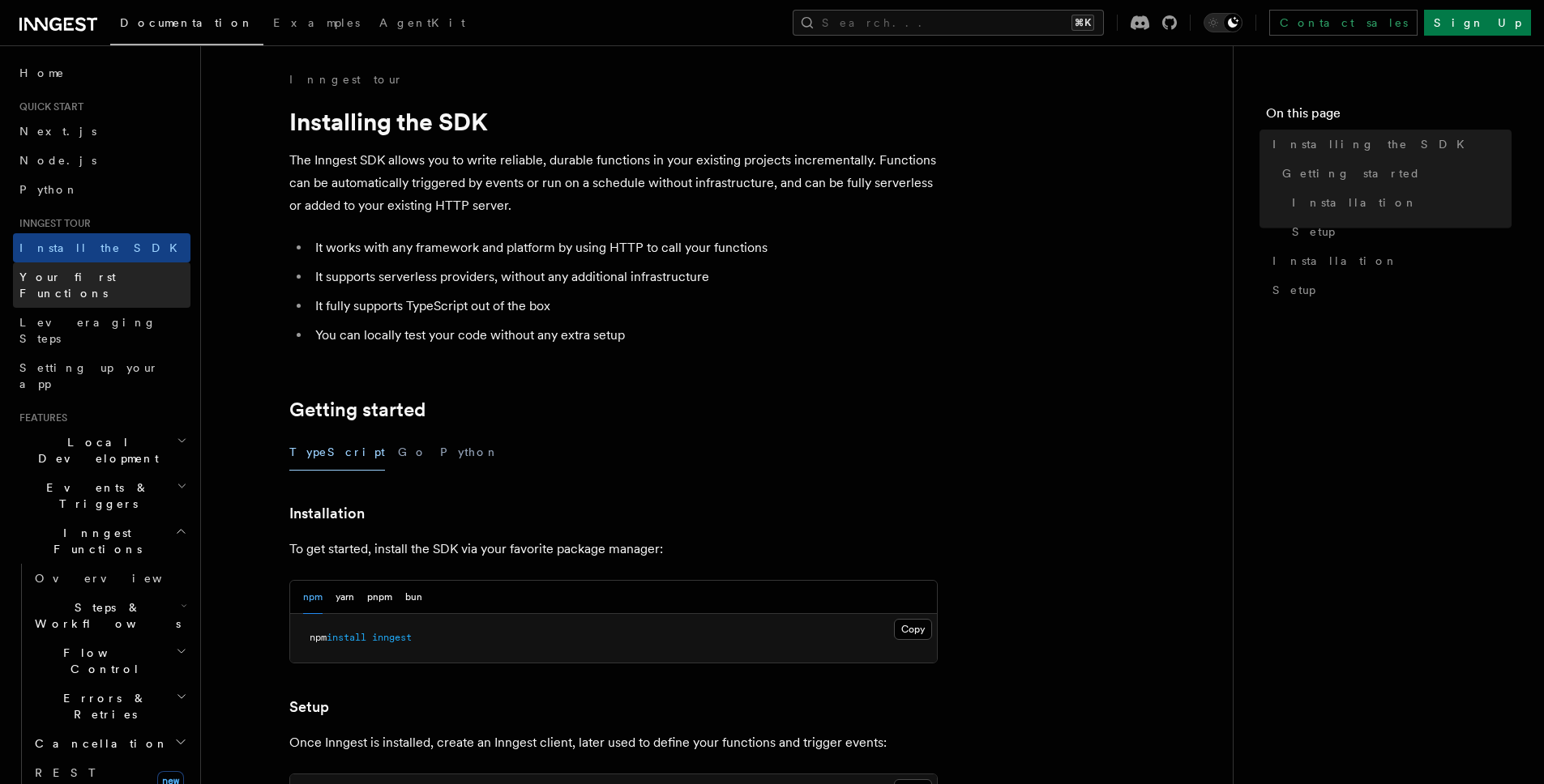
click at [77, 273] on span "Your first Functions" at bounding box center [67, 285] width 97 height 29
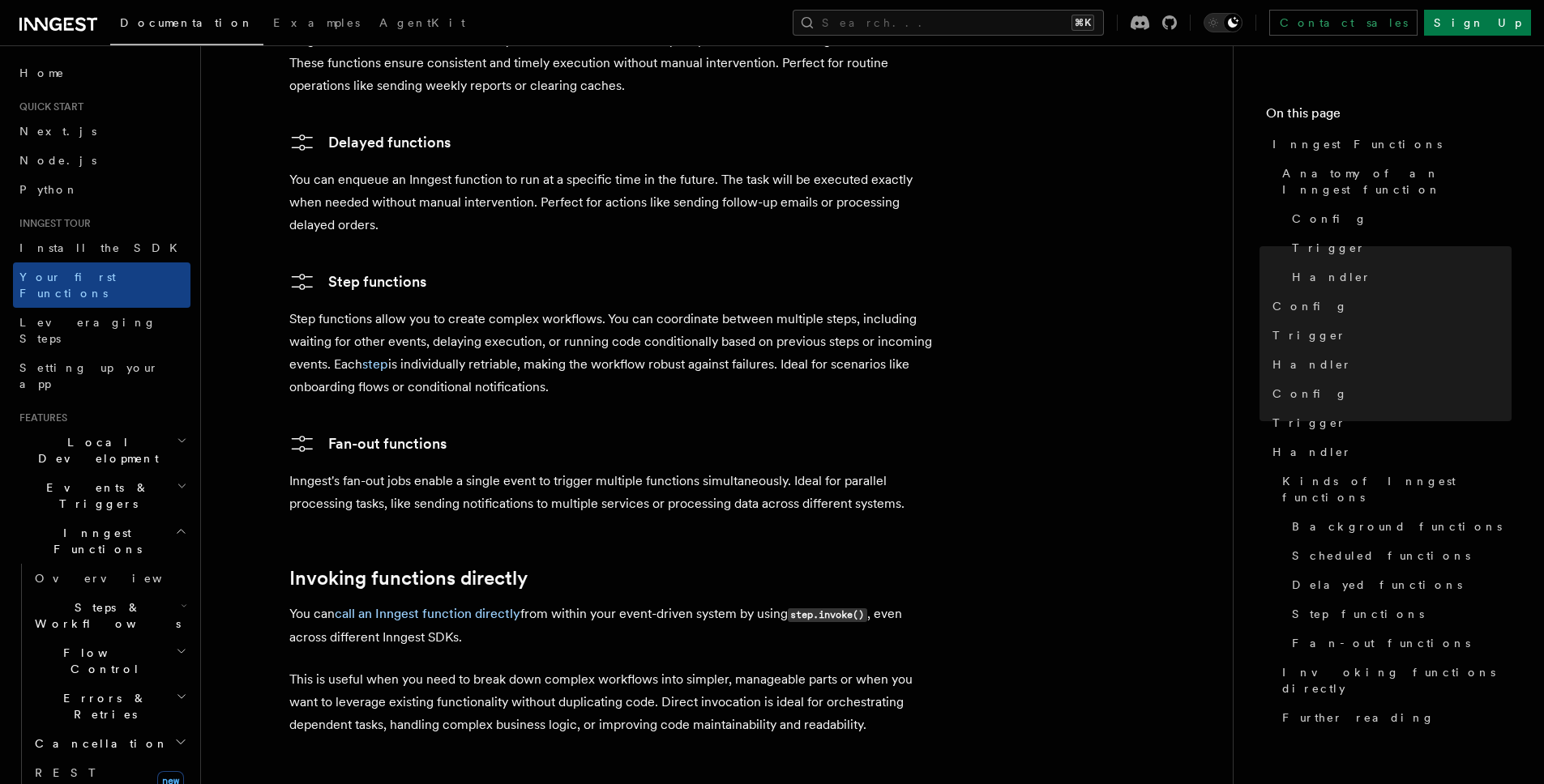
scroll to position [3188, 0]
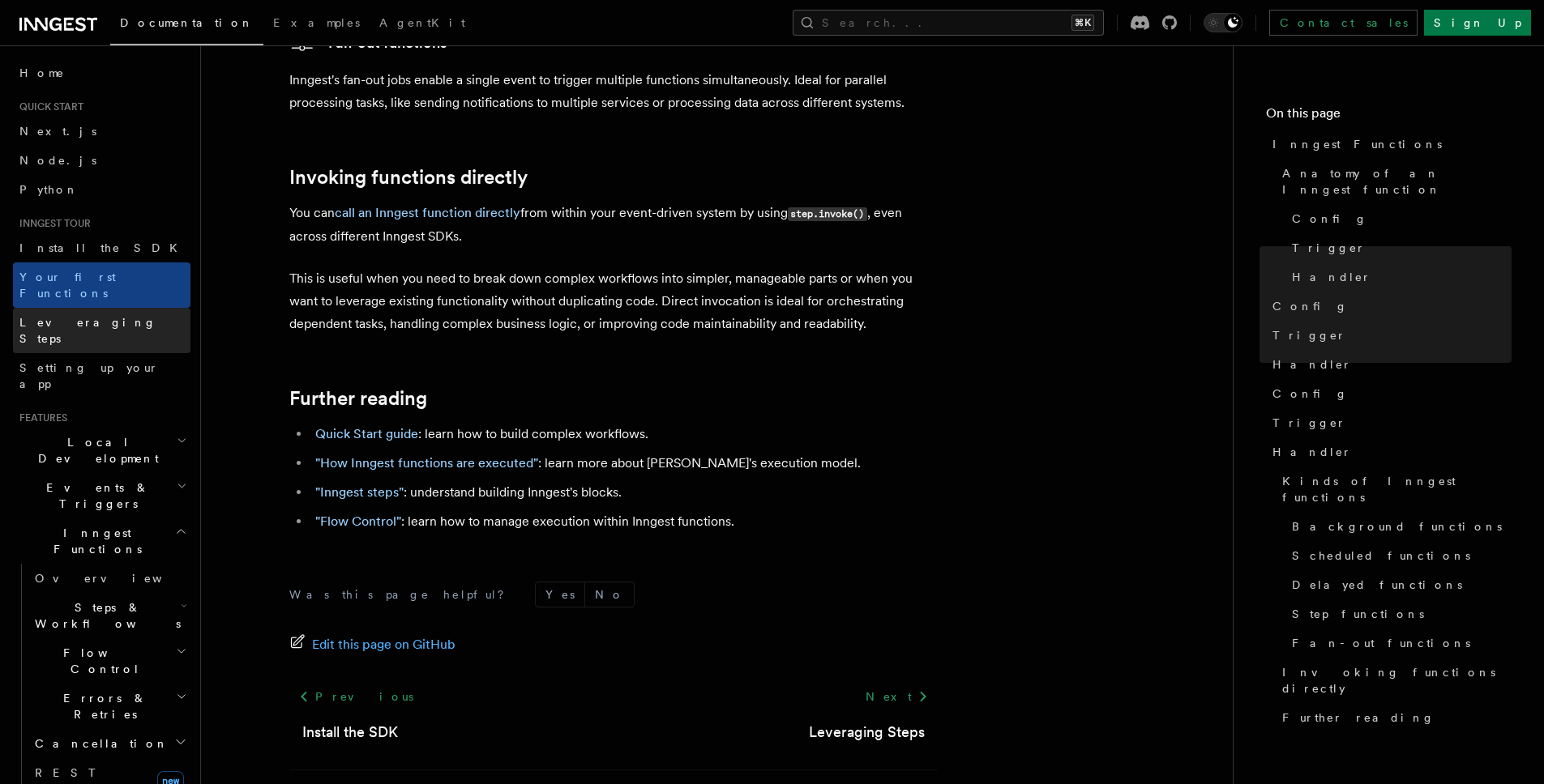
click at [76, 316] on span "Leveraging Steps" at bounding box center [88, 331] width 137 height 29
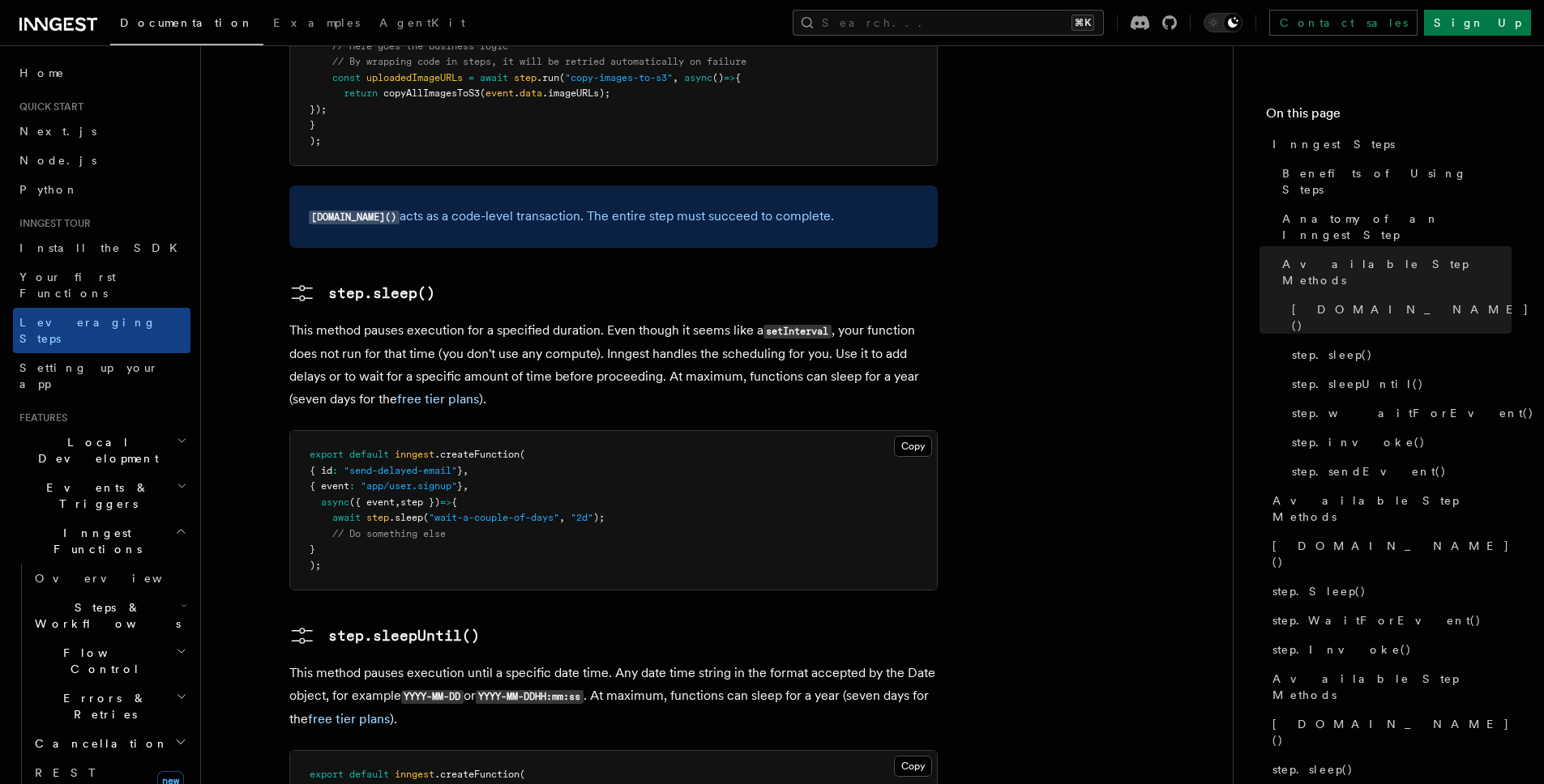
scroll to position [2062, 0]
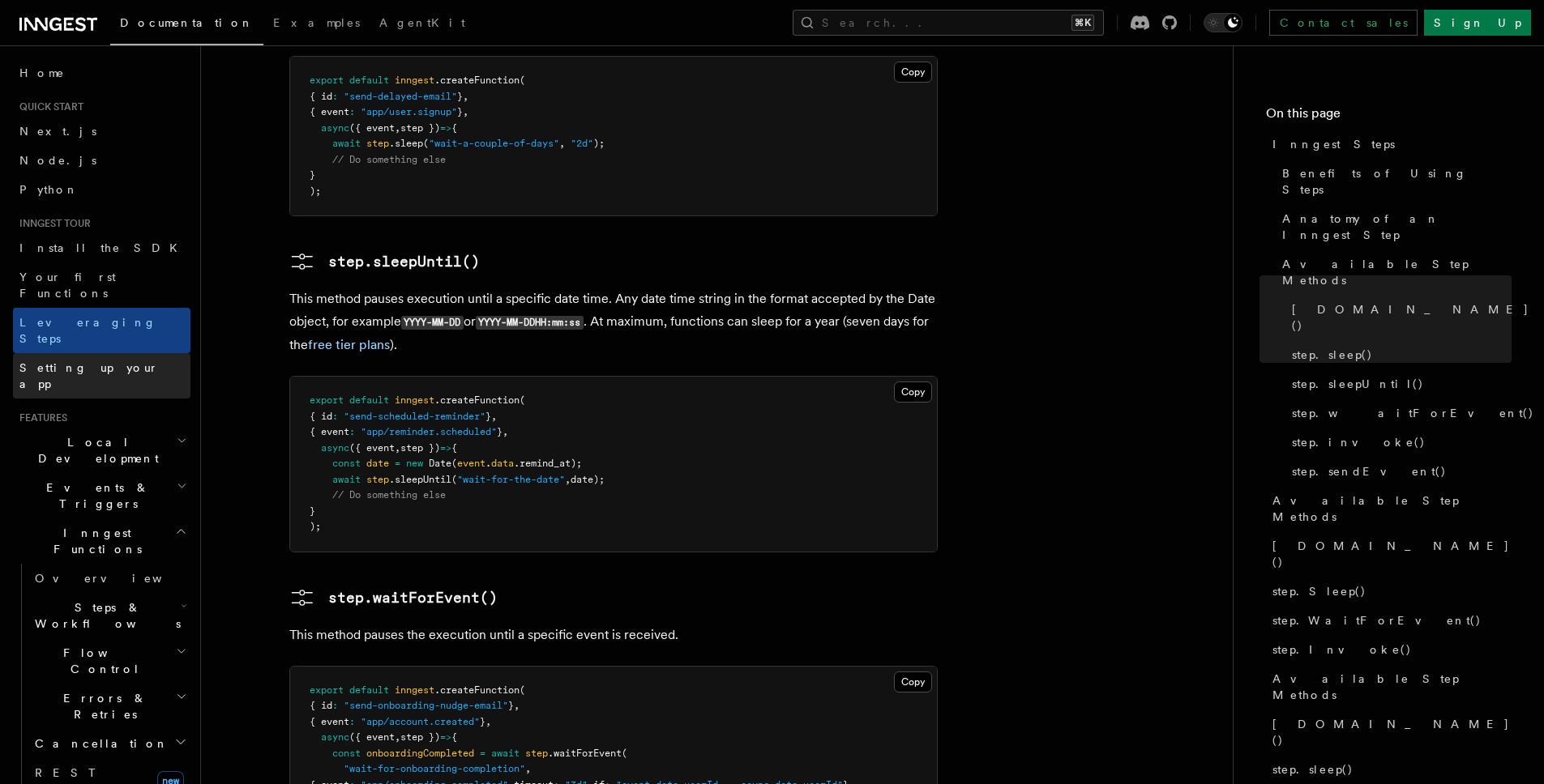
click at [109, 353] on link "Setting up your app" at bounding box center [102, 376] width 178 height 45
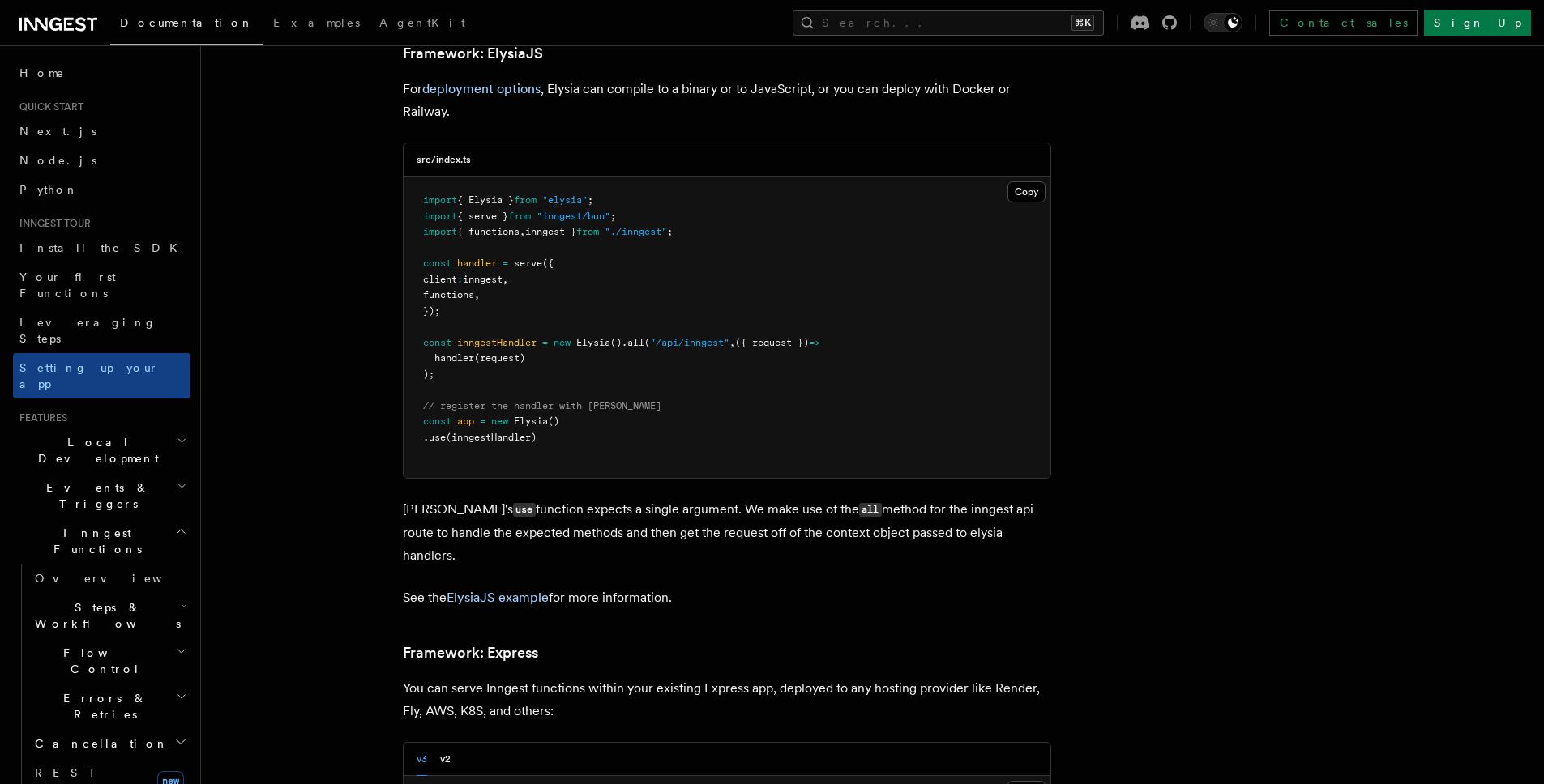
scroll to position [4298, 0]
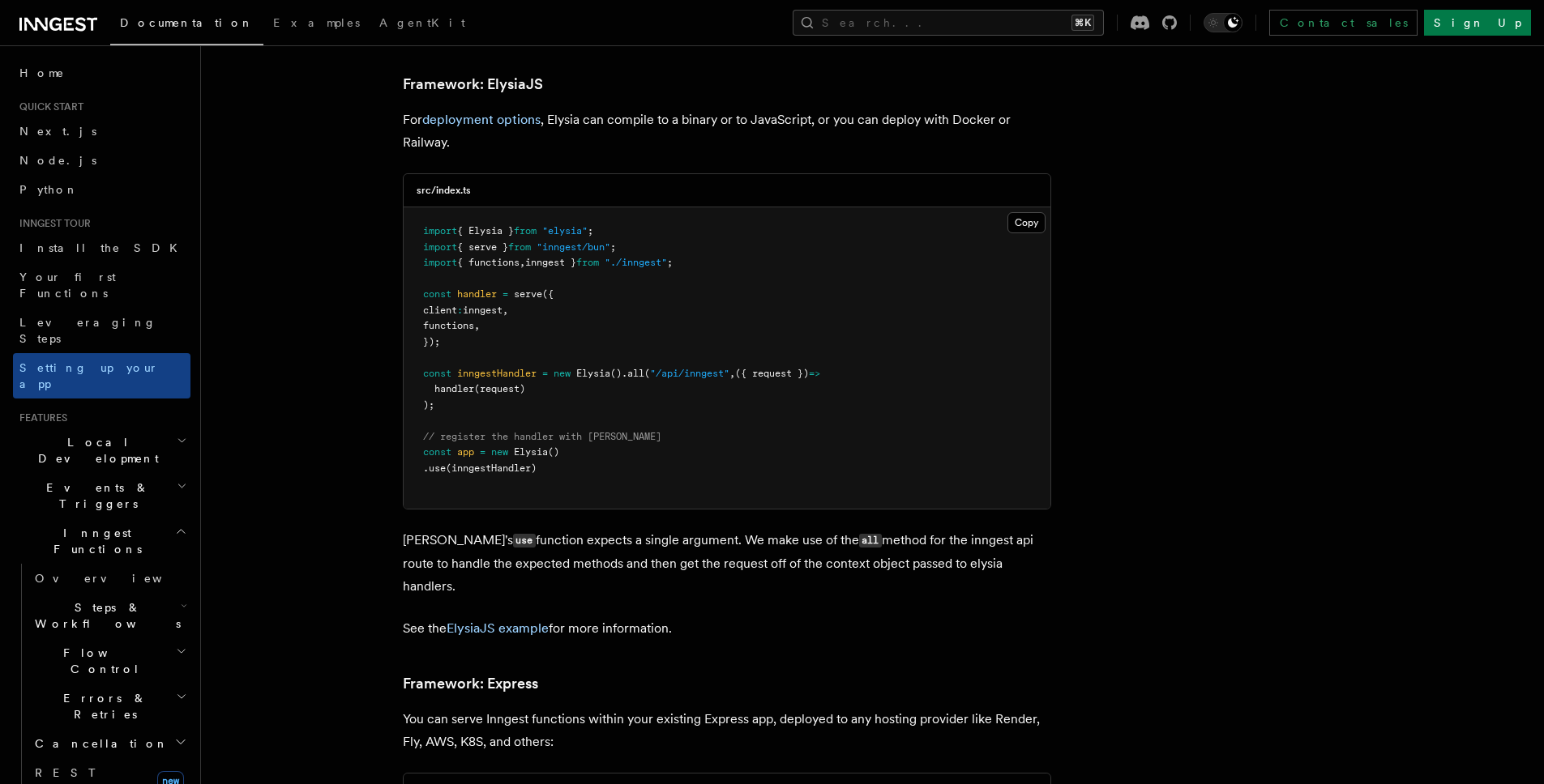
click at [131, 428] on h2 "Local Development" at bounding box center [102, 450] width 178 height 45
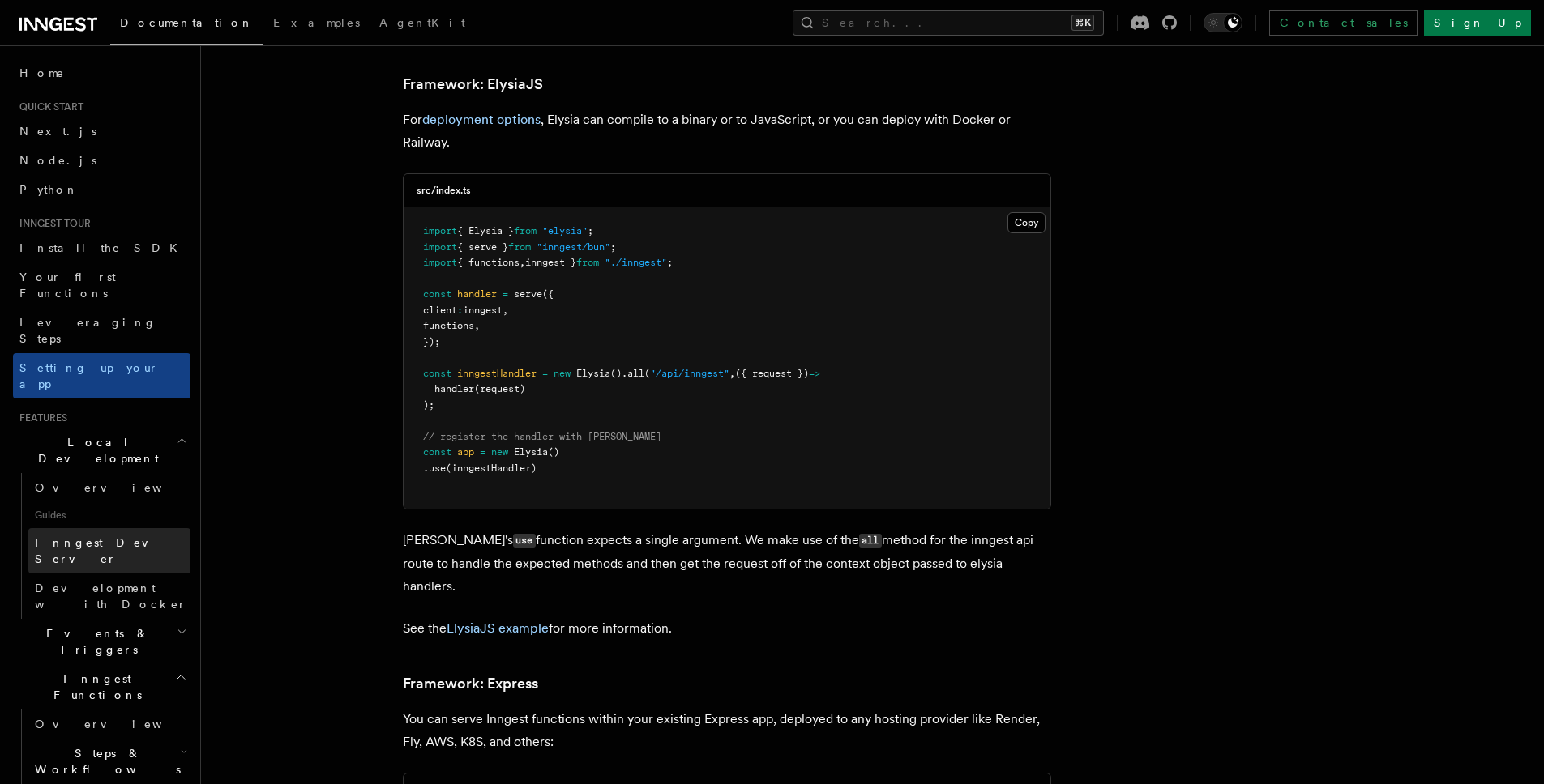
click at [88, 536] on span "Inngest Dev Server" at bounding box center [104, 551] width 139 height 29
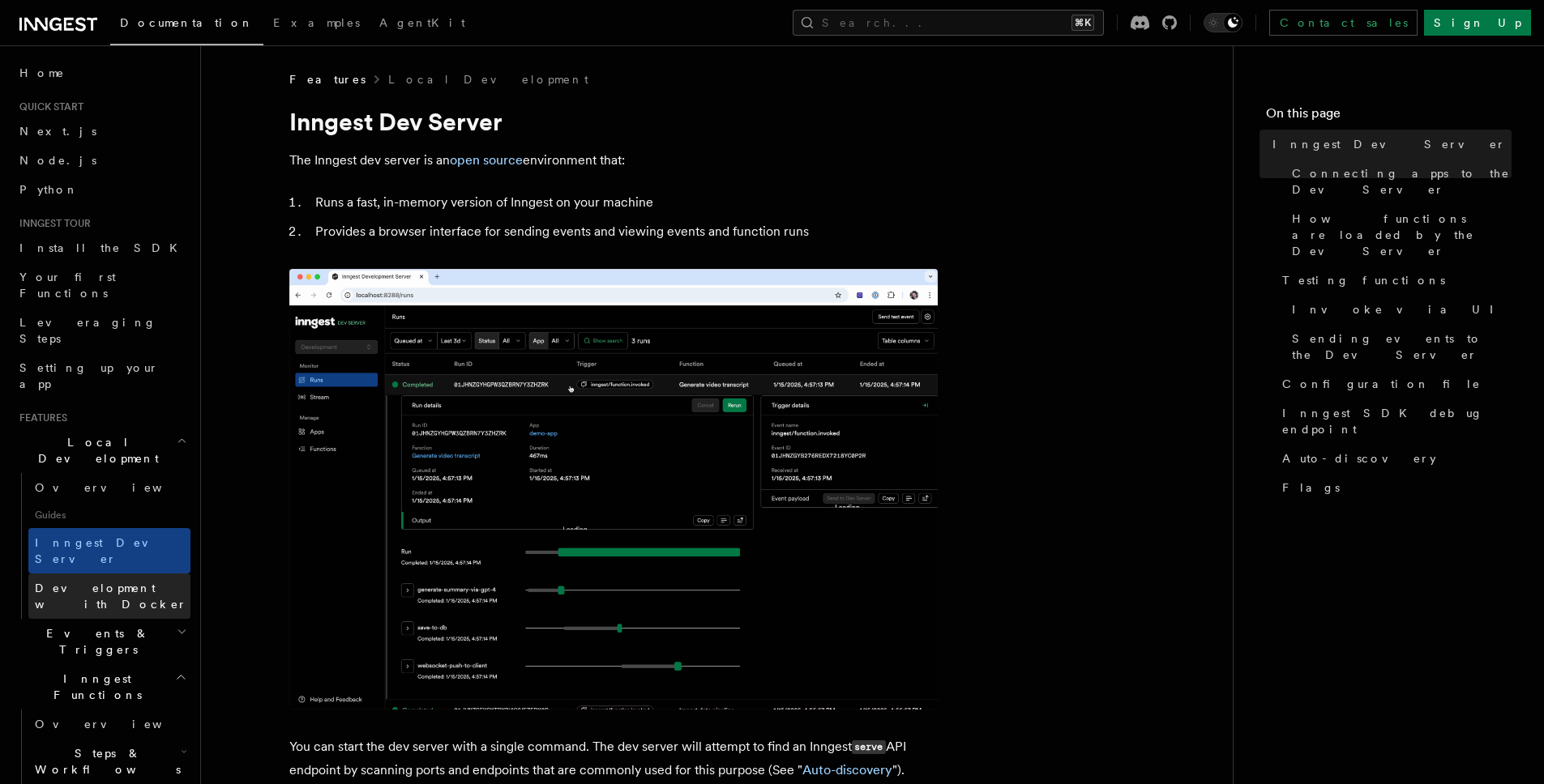
click at [128, 582] on span "Development with Docker" at bounding box center [111, 597] width 152 height 29
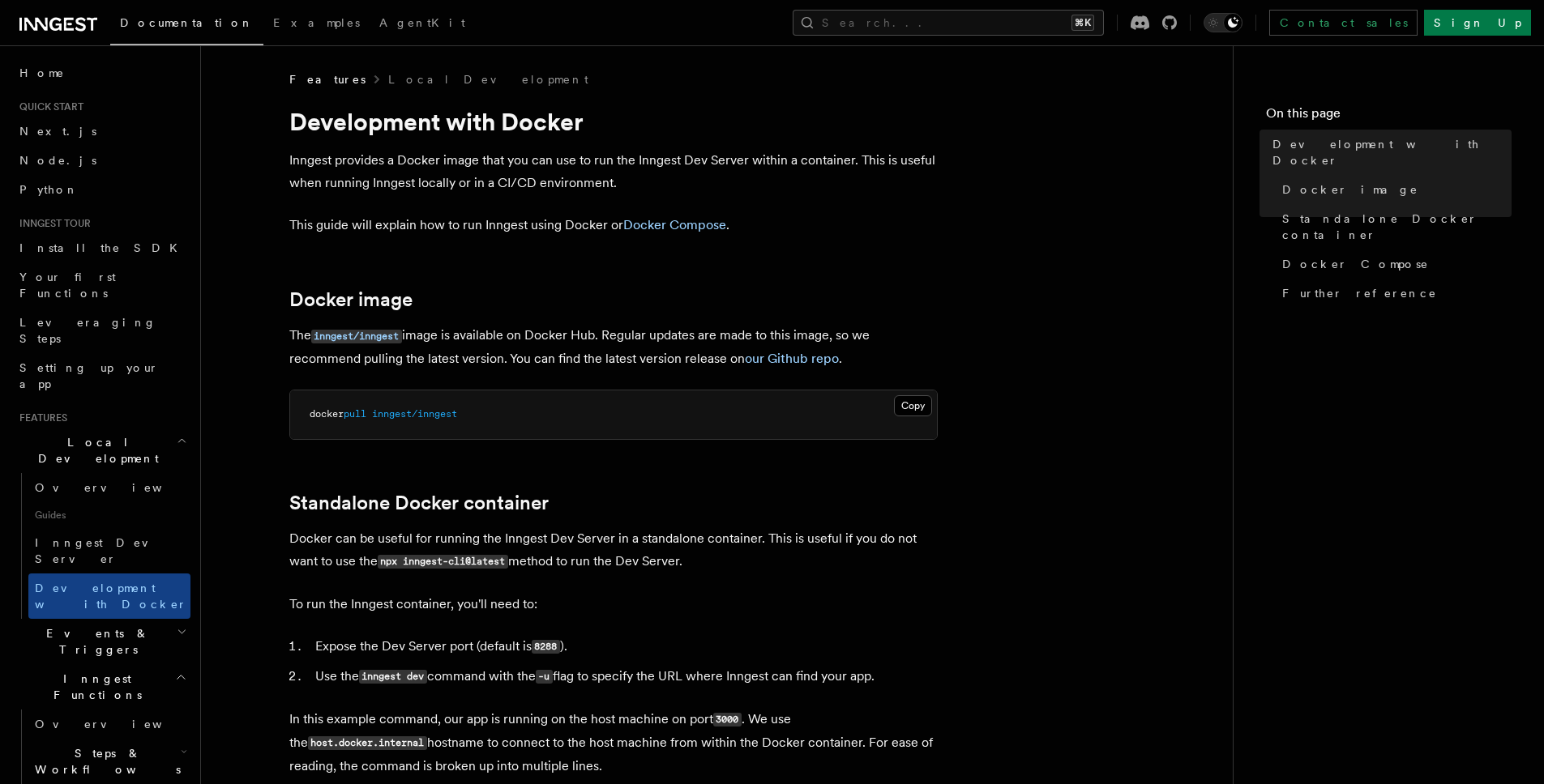
click at [101, 626] on span "Events & Triggers" at bounding box center [95, 641] width 164 height 32
click at [97, 665] on link "Overview" at bounding box center [109, 680] width 162 height 29
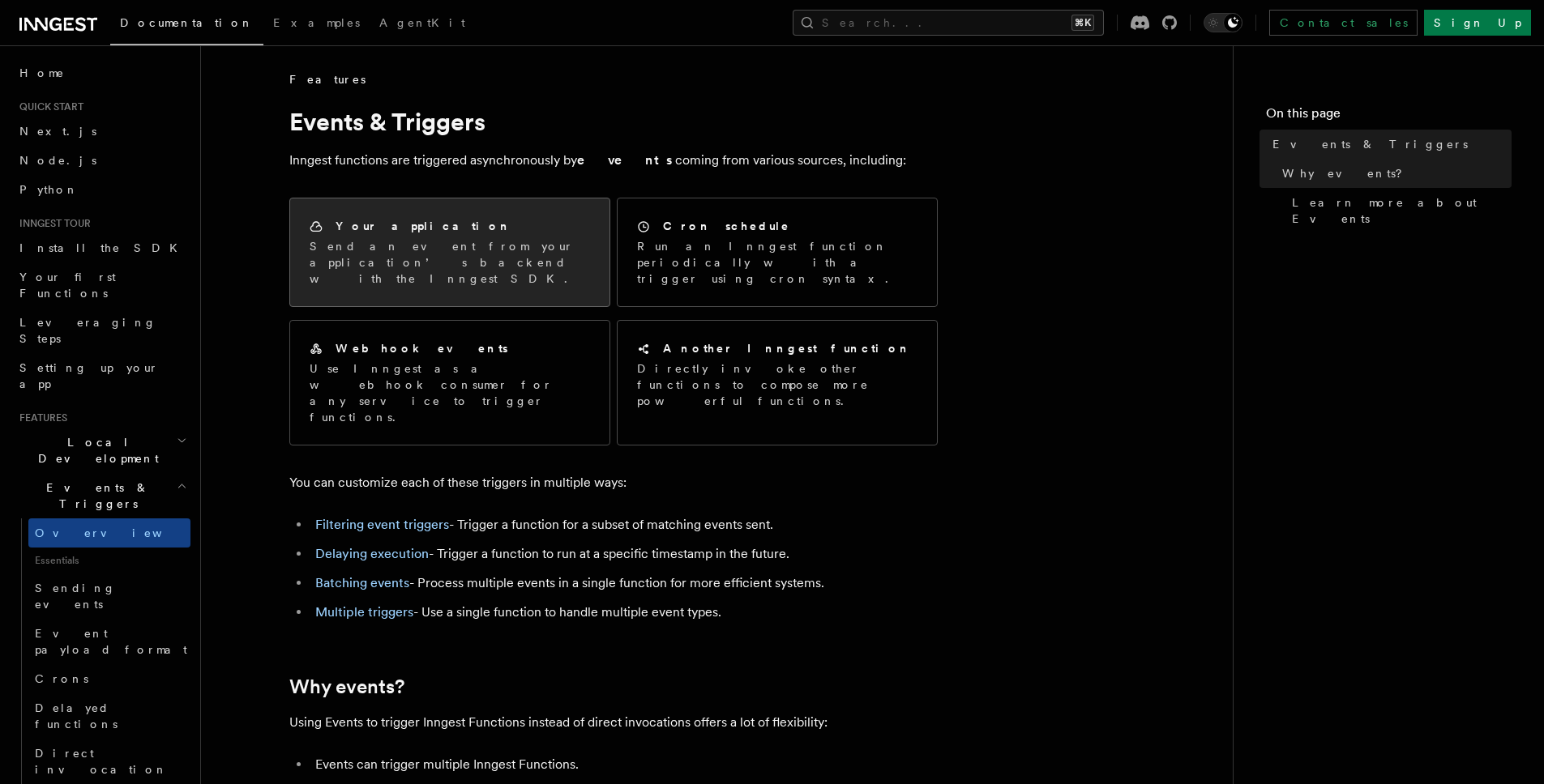
click at [404, 247] on p "Send an event from your application’s backend with the Inngest SDK." at bounding box center [449, 263] width 280 height 49
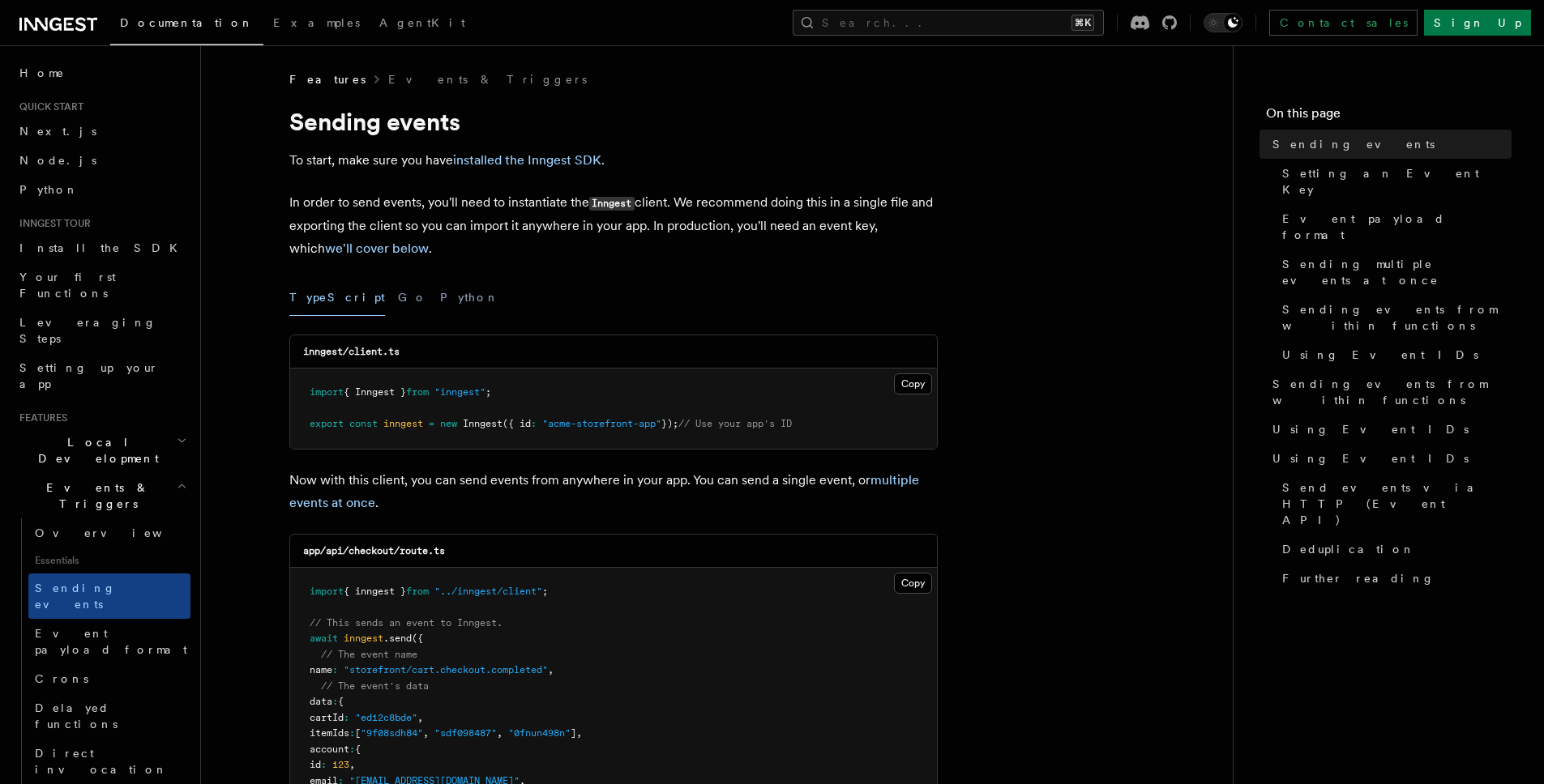
scroll to position [138, 0]
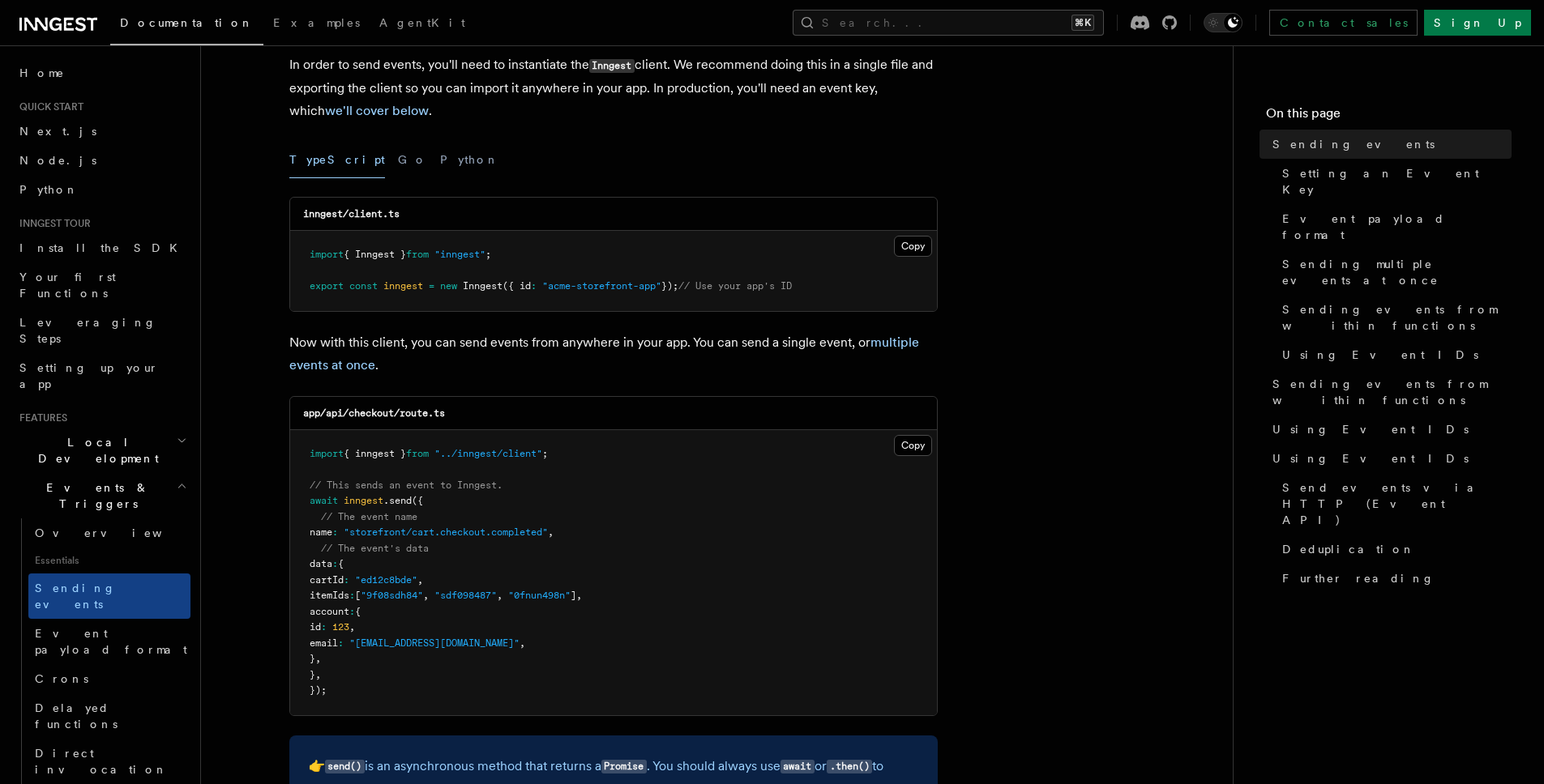
click at [406, 452] on span "{ inngest }" at bounding box center [375, 454] width 63 height 12
copy code "import { inngest } from "../inngest/client" ;"
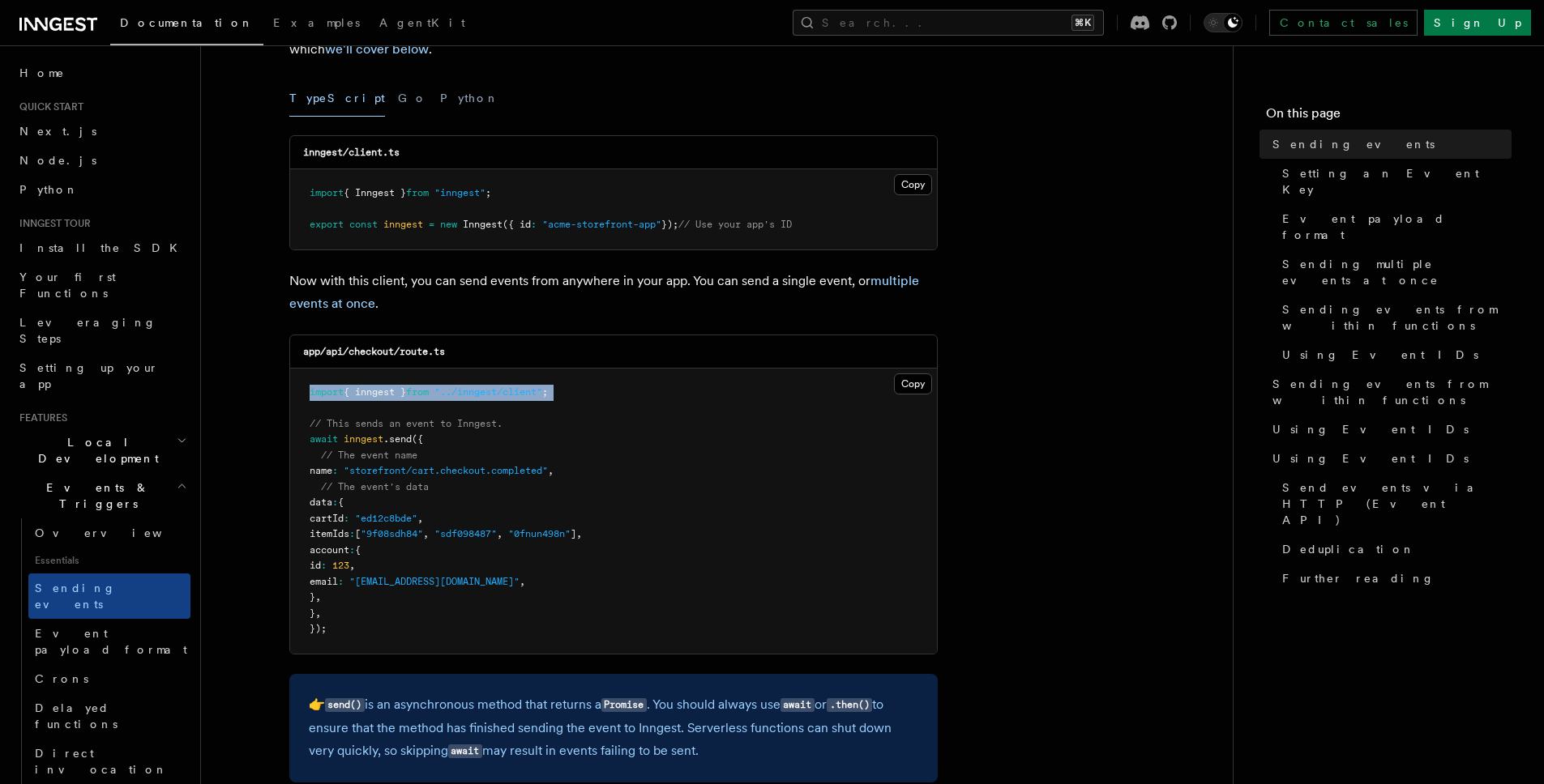
scroll to position [220, 0]
